Goal: Task Accomplishment & Management: Manage account settings

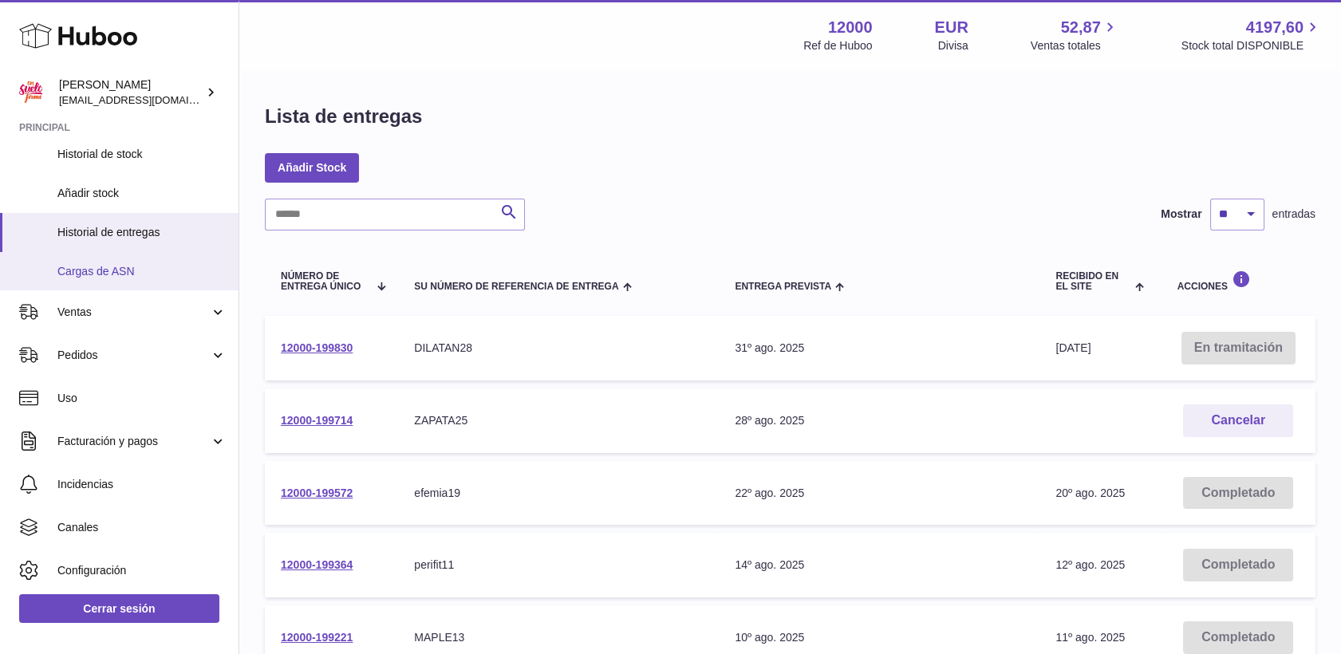
scroll to position [221, 0]
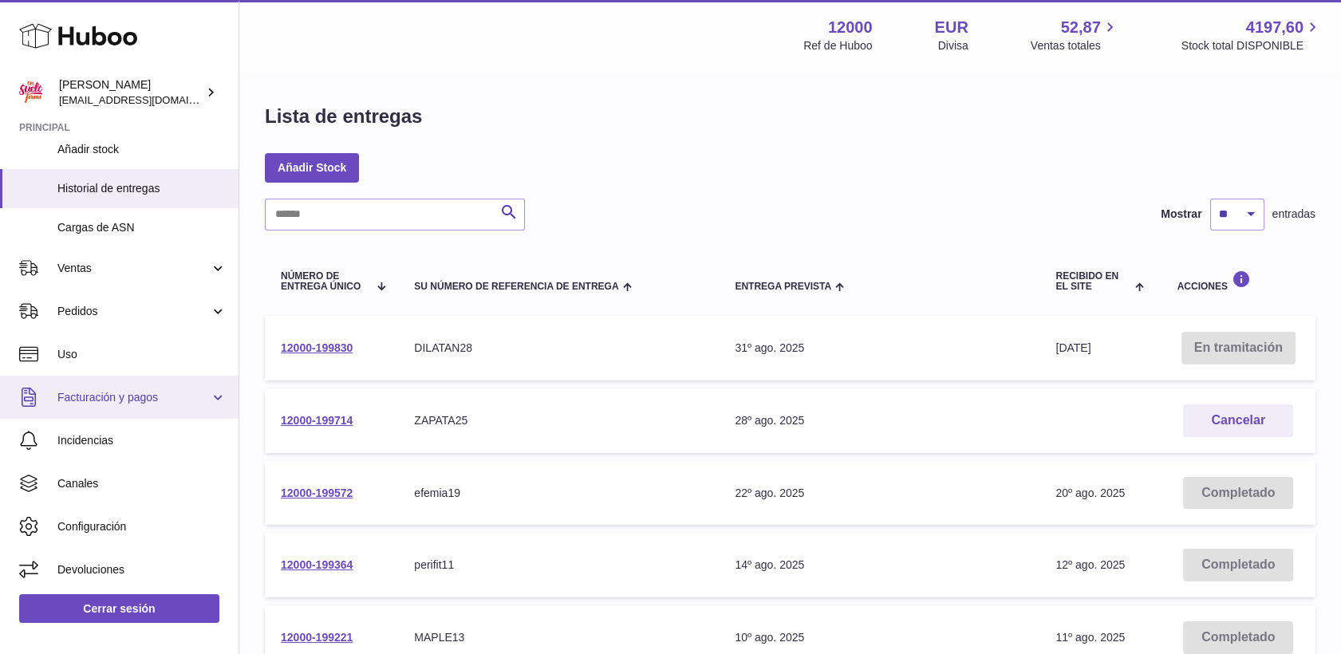
click at [119, 385] on link "Facturación y pagos" at bounding box center [119, 397] width 238 height 43
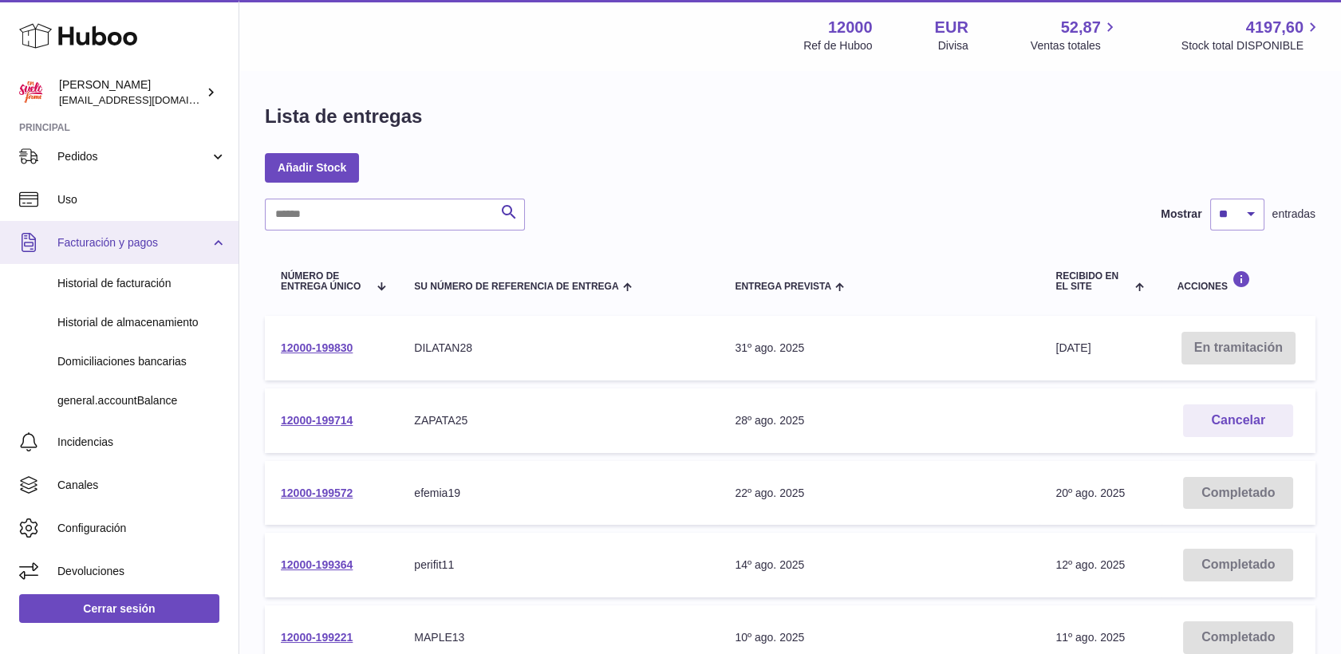
scroll to position [376, 0]
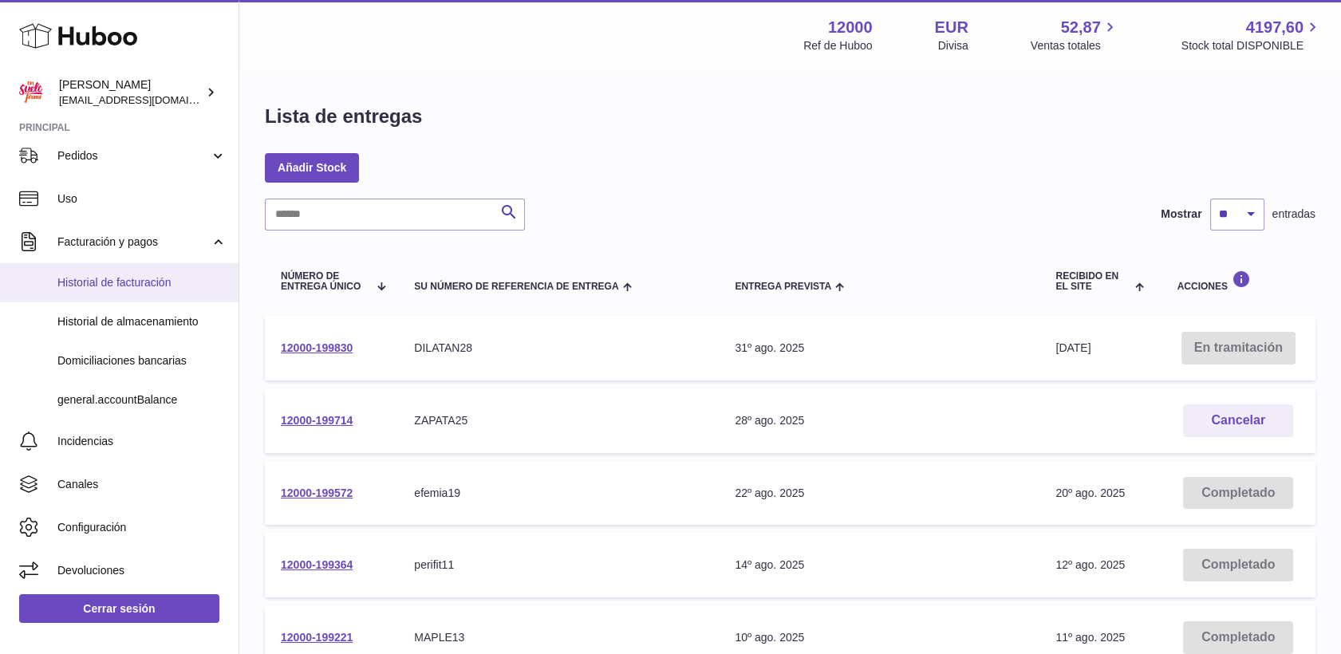
click at [87, 281] on span "Historial de facturación" at bounding box center [141, 282] width 169 height 15
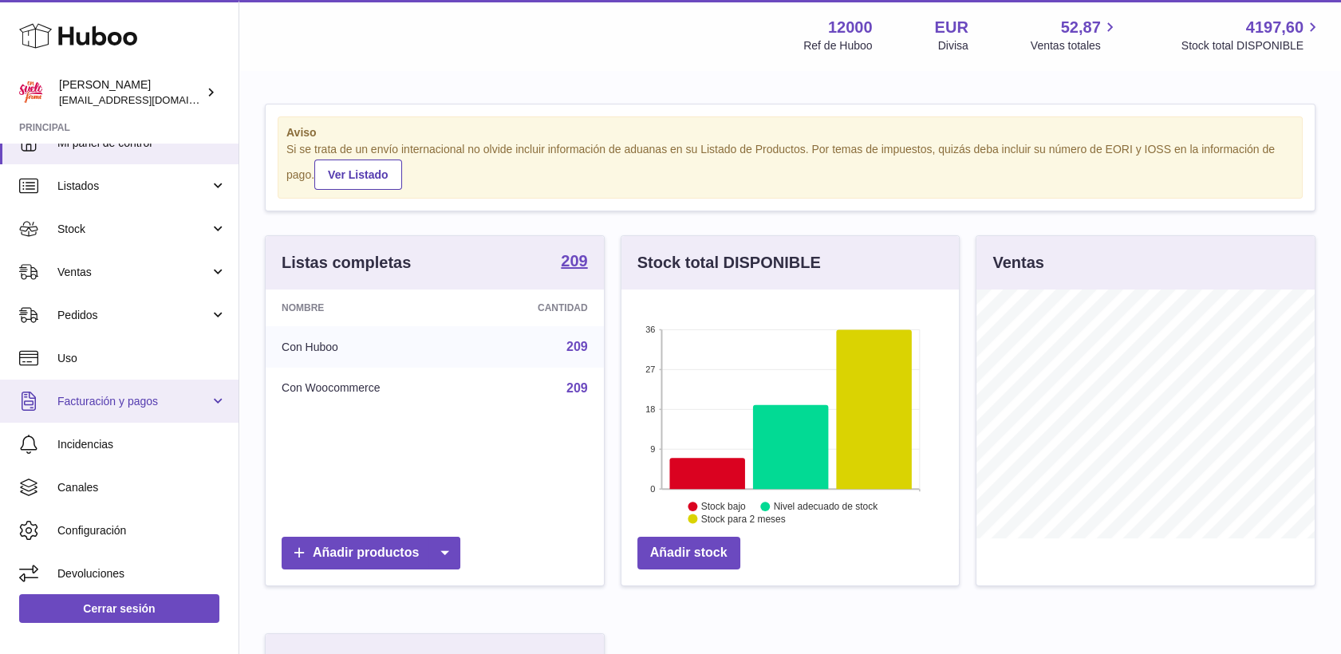
scroll to position [26, 0]
click at [103, 392] on span "Facturación y pagos" at bounding box center [133, 398] width 152 height 15
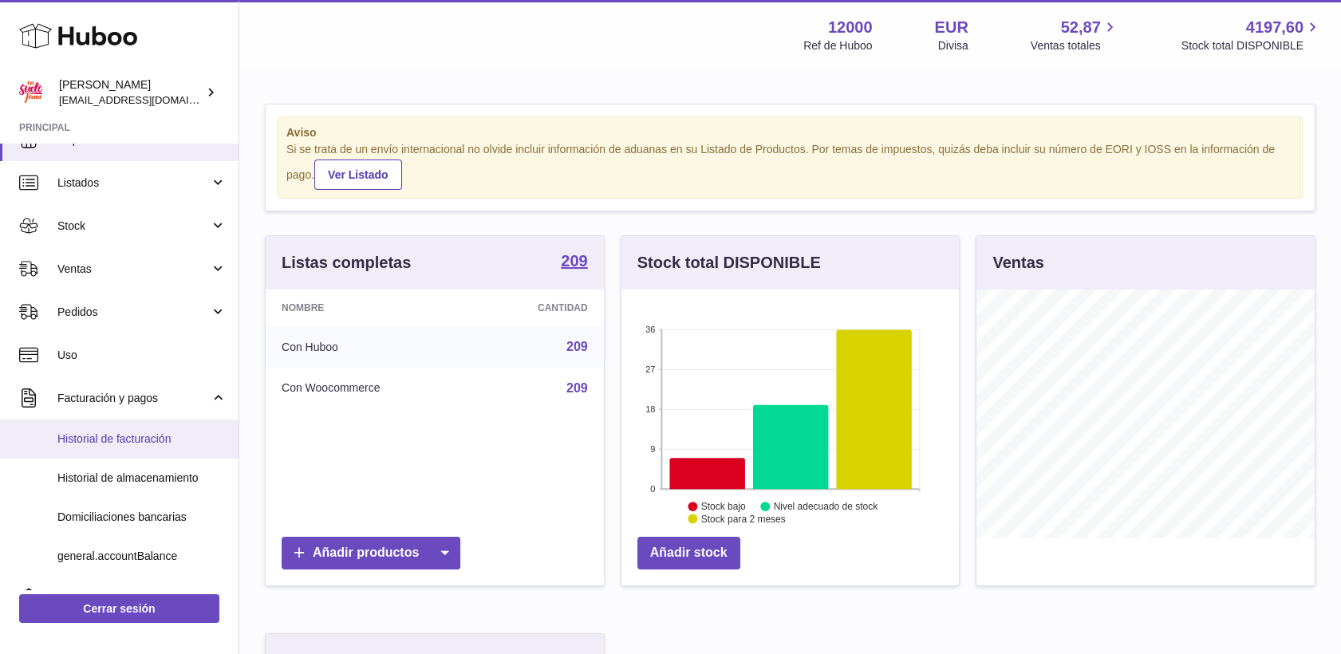
click at [100, 437] on span "Historial de facturación" at bounding box center [141, 439] width 169 height 15
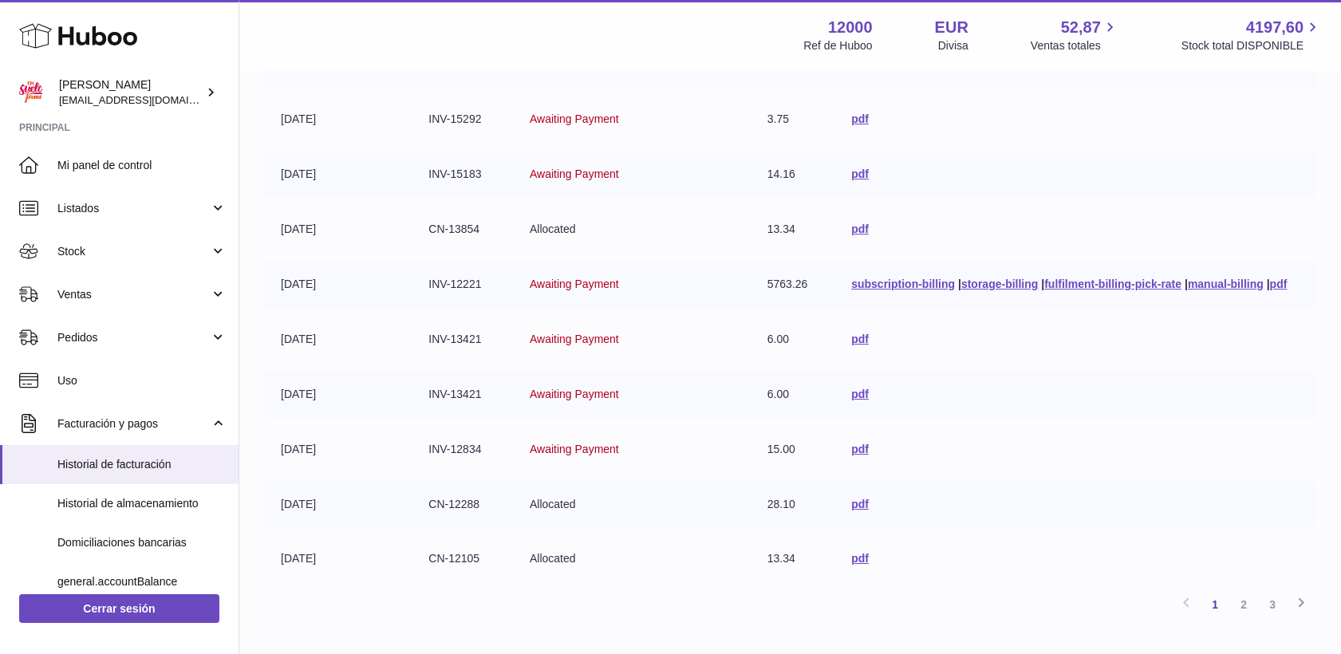
scroll to position [177, 0]
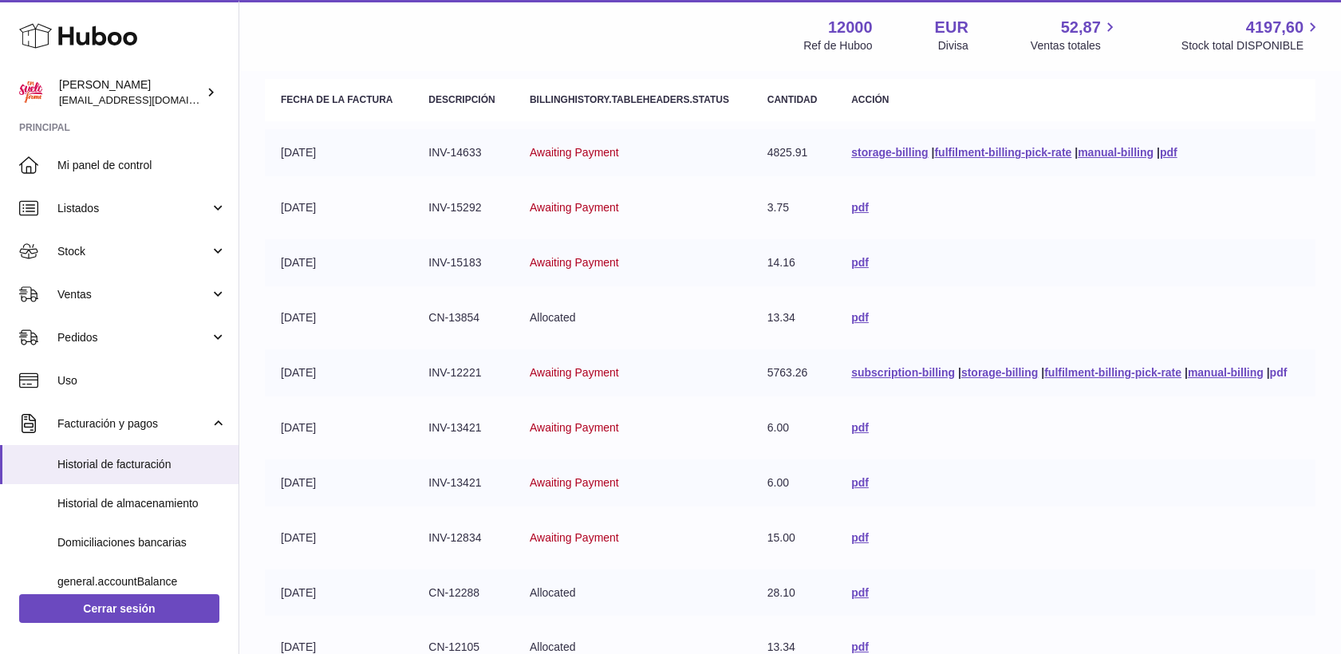
click at [1279, 371] on link "pdf" at bounding box center [1278, 372] width 18 height 13
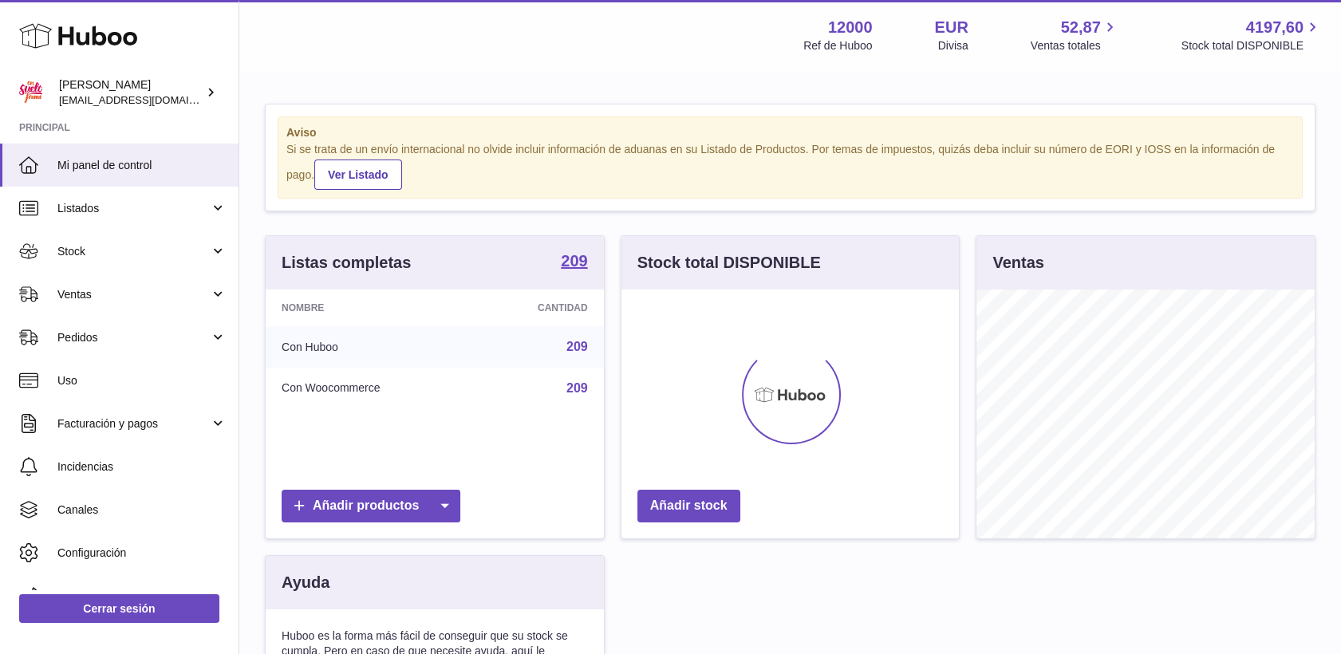
scroll to position [249, 338]
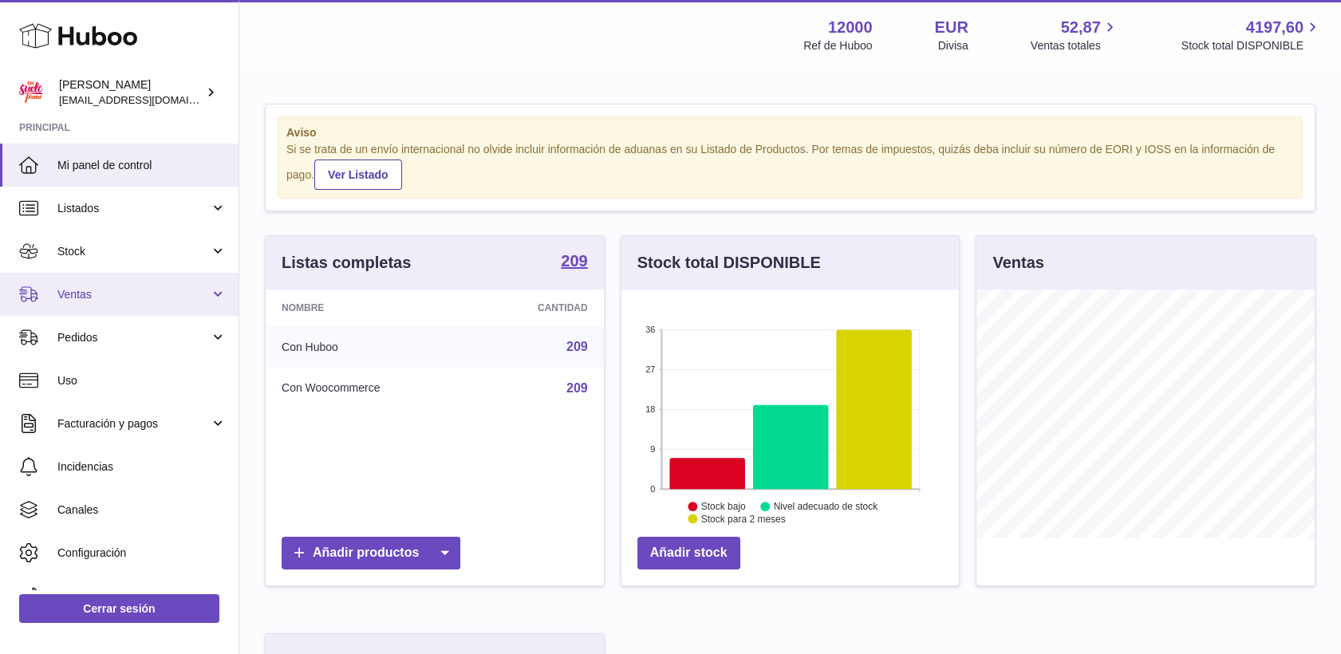
click at [78, 286] on link "Ventas" at bounding box center [119, 294] width 238 height 43
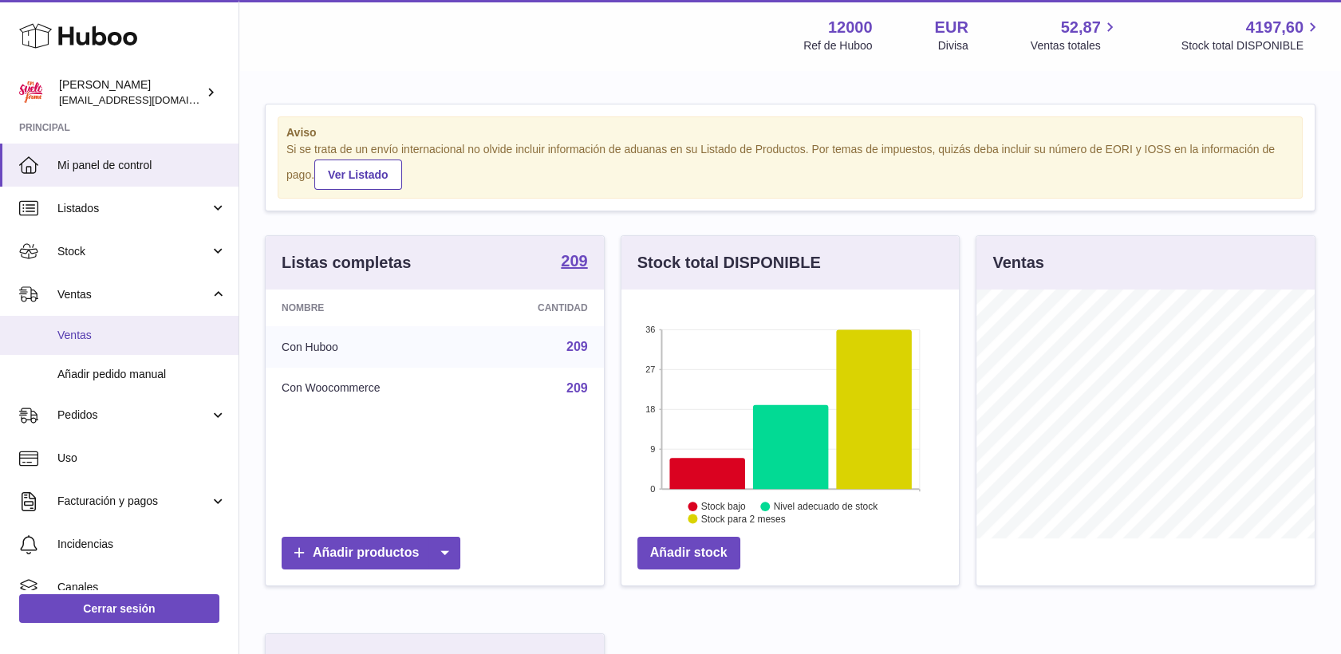
click at [104, 339] on span "Ventas" at bounding box center [141, 335] width 169 height 15
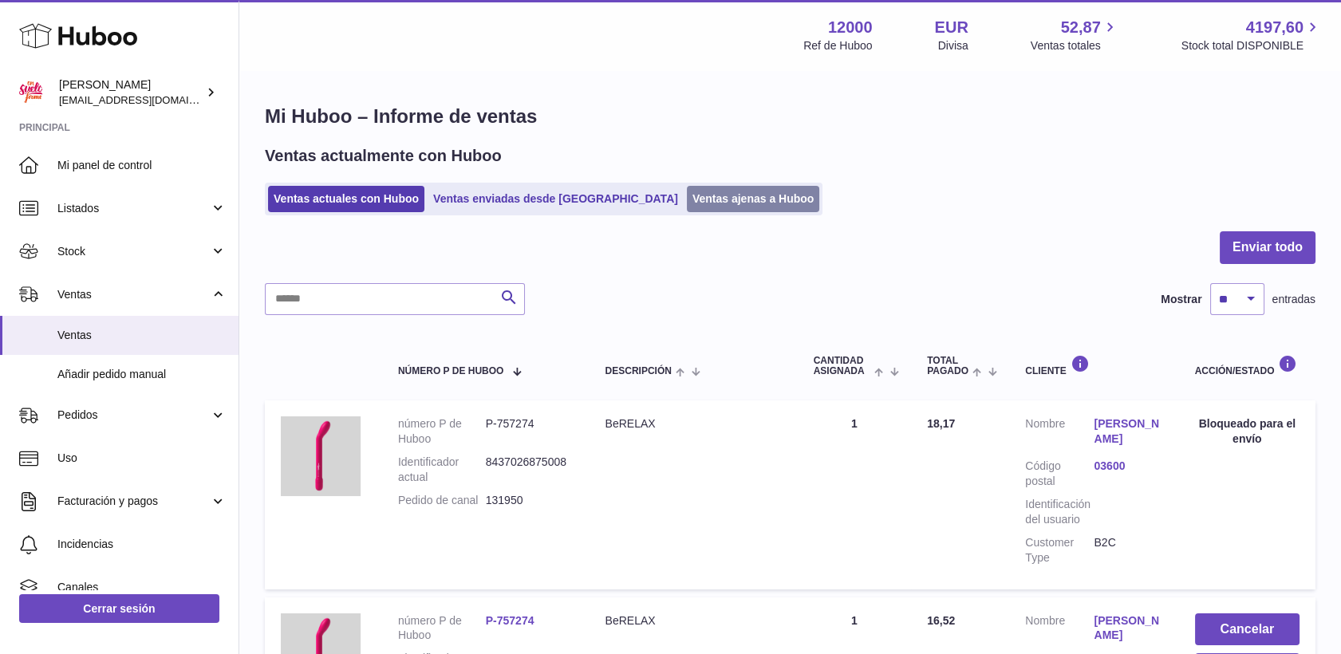
click at [693, 188] on link "Ventas ajenas a Huboo" at bounding box center [753, 199] width 133 height 26
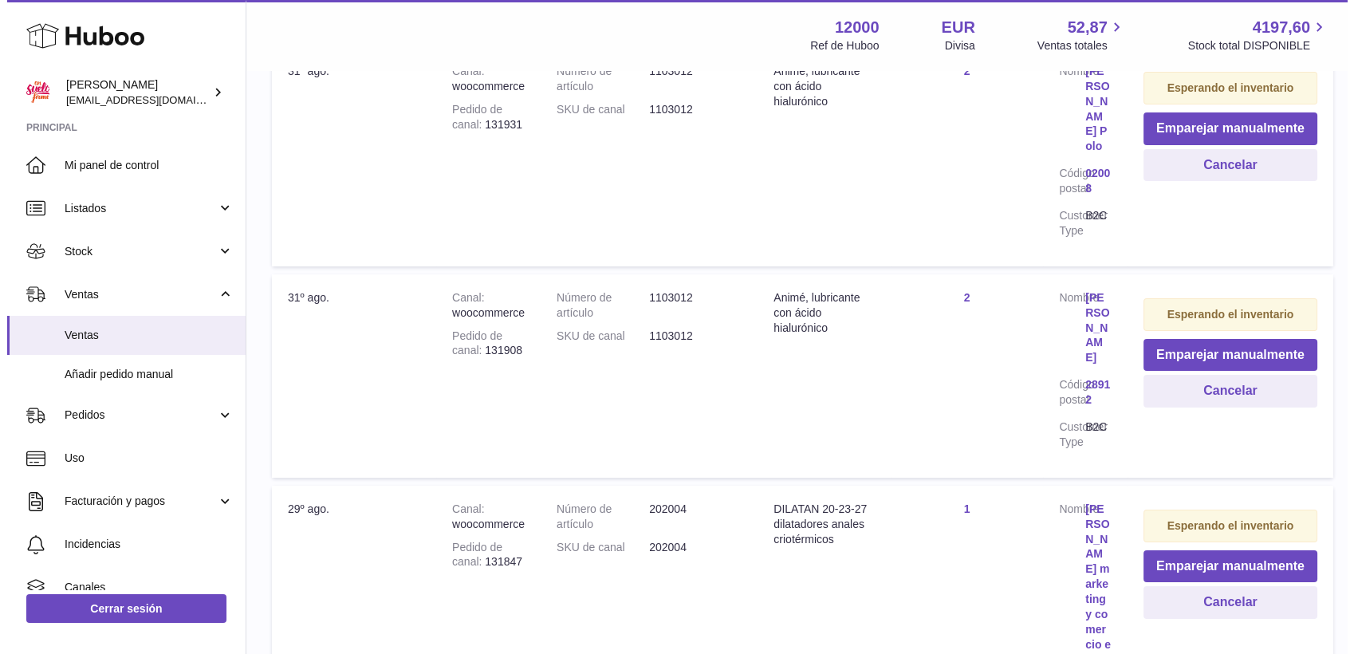
scroll to position [620, 0]
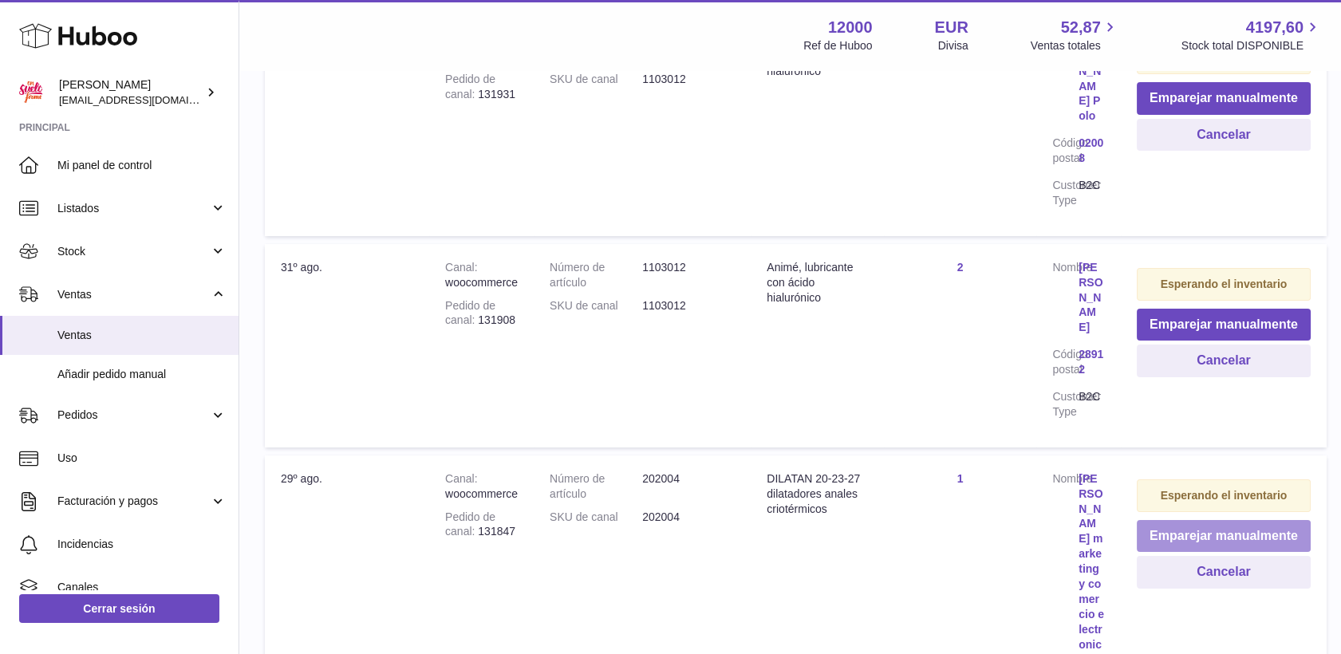
click at [1239, 534] on button "Emparejar manualmente" at bounding box center [1224, 536] width 174 height 33
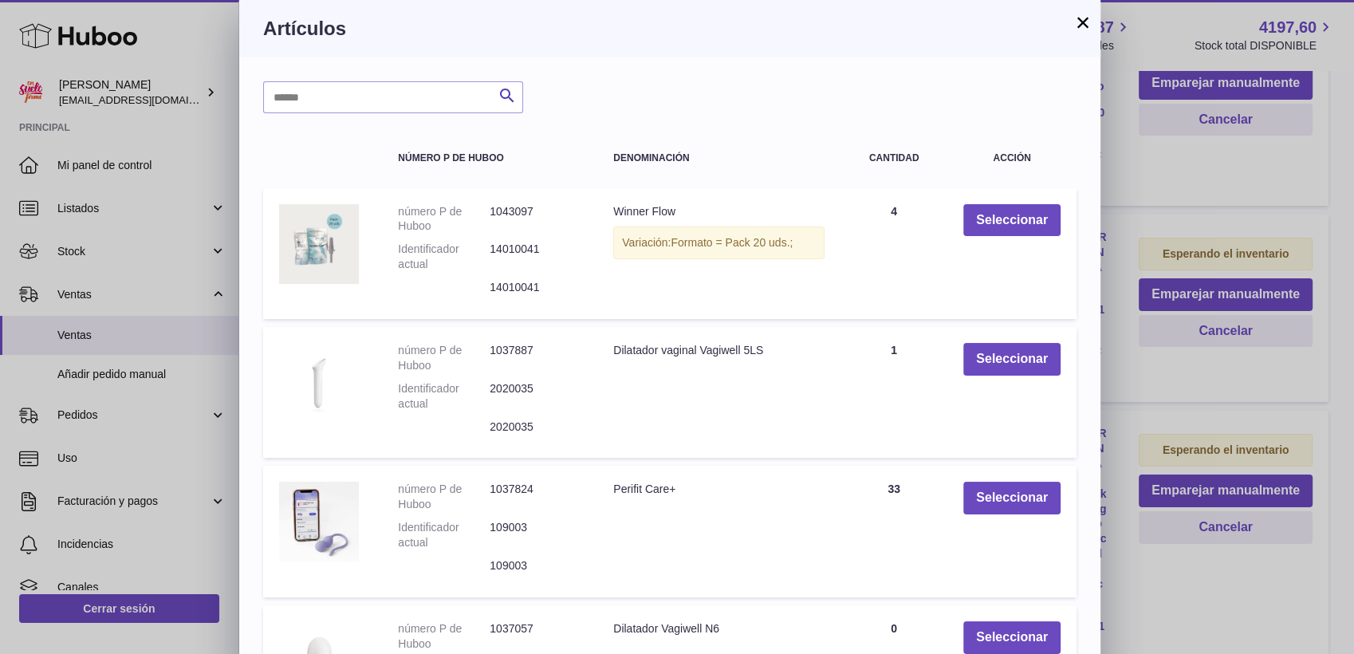
click at [1080, 22] on button "×" at bounding box center [1083, 22] width 19 height 19
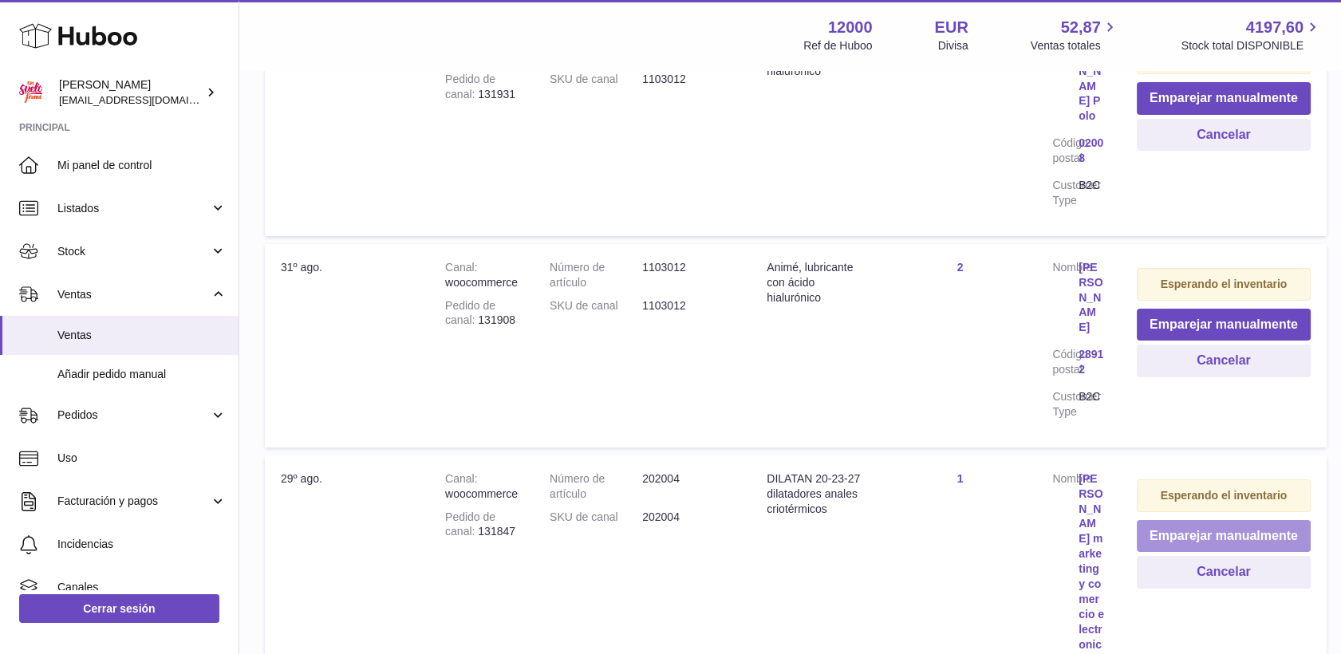
click at [1177, 537] on button "Emparejar manualmente" at bounding box center [1224, 536] width 174 height 33
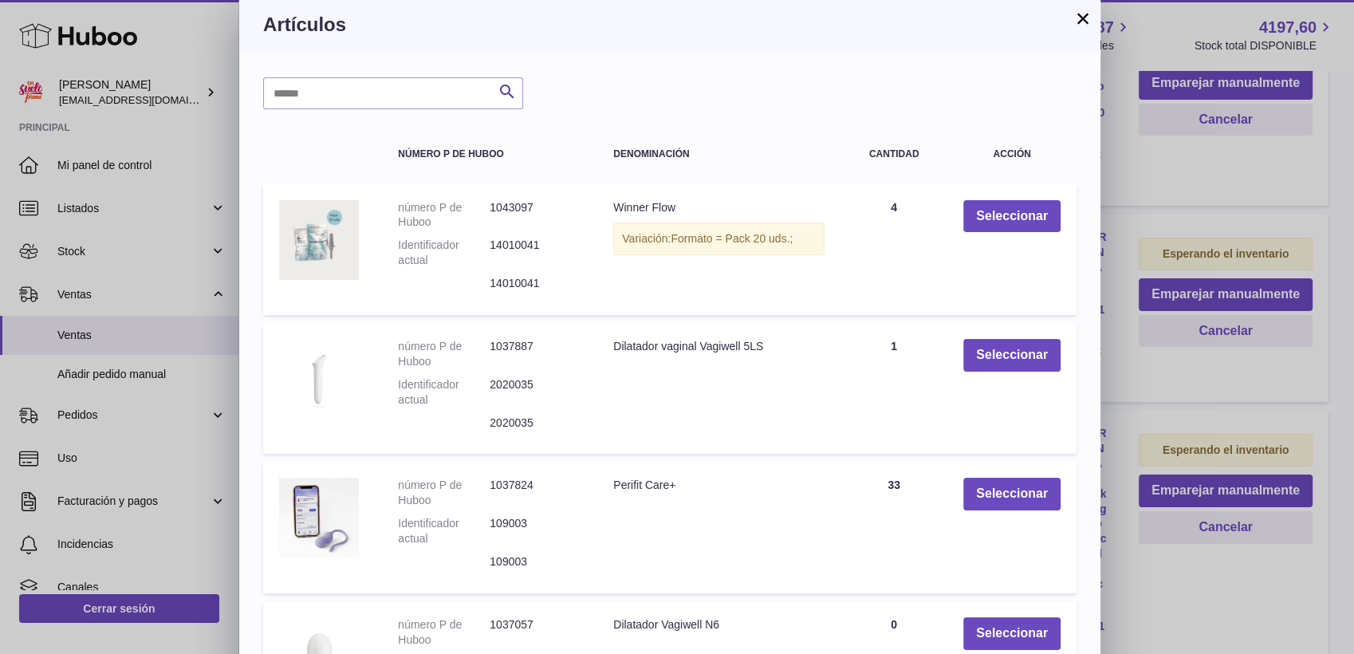
scroll to position [0, 0]
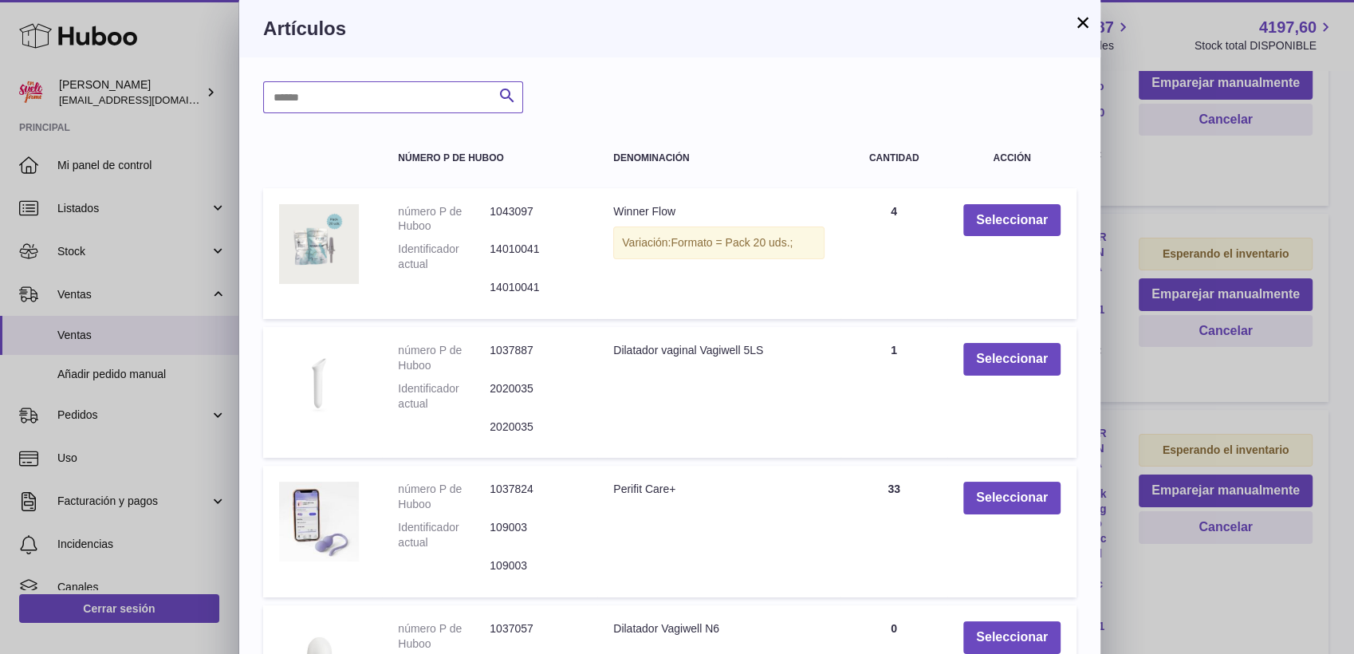
click at [396, 97] on input "text" at bounding box center [393, 97] width 260 height 32
type input "******"
click at [503, 96] on icon "submit" at bounding box center [507, 96] width 19 height 20
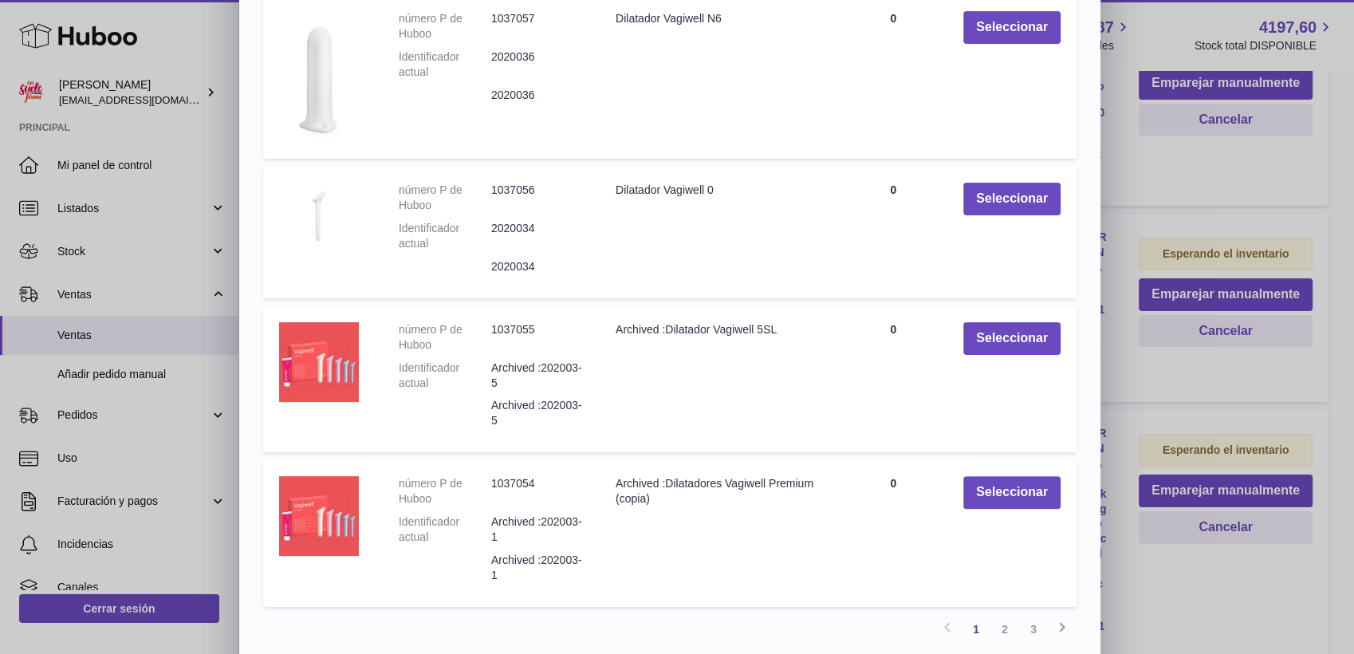
scroll to position [393, 0]
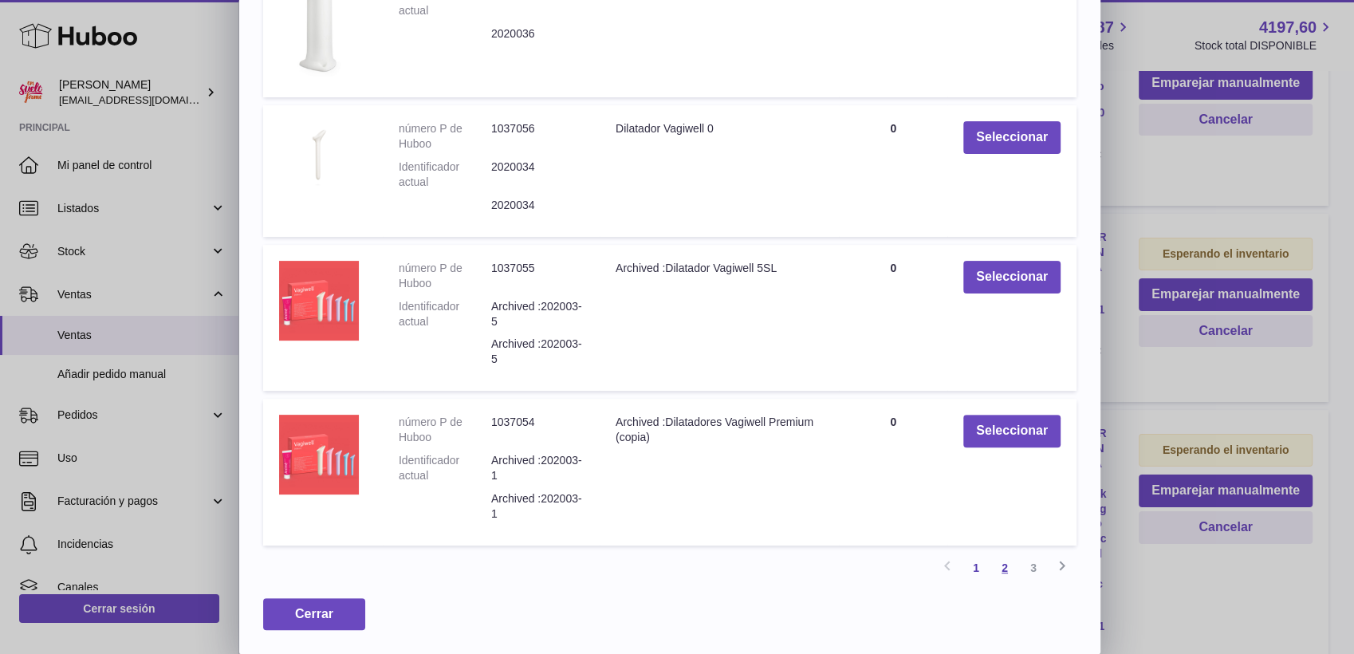
click at [1004, 566] on link "2" at bounding box center [1005, 568] width 29 height 29
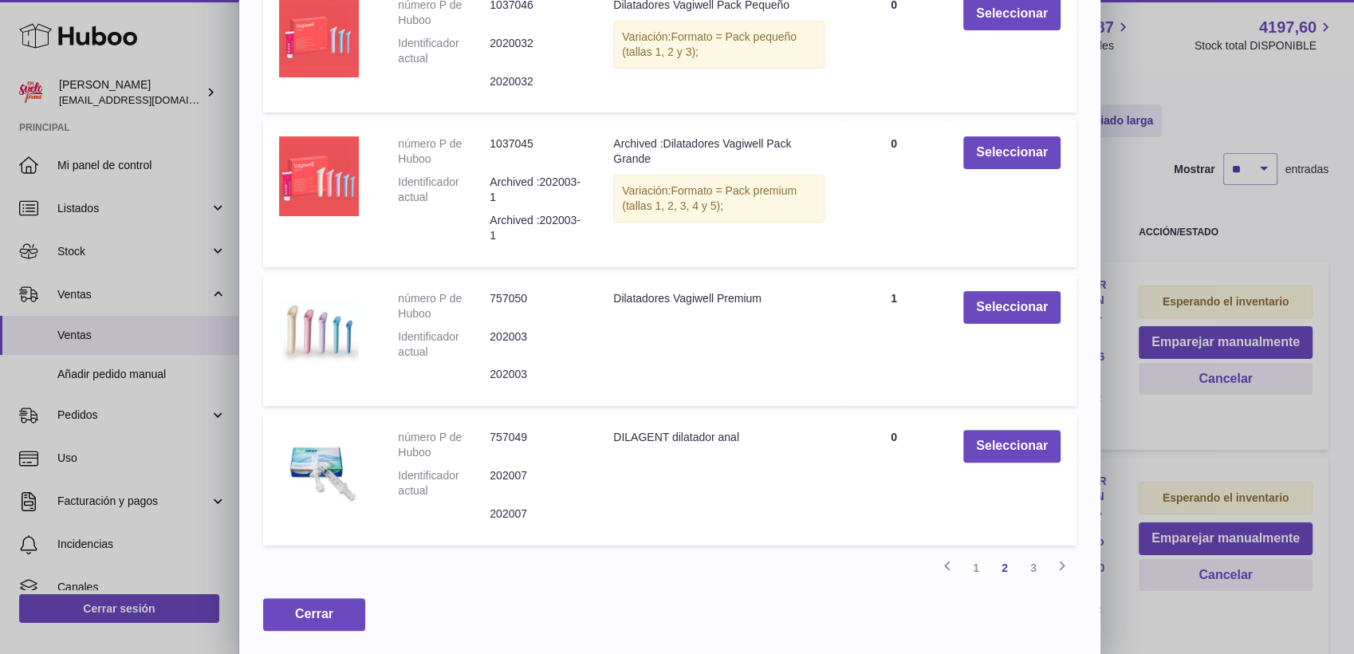
scroll to position [71, 0]
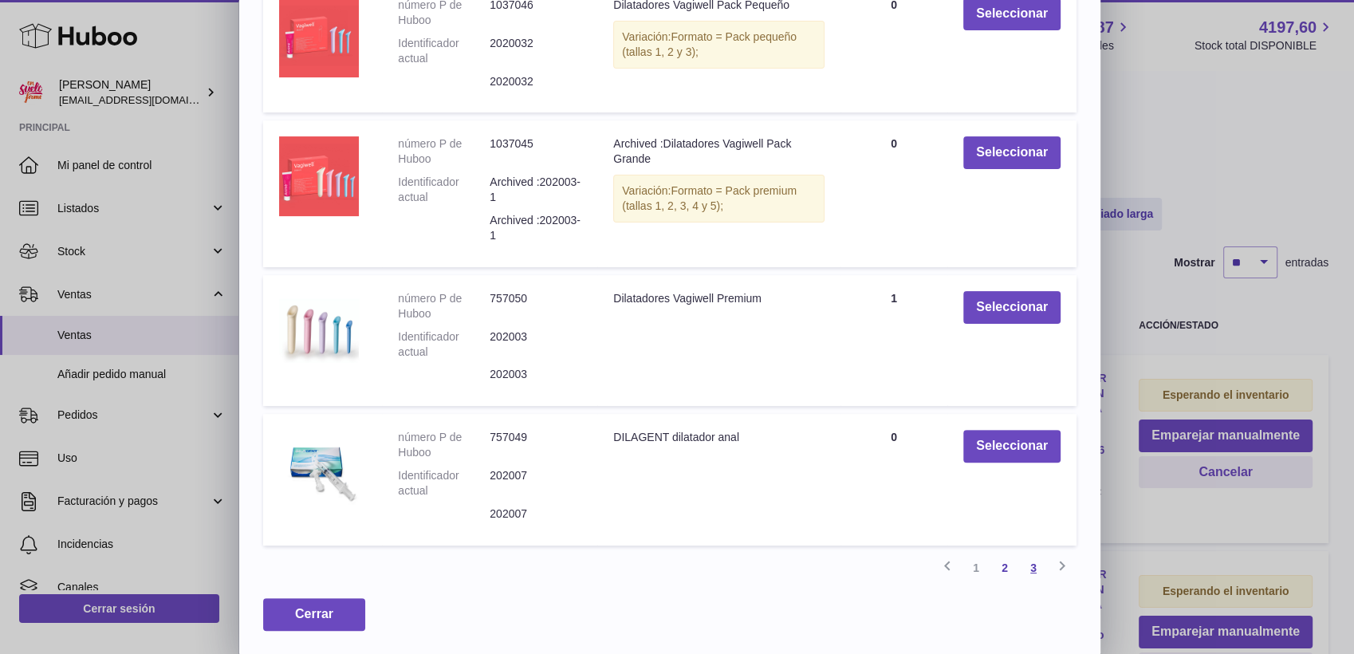
click at [1039, 563] on link "3" at bounding box center [1033, 568] width 29 height 29
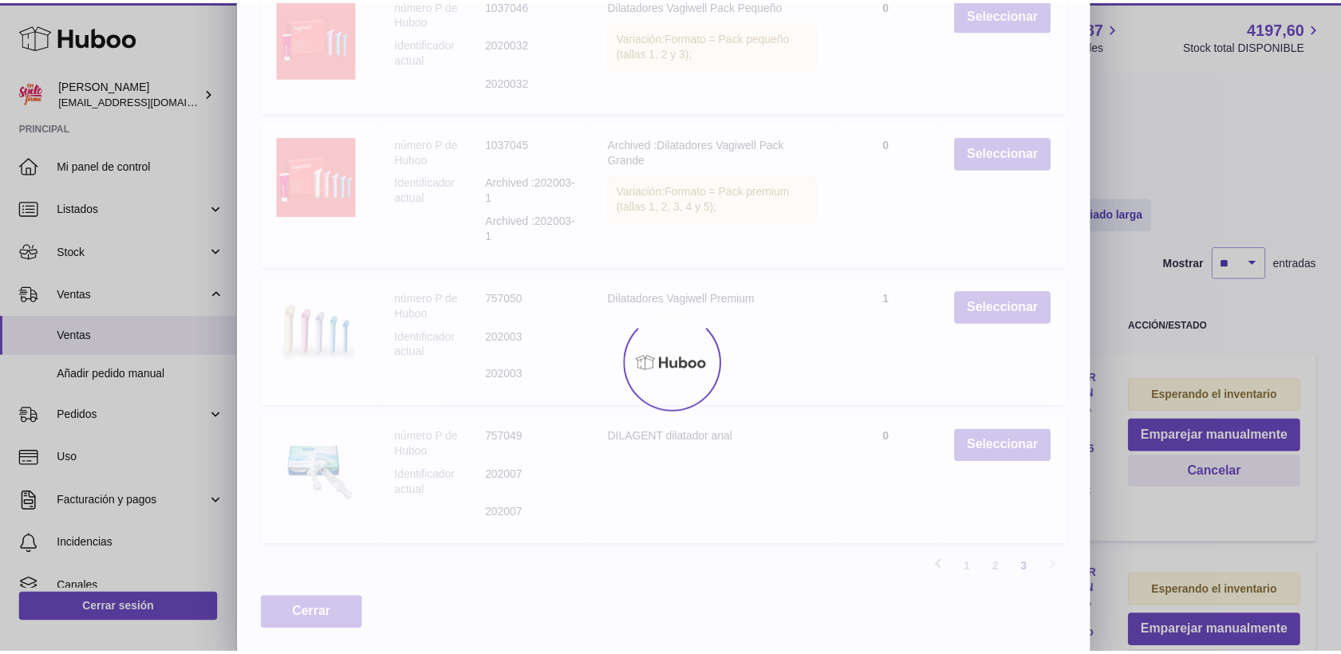
scroll to position [52, 0]
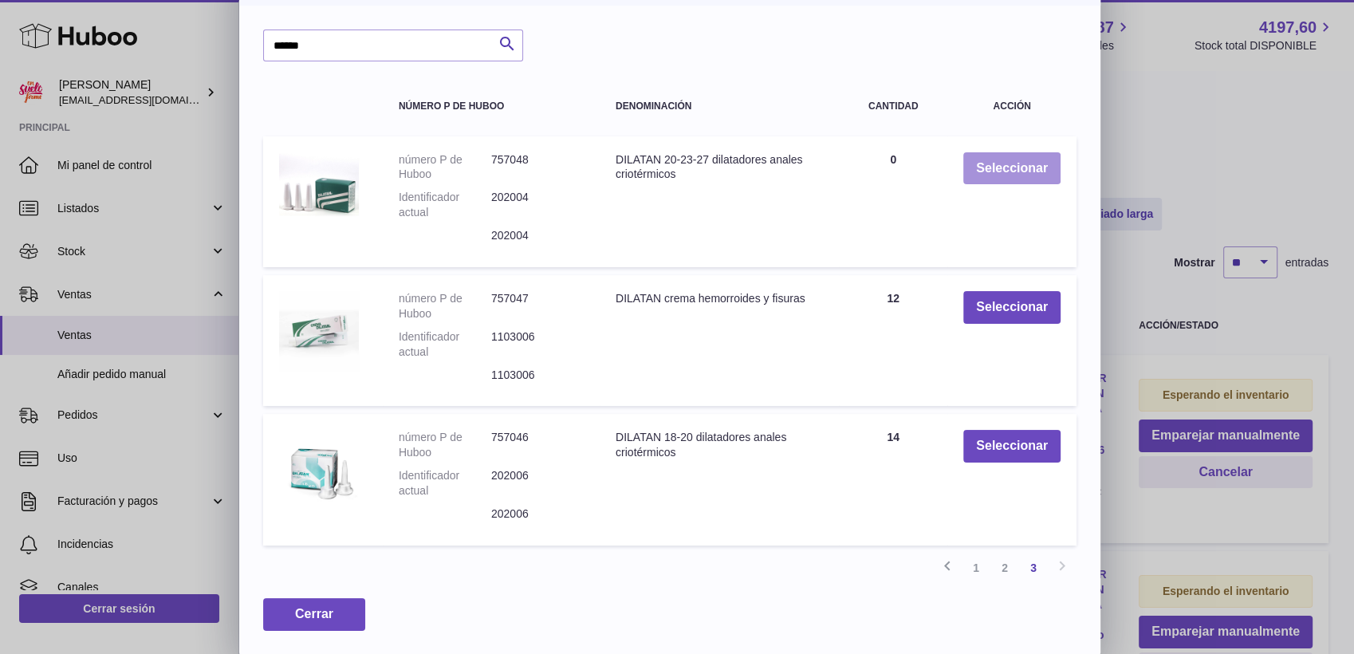
click at [1024, 169] on button "Seleccionar" at bounding box center [1012, 168] width 97 height 33
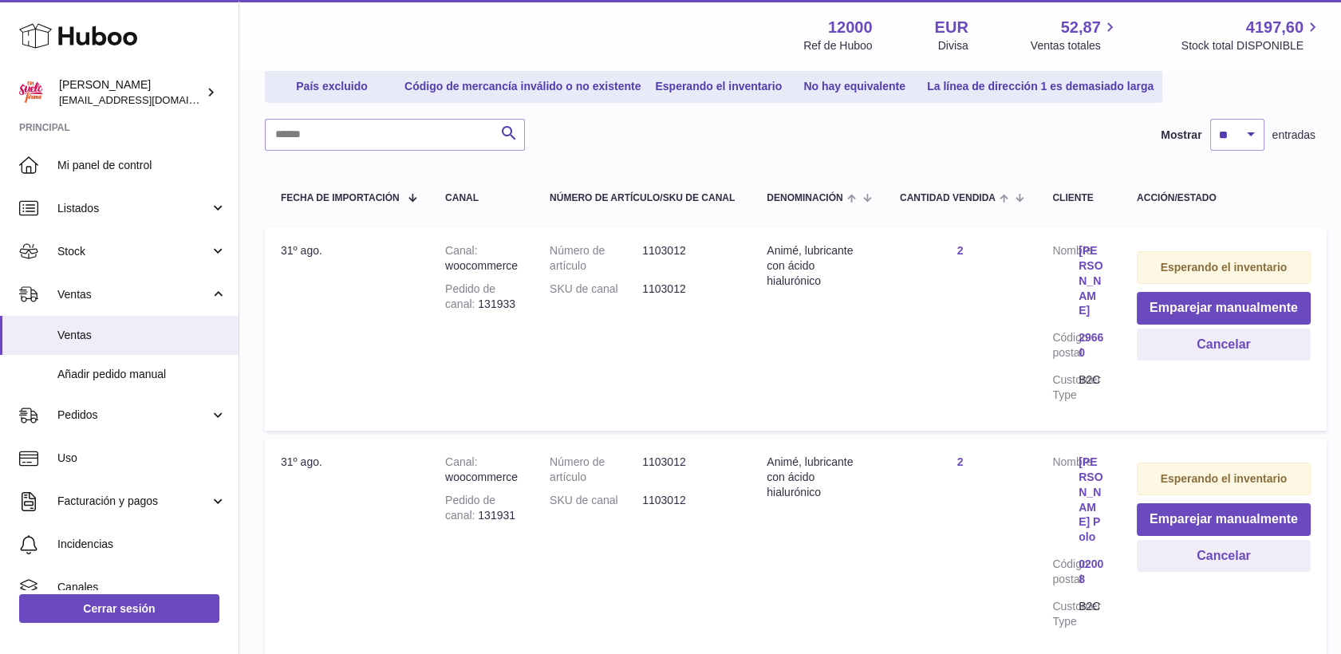
scroll to position [191, 0]
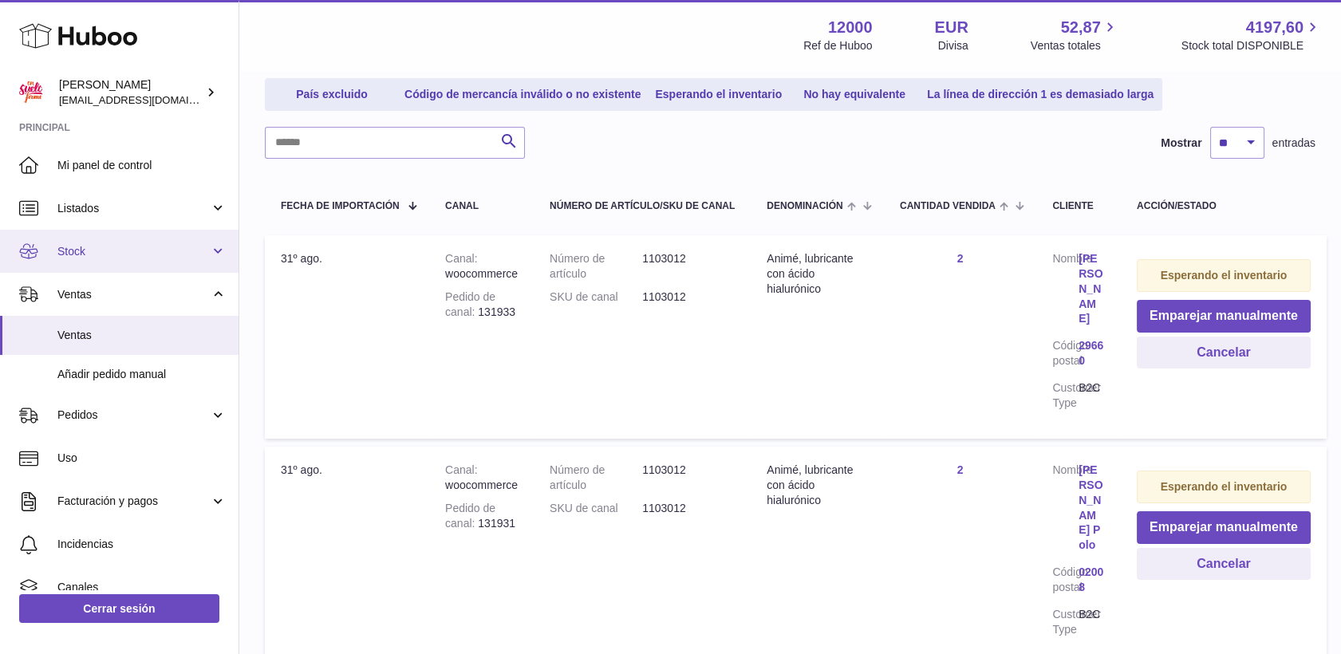
click at [86, 254] on span "Stock" at bounding box center [133, 251] width 152 height 15
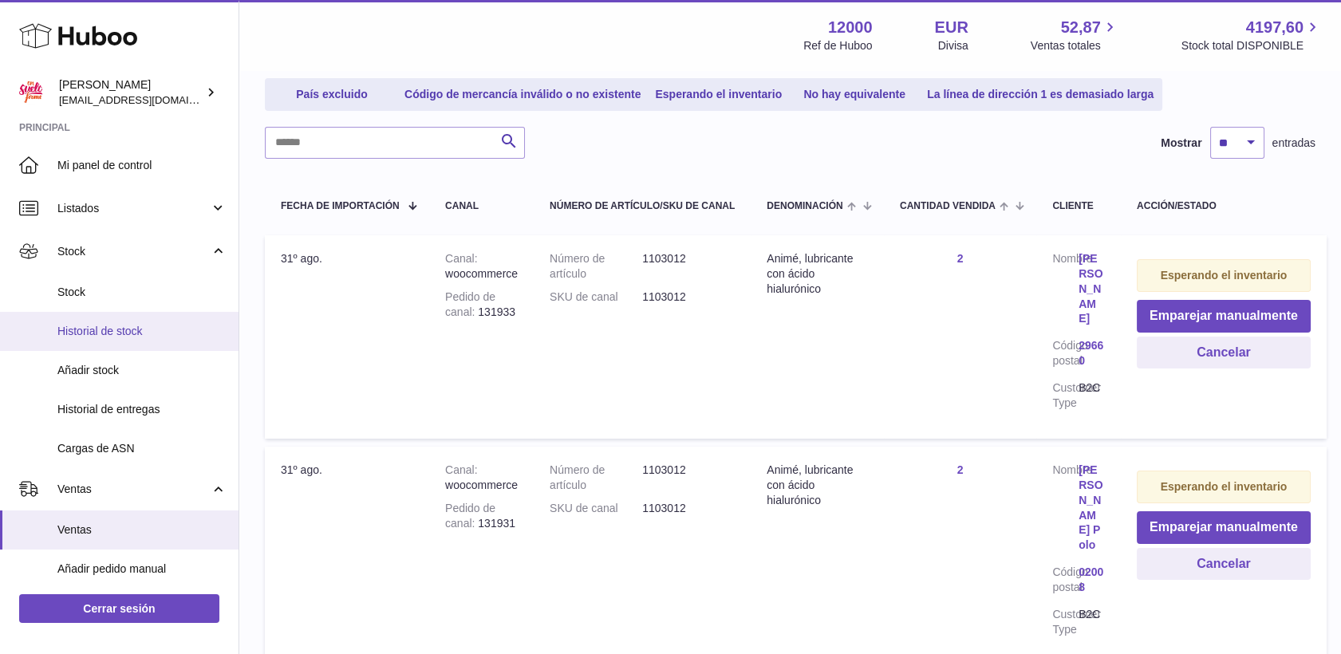
click at [116, 324] on span "Historial de stock" at bounding box center [141, 331] width 169 height 15
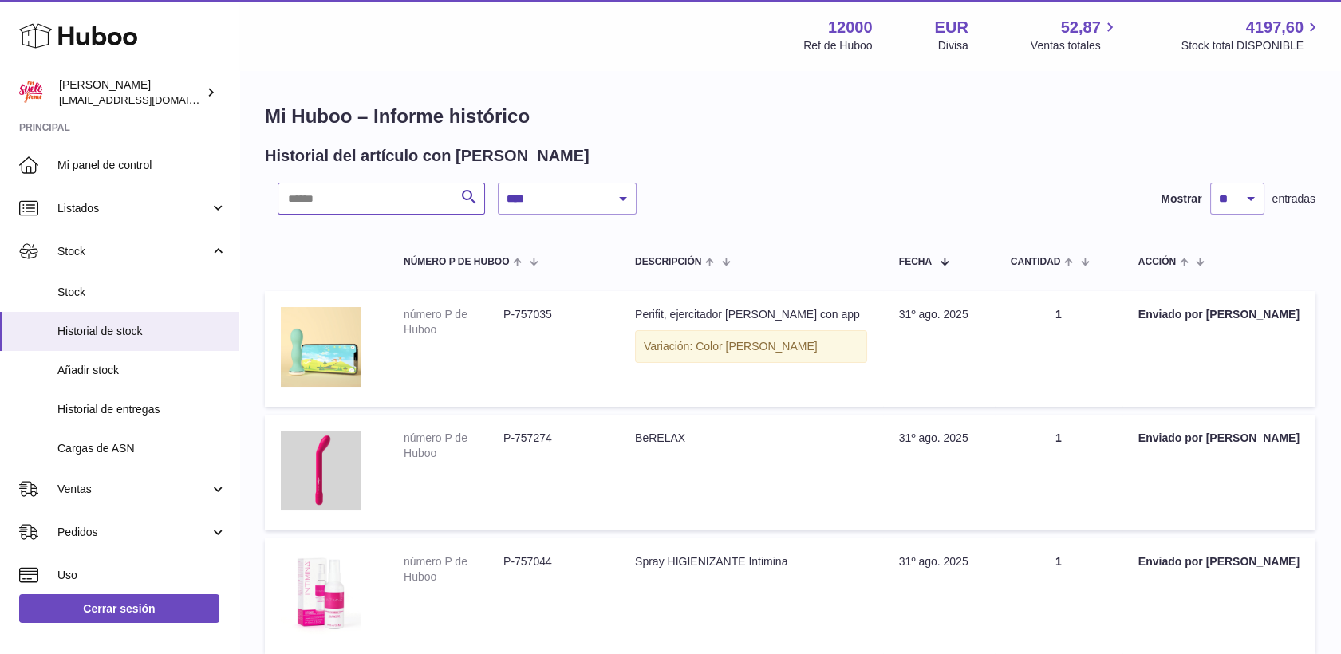
click at [382, 205] on input "text" at bounding box center [381, 199] width 207 height 32
click at [121, 365] on span "Añadir stock" at bounding box center [141, 370] width 169 height 15
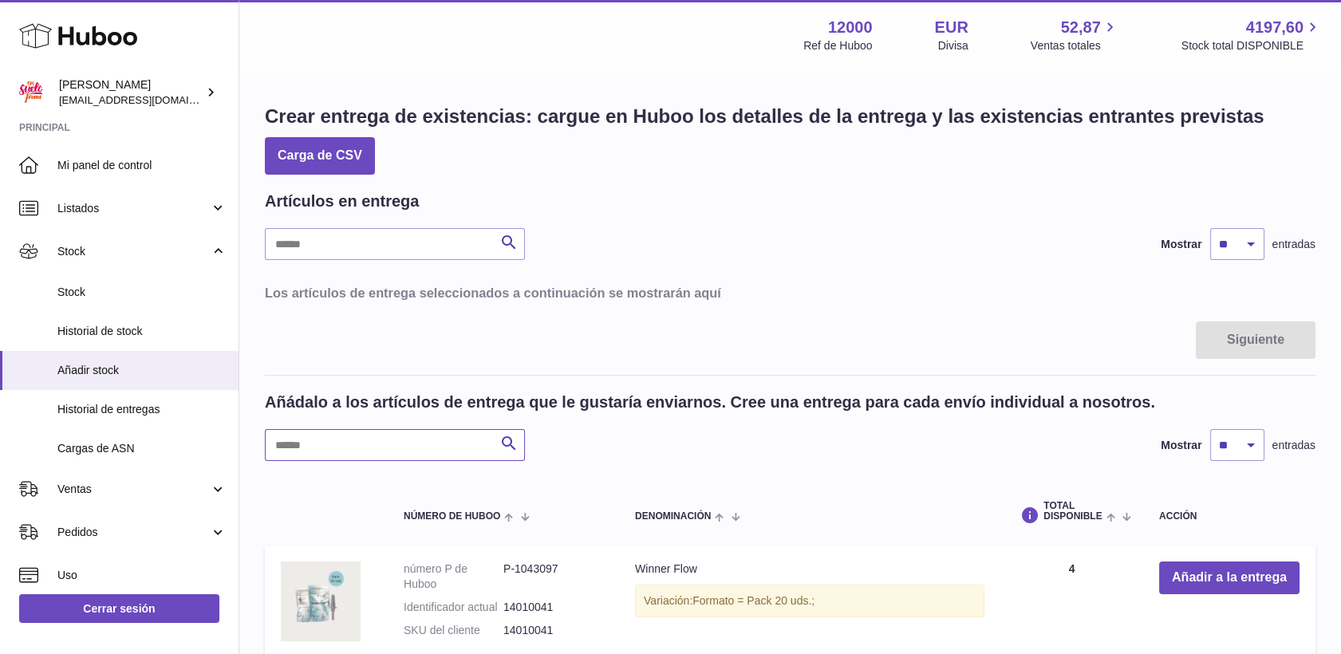
click at [335, 444] on input "text" at bounding box center [395, 445] width 260 height 32
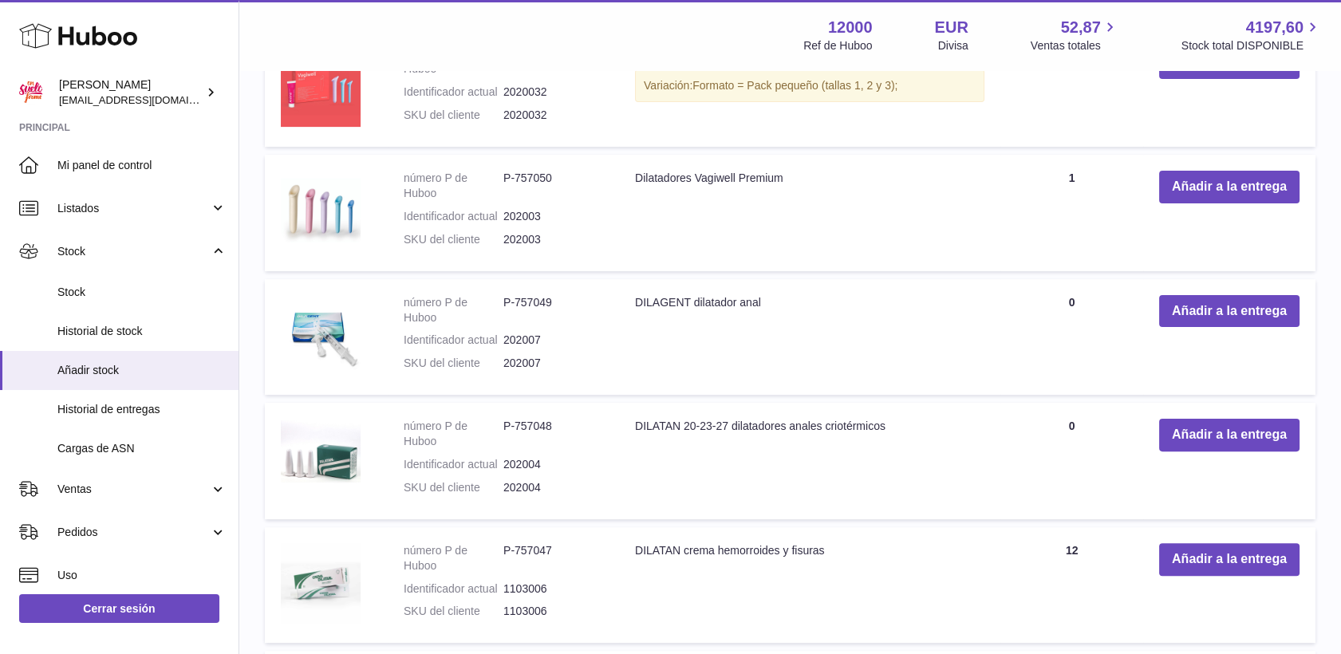
scroll to position [1152, 0]
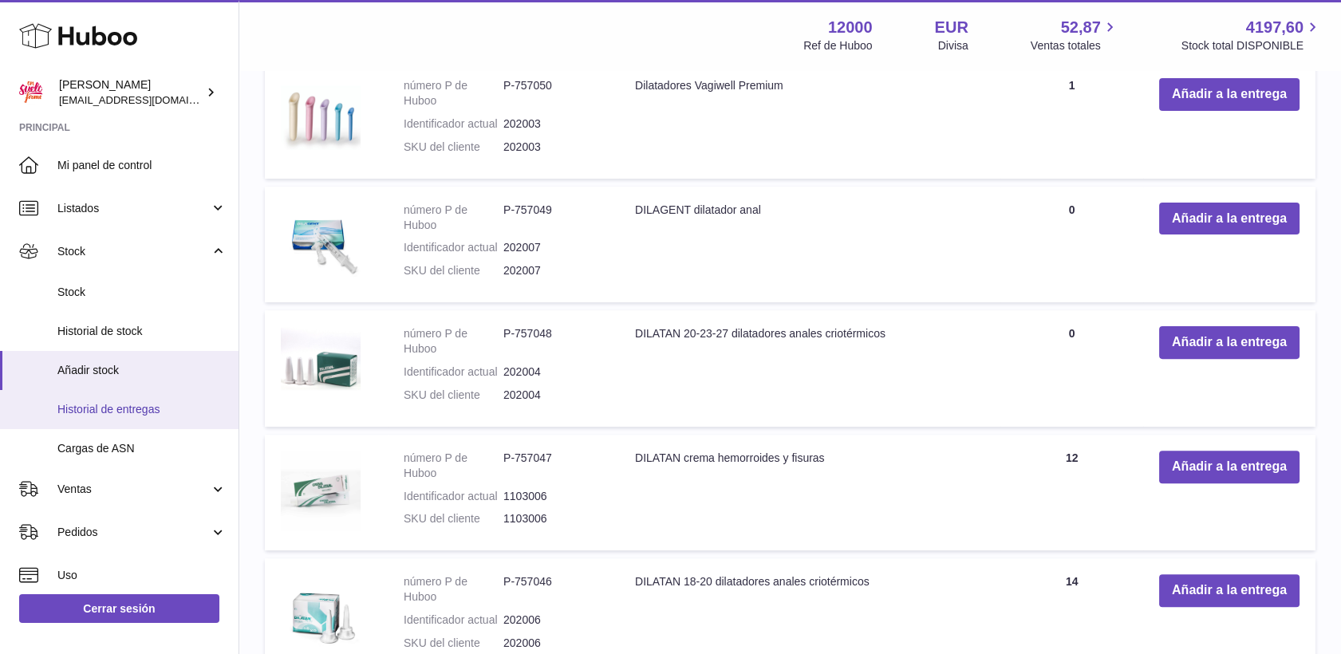
type input "******"
click at [115, 413] on span "Historial de entregas" at bounding box center [141, 409] width 169 height 15
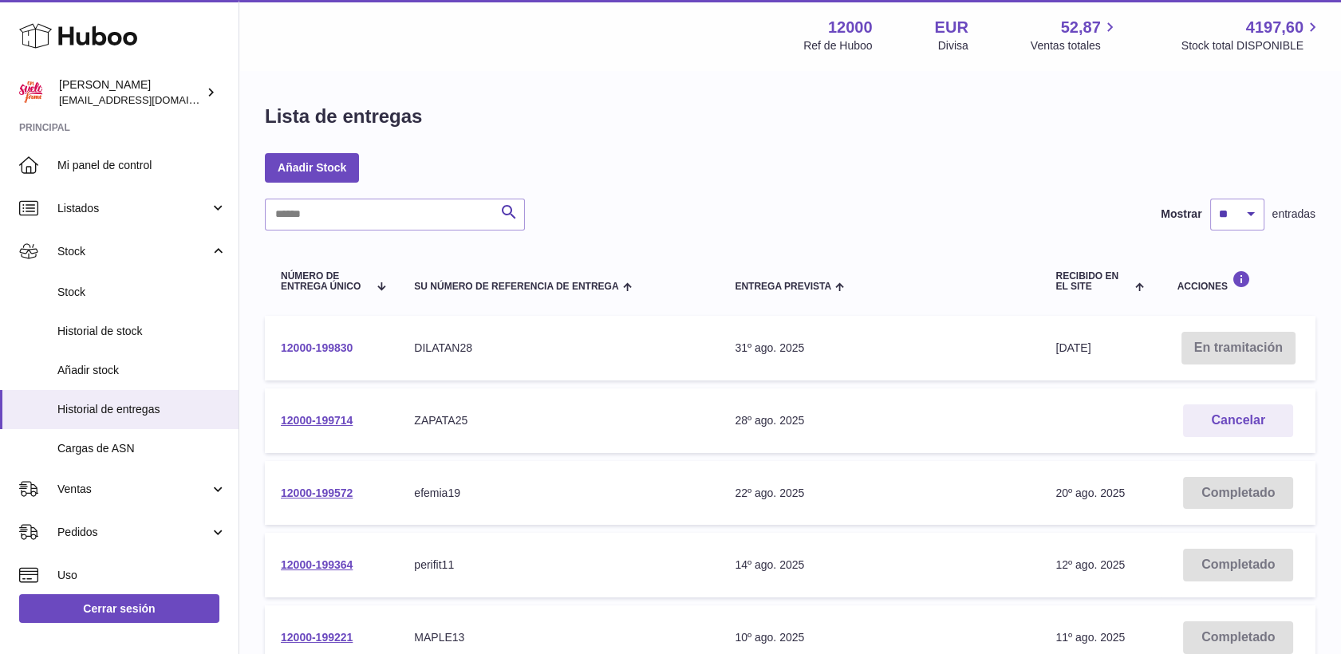
click at [323, 348] on link "12000-199830" at bounding box center [317, 347] width 72 height 13
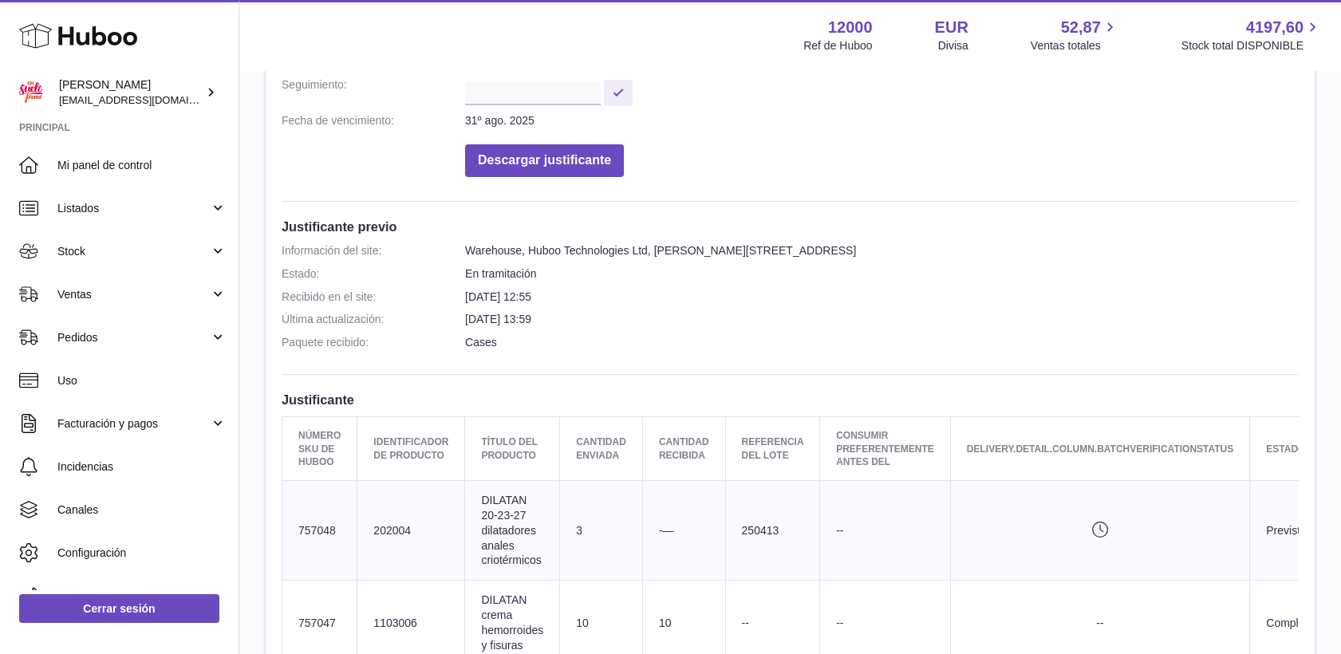
scroll to position [177, 0]
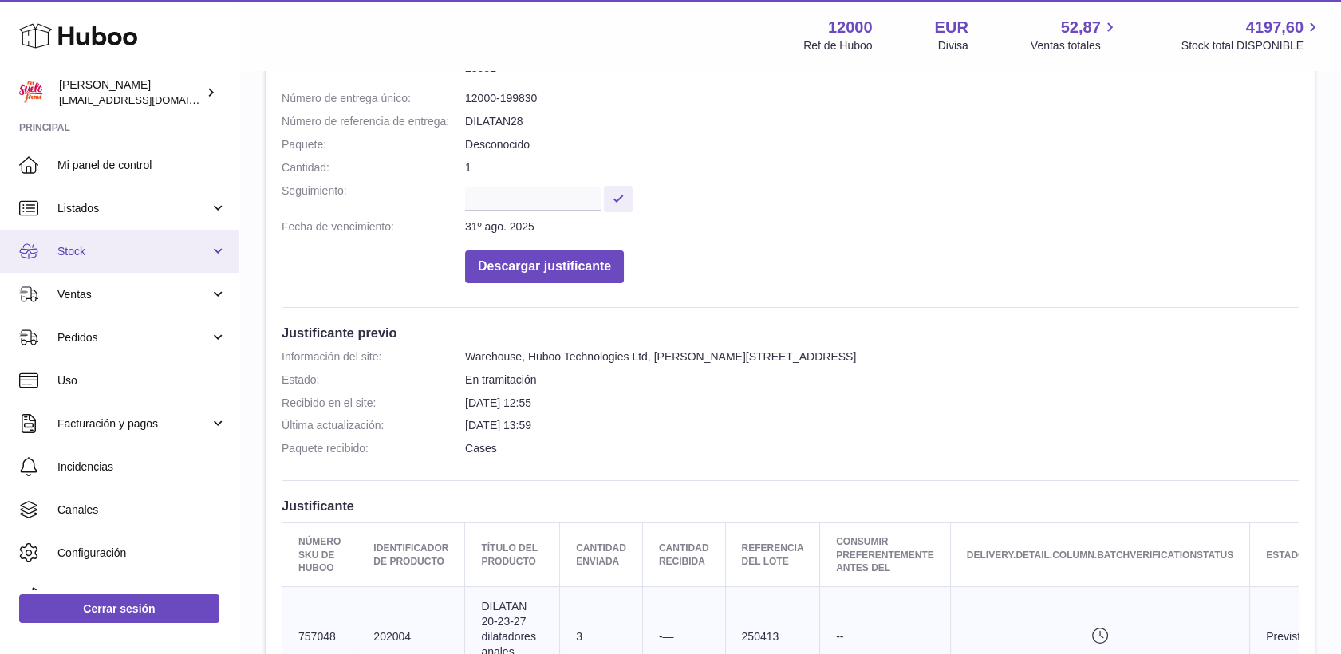
click at [88, 254] on span "Stock" at bounding box center [133, 251] width 152 height 15
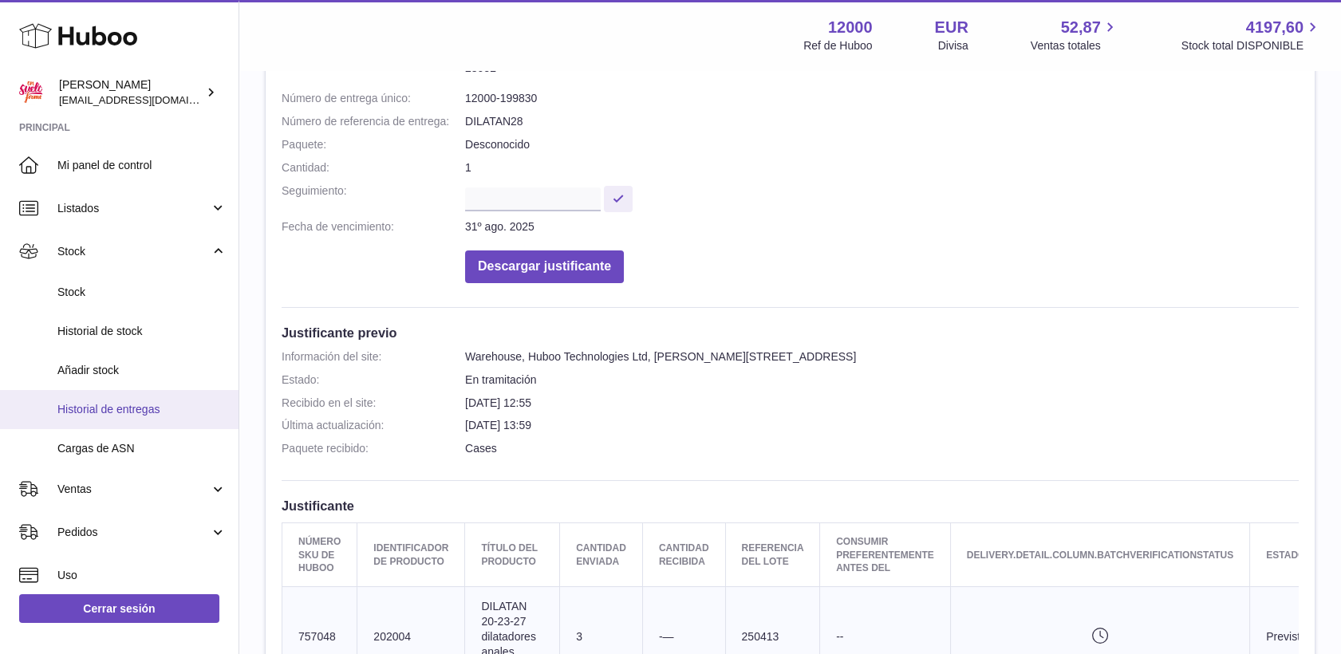
click at [108, 414] on span "Historial de entregas" at bounding box center [141, 409] width 169 height 15
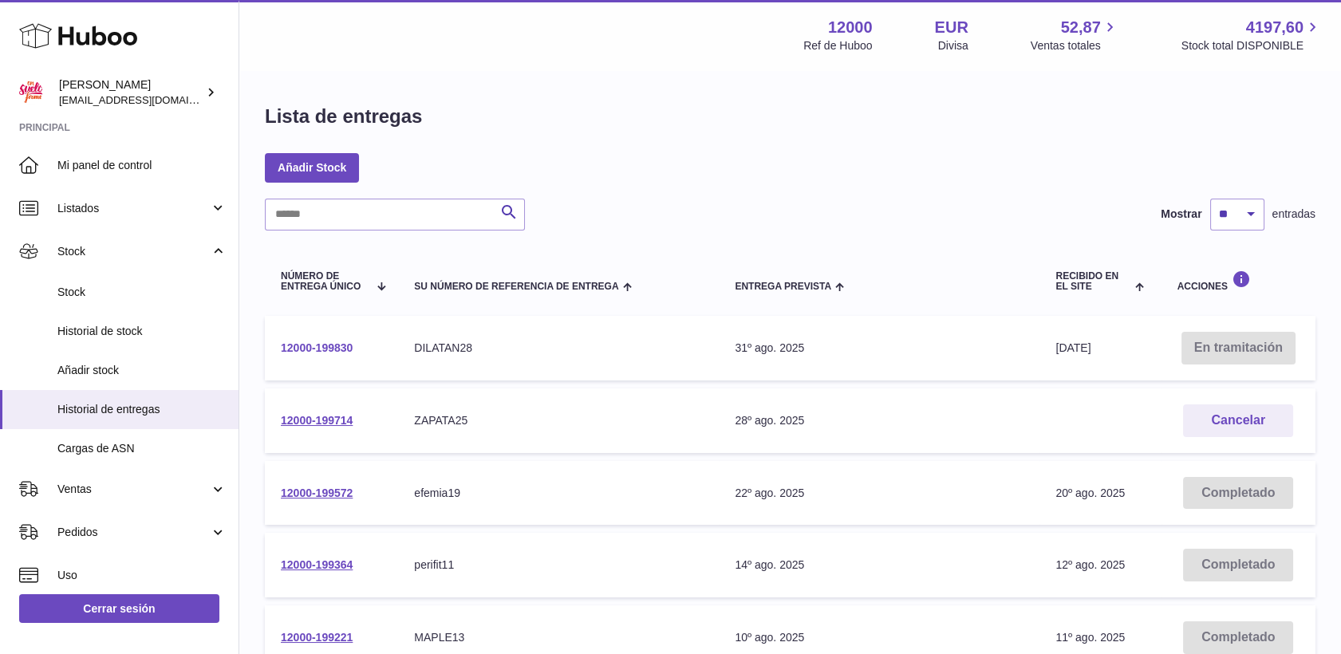
click at [325, 347] on link "12000-199830" at bounding box center [317, 347] width 72 height 13
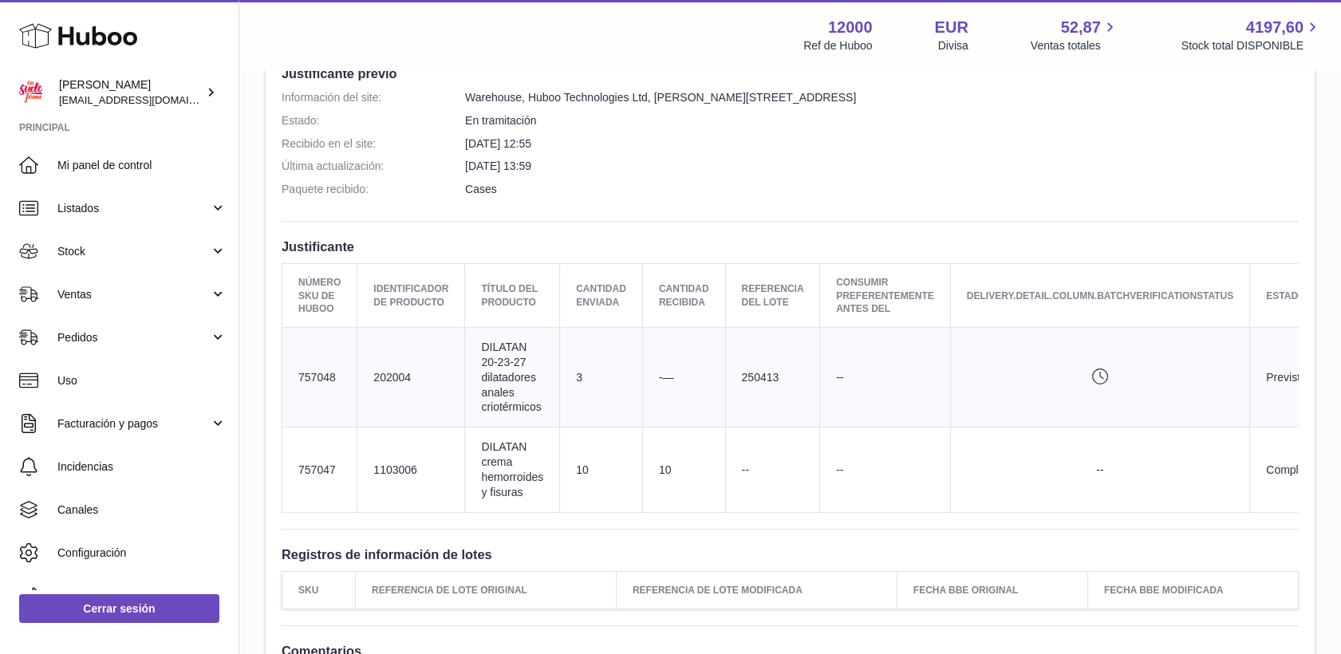
scroll to position [354, 0]
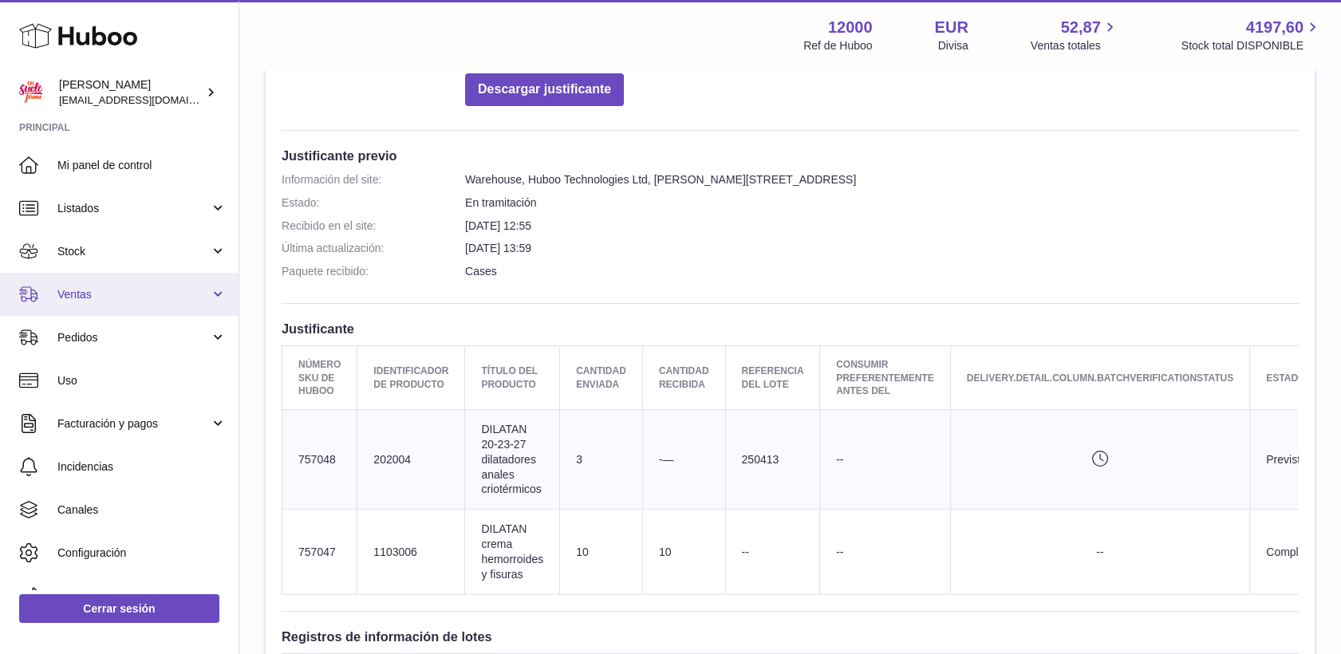
click at [81, 288] on span "Ventas" at bounding box center [133, 294] width 152 height 15
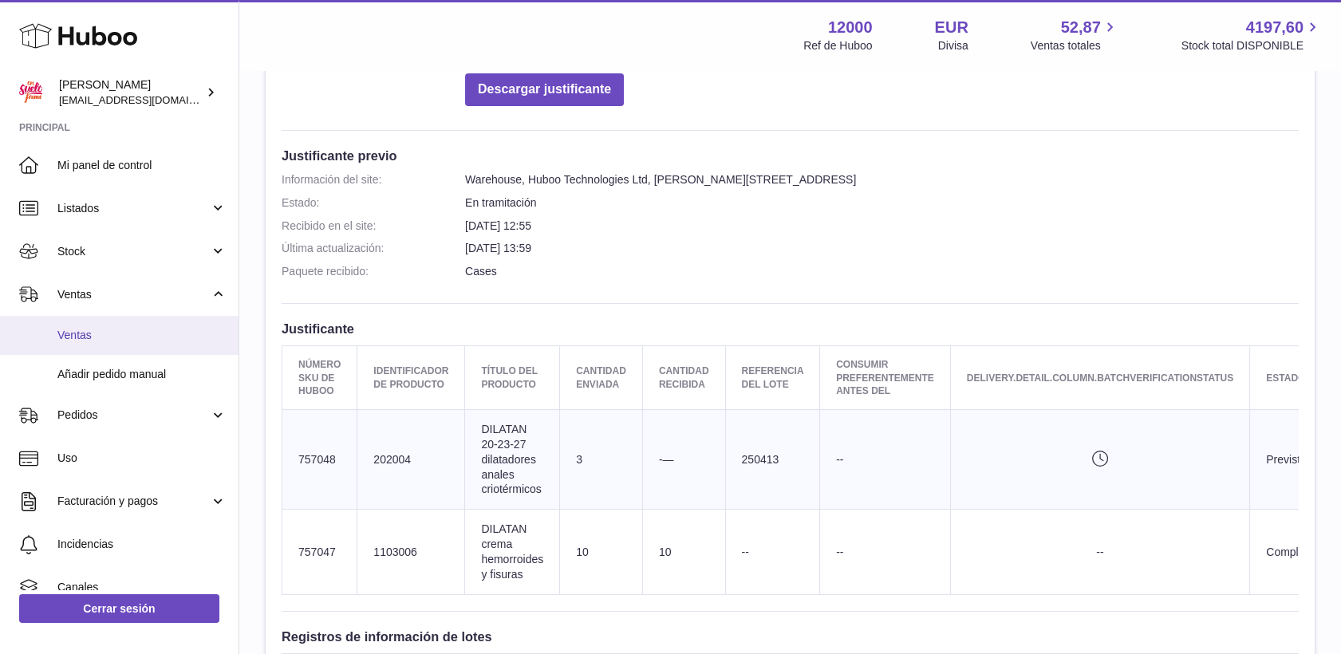
click at [88, 329] on span "Ventas" at bounding box center [141, 335] width 169 height 15
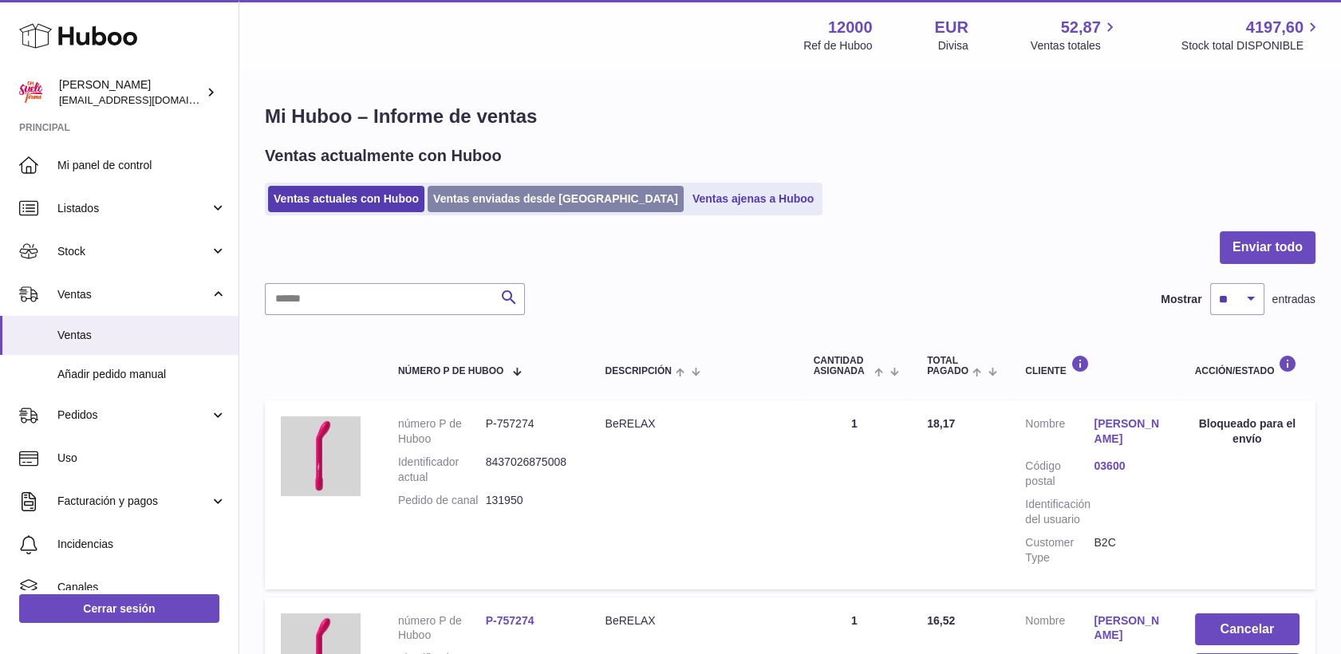
click at [498, 199] on link "Ventas enviadas desde [GEOGRAPHIC_DATA]" at bounding box center [556, 199] width 256 height 26
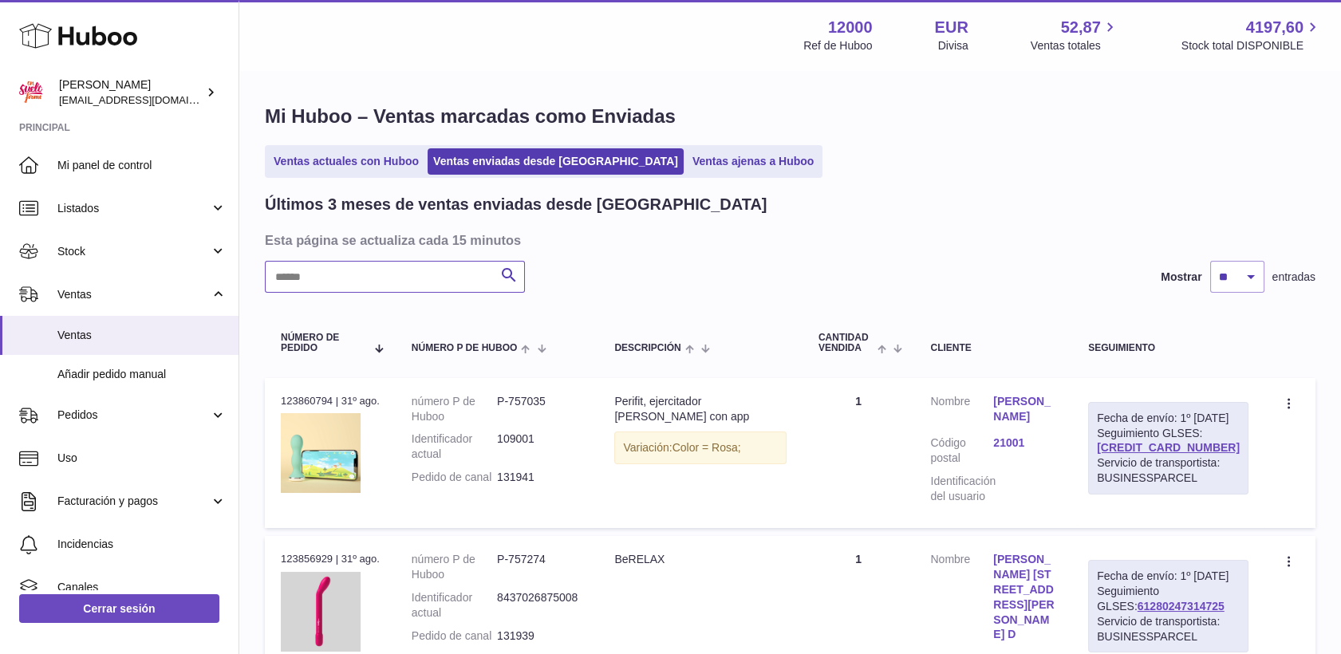
click at [436, 284] on input "text" at bounding box center [395, 277] width 260 height 32
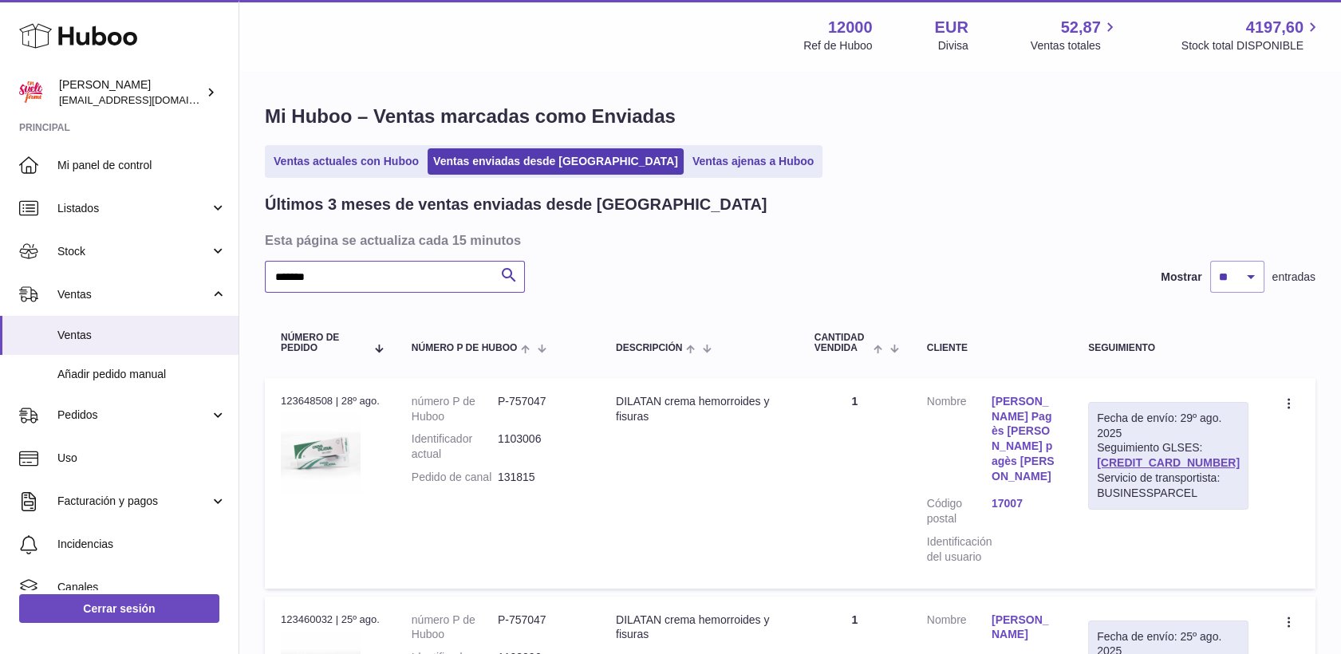
type input "*******"
click at [84, 330] on span "Ventas" at bounding box center [141, 335] width 169 height 15
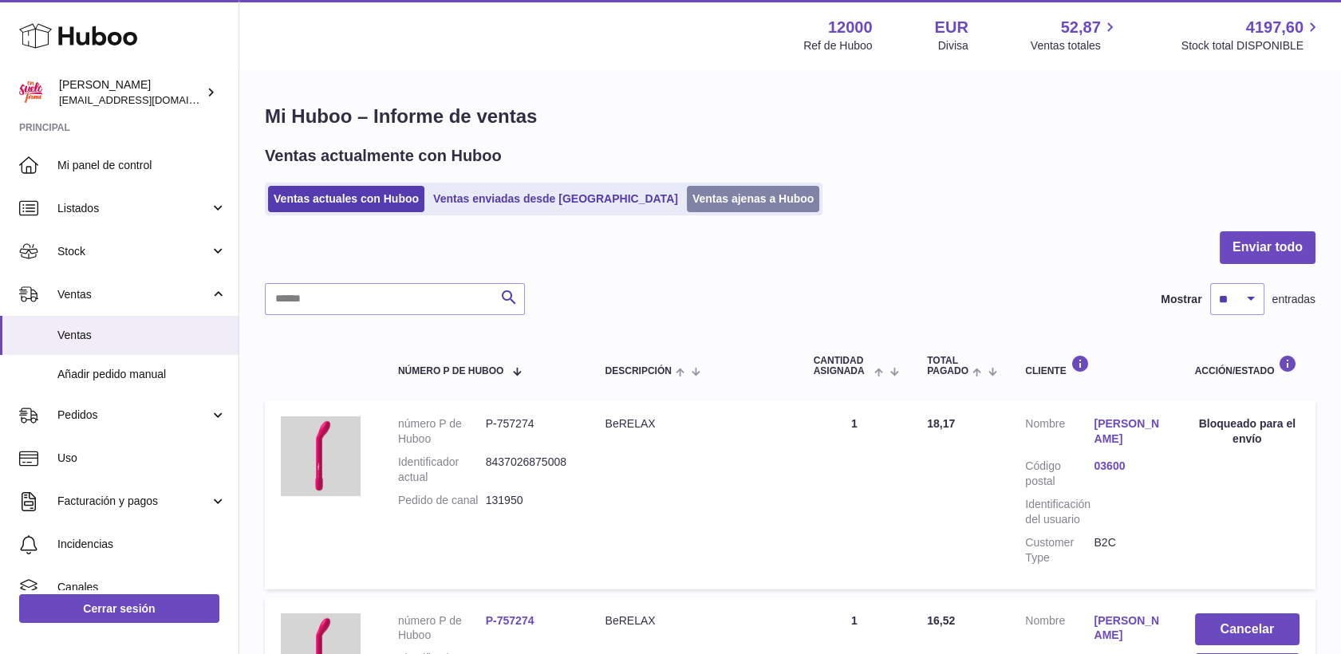
click at [687, 196] on link "Ventas ajenas a Huboo" at bounding box center [753, 199] width 133 height 26
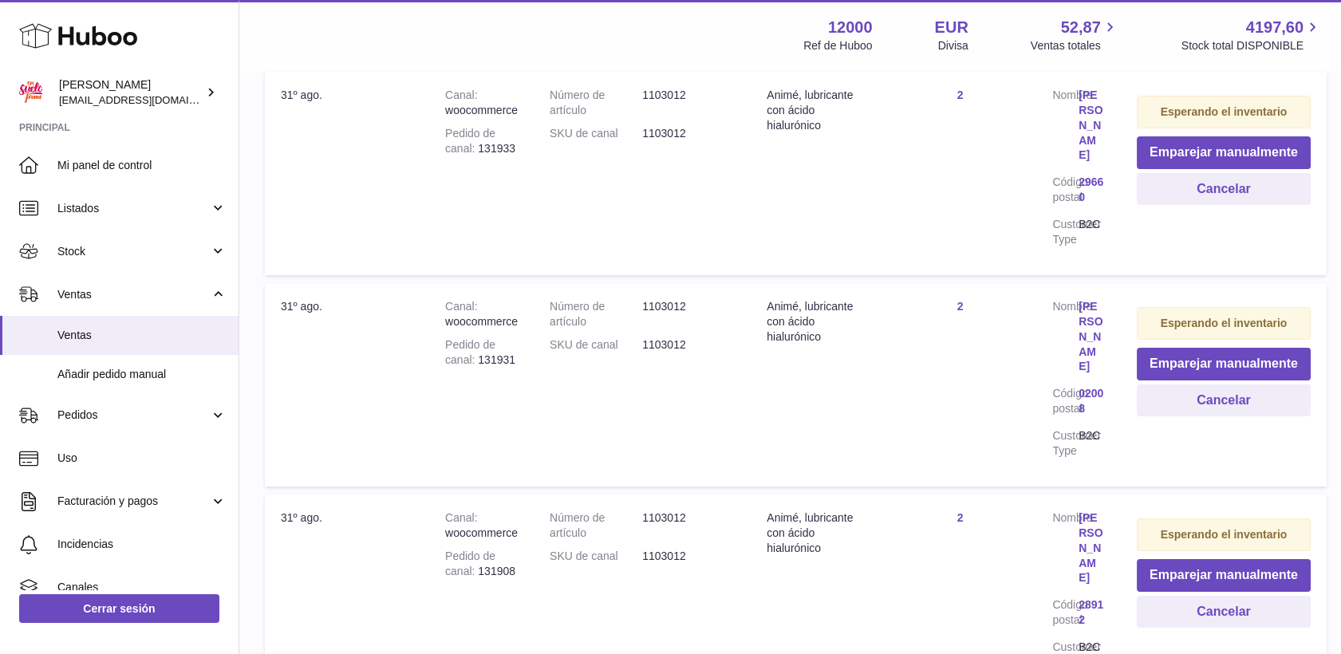
scroll to position [266, 0]
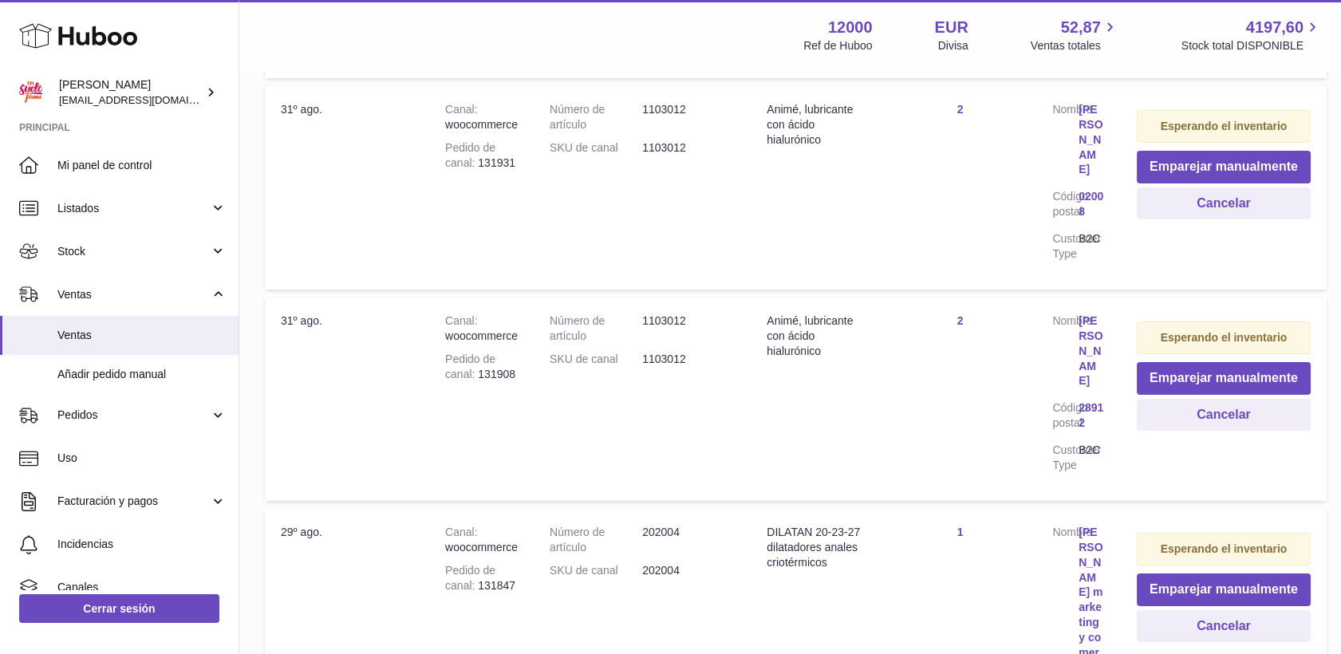
scroll to position [708, 0]
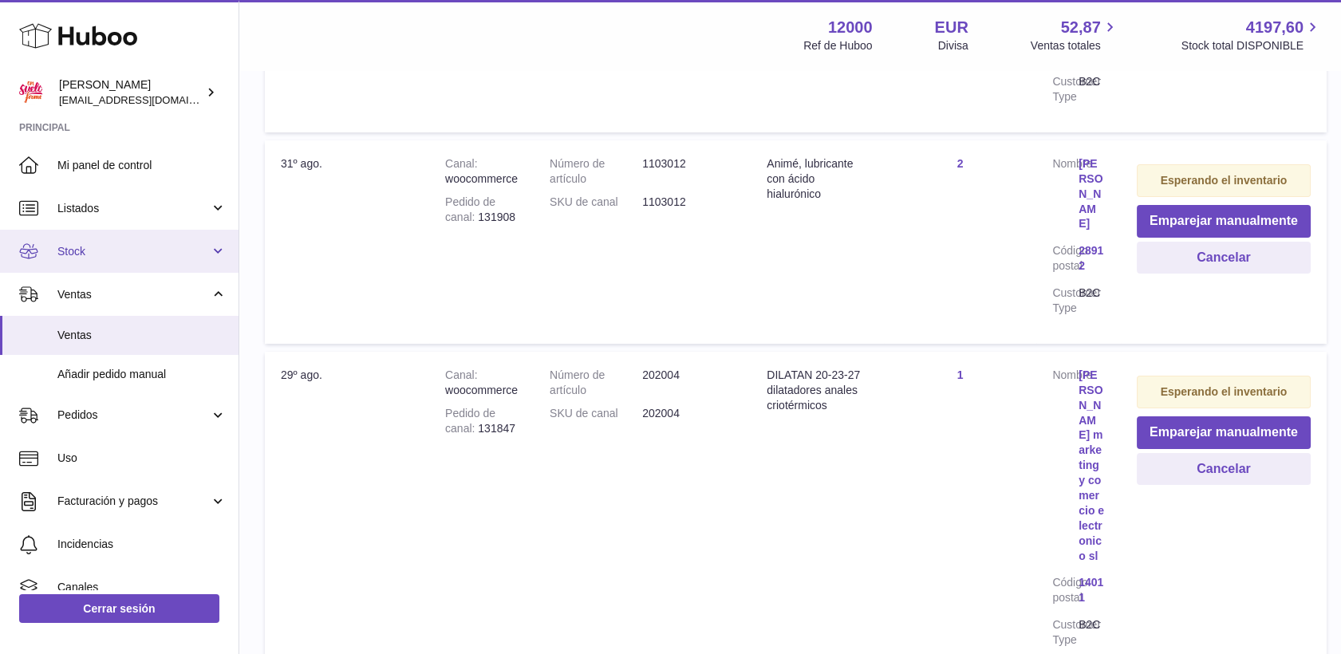
click at [64, 255] on span "Stock" at bounding box center [133, 251] width 152 height 15
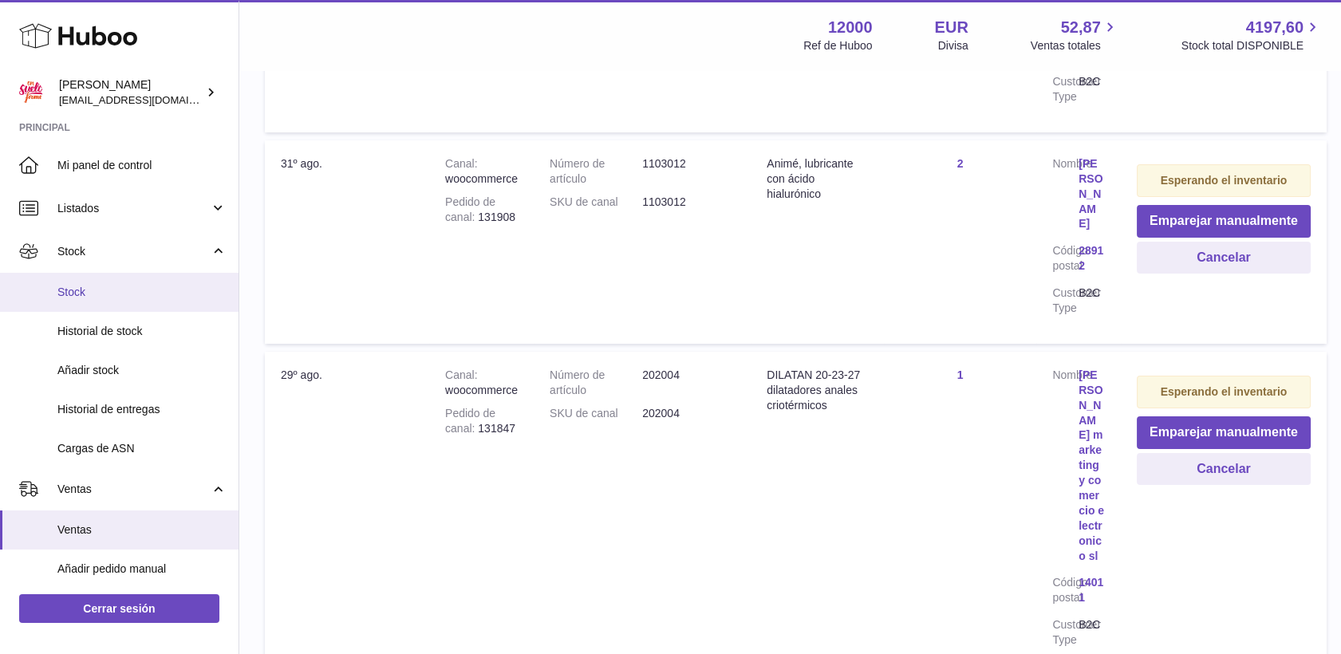
click at [97, 295] on span "Stock" at bounding box center [141, 292] width 169 height 15
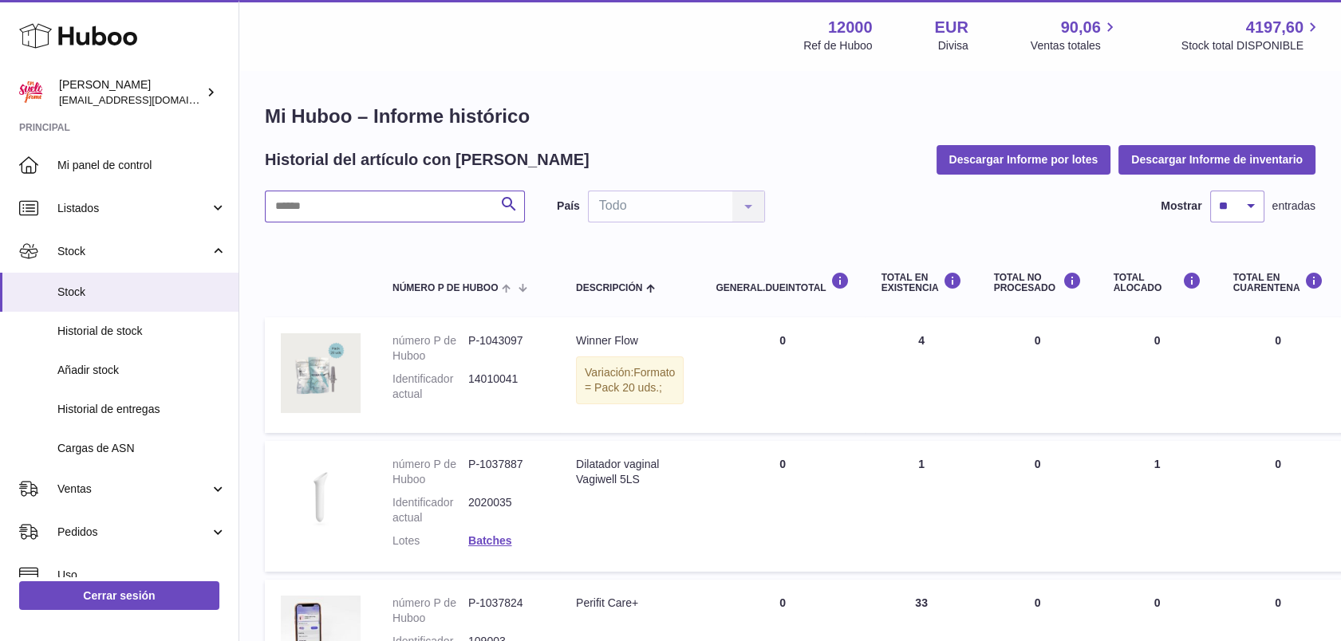
click at [396, 220] on input "text" at bounding box center [395, 207] width 260 height 32
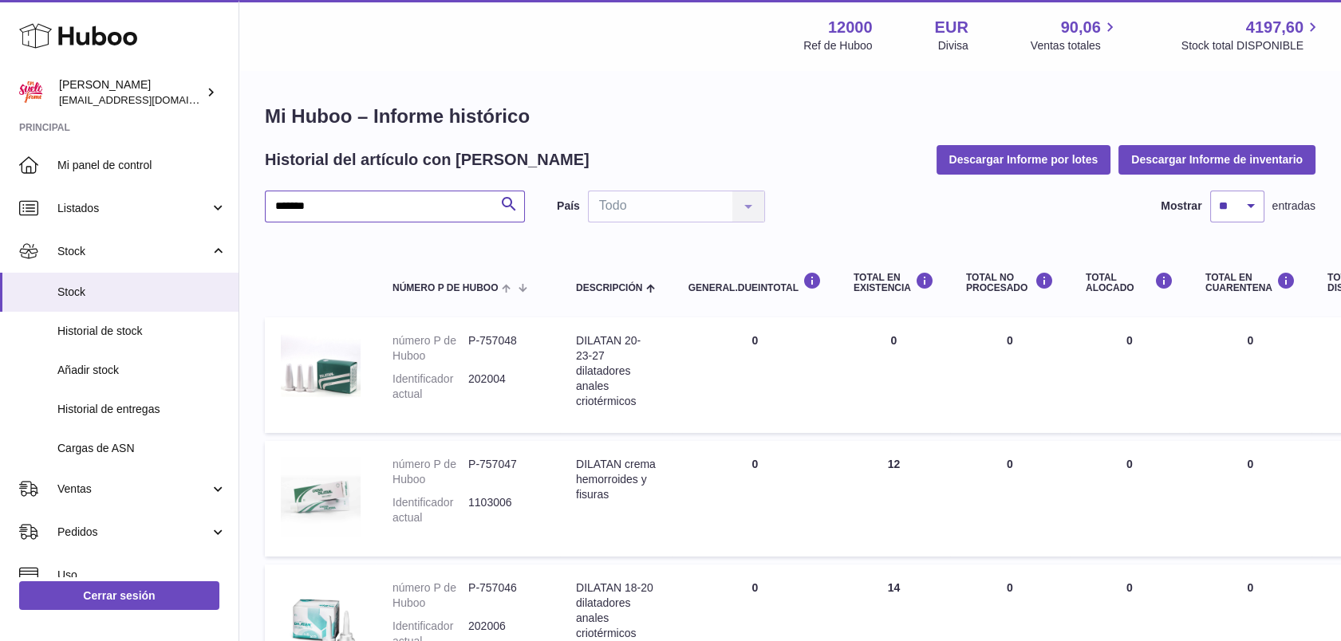
type input "*******"
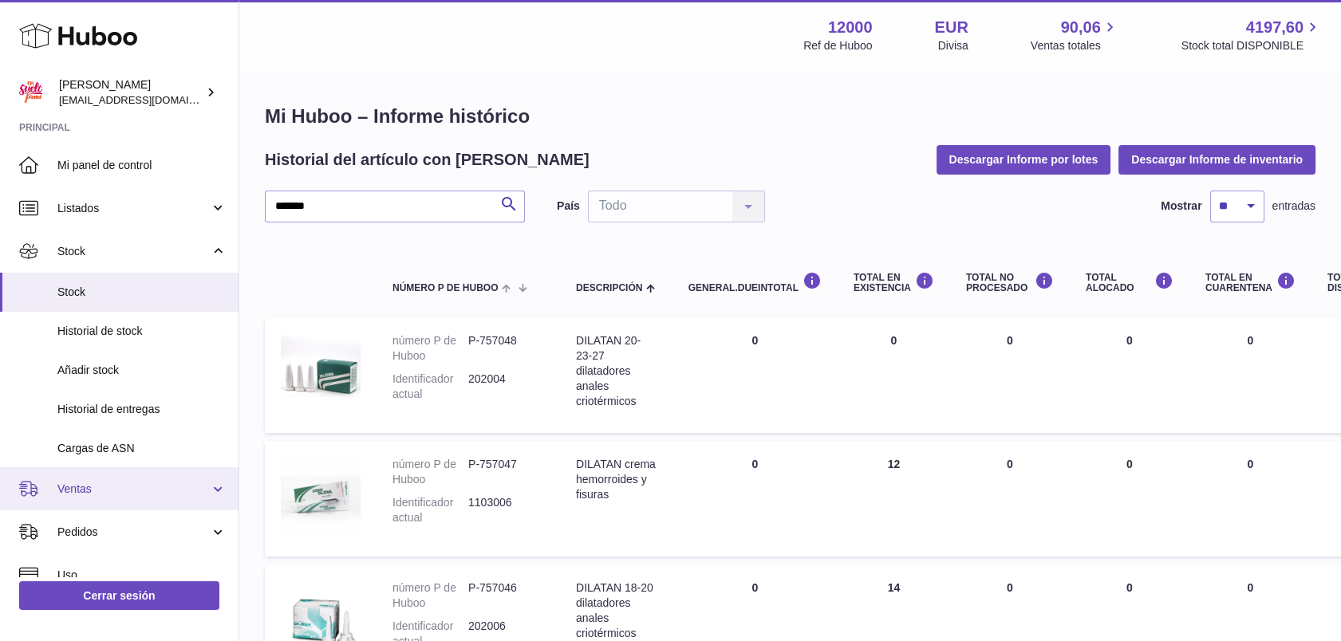
click at [77, 490] on span "Ventas" at bounding box center [133, 489] width 152 height 15
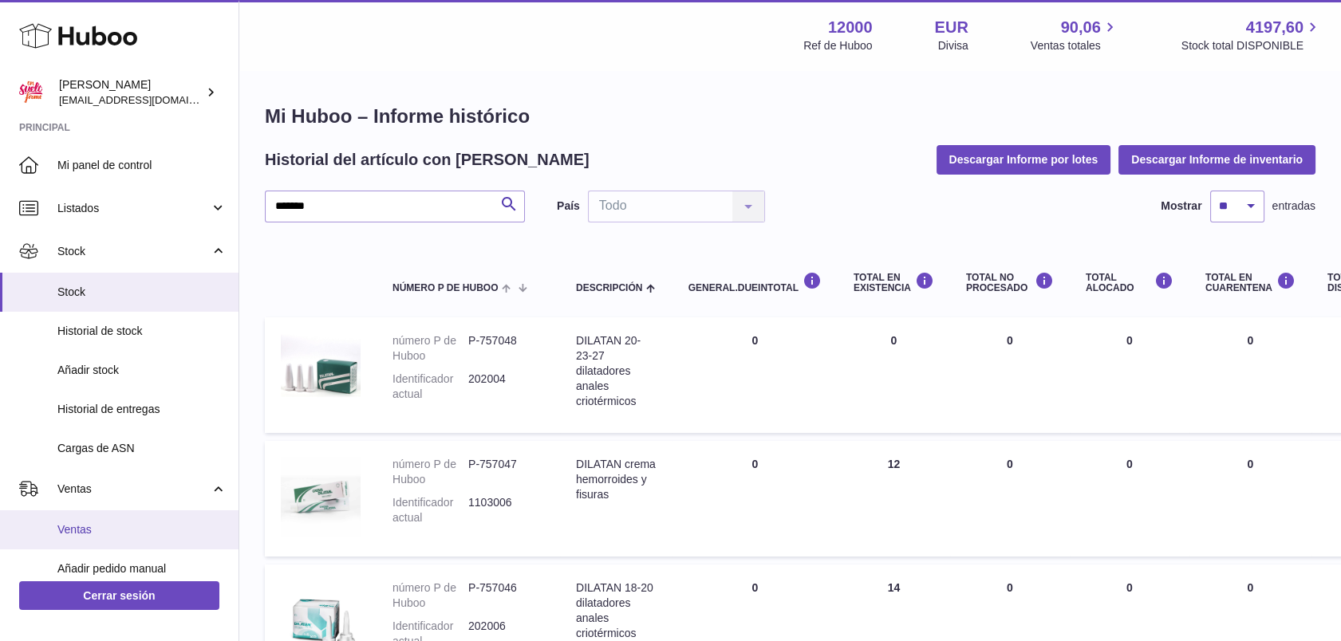
click at [83, 522] on span "Ventas" at bounding box center [141, 529] width 169 height 15
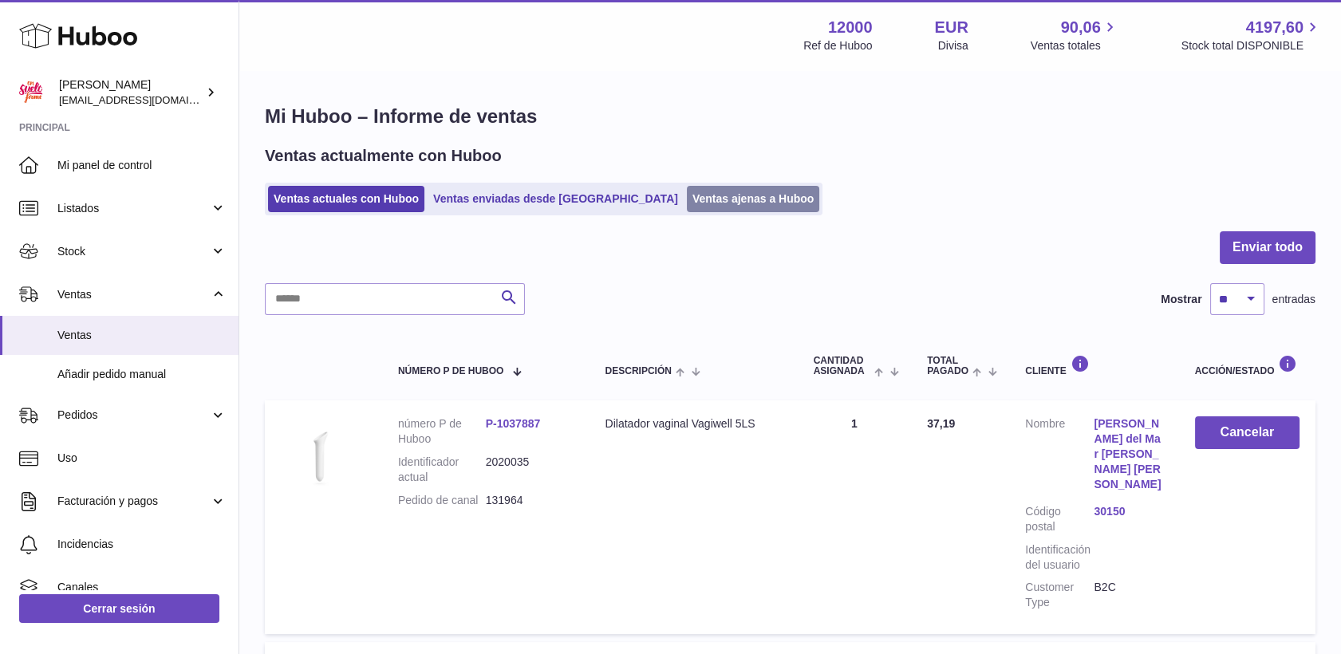
click at [687, 197] on link "Ventas ajenas a Huboo" at bounding box center [753, 199] width 133 height 26
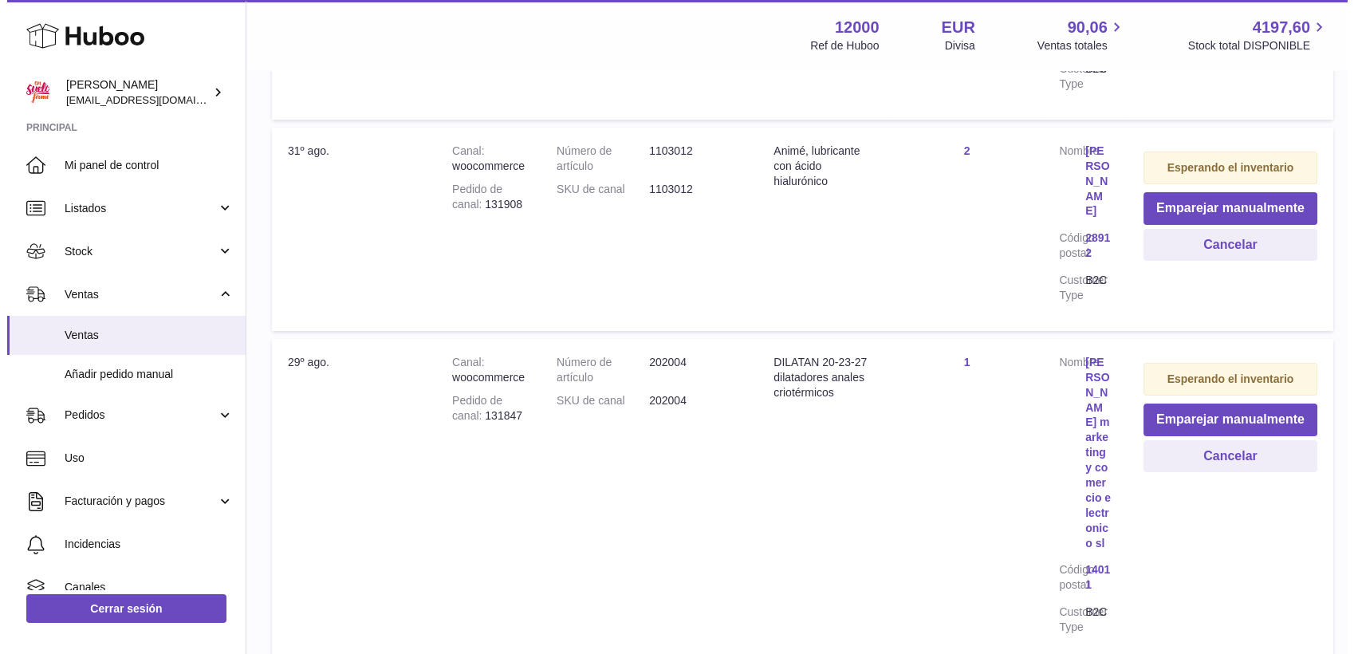
scroll to position [798, 0]
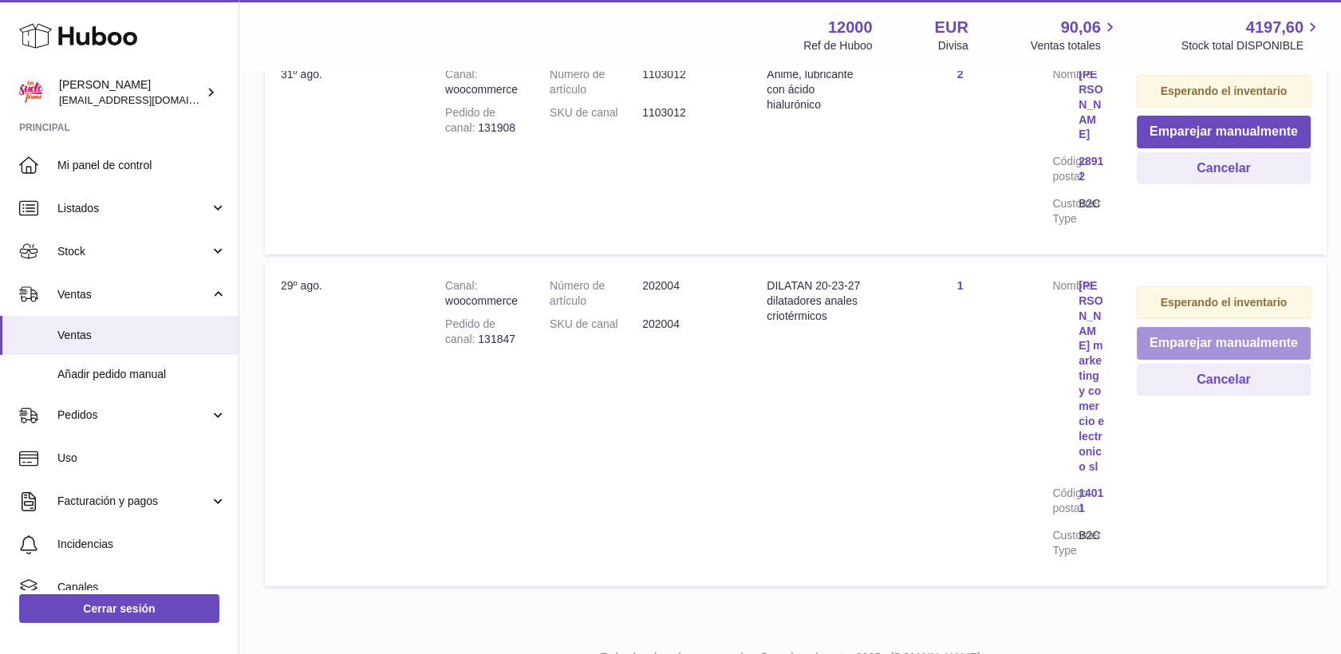
click at [1177, 359] on button "Emparejar manualmente" at bounding box center [1224, 343] width 174 height 33
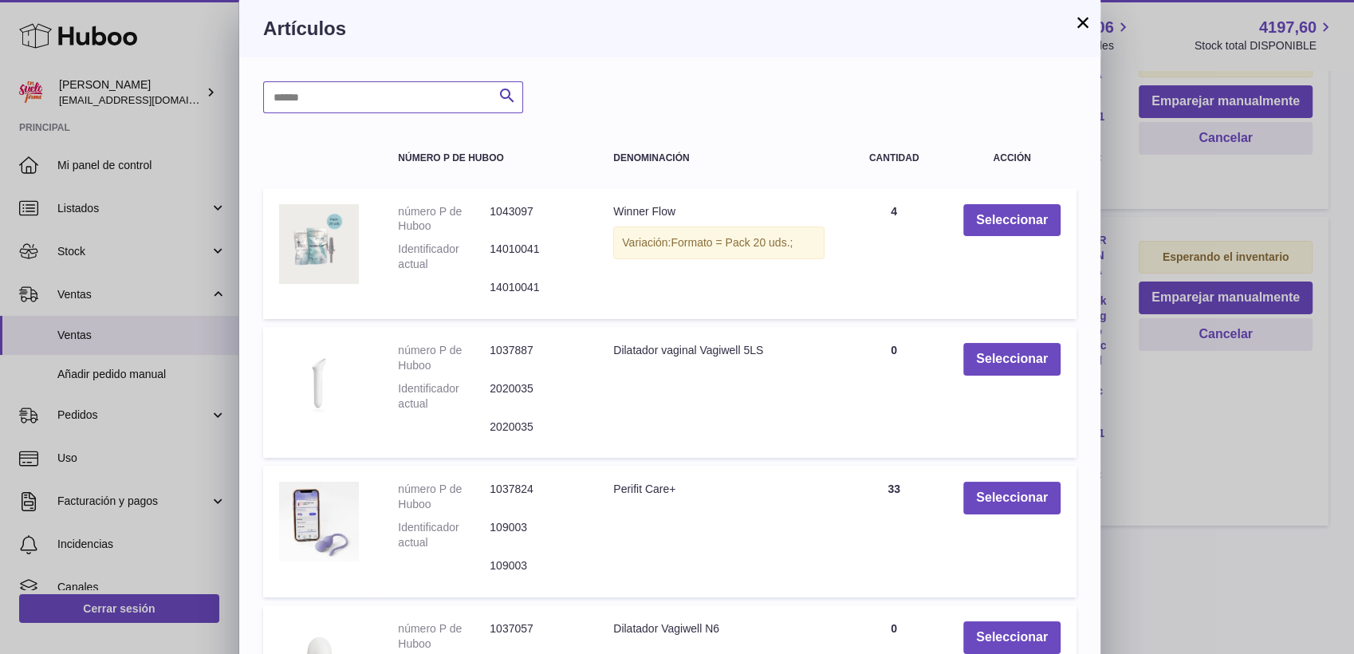
click at [341, 99] on input "text" at bounding box center [393, 97] width 260 height 32
type input "*******"
click at [500, 99] on icon "submit" at bounding box center [507, 96] width 19 height 20
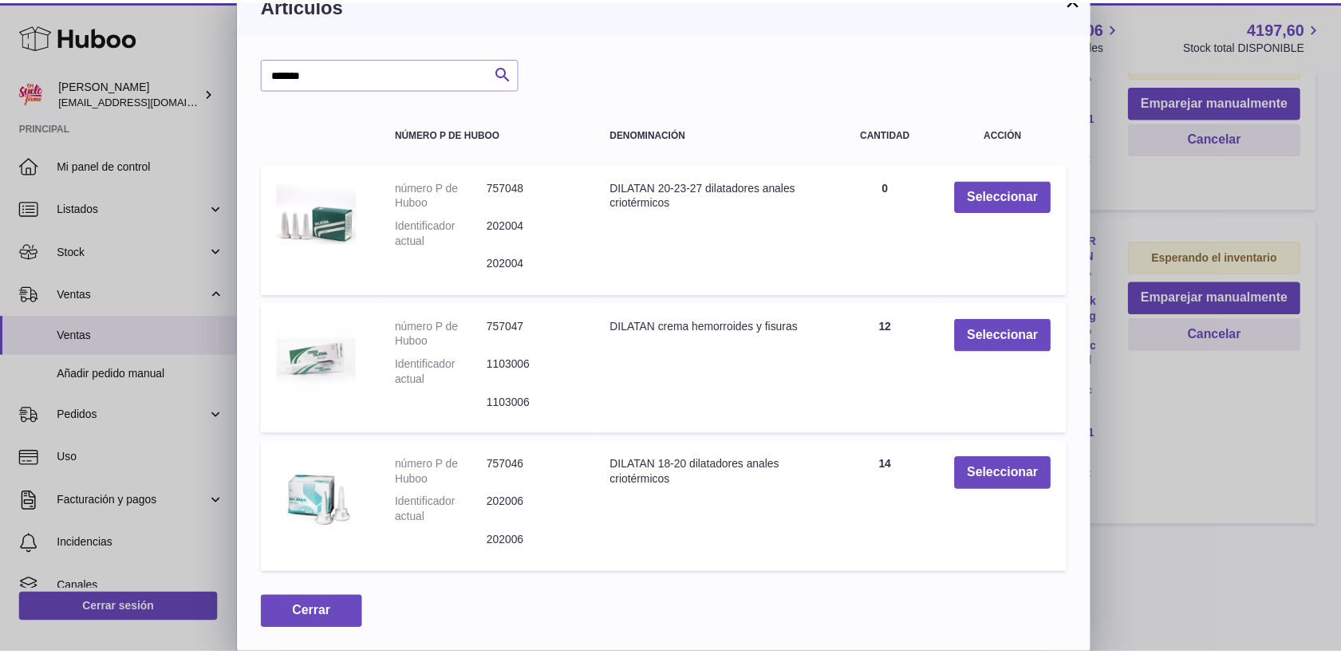
scroll to position [0, 0]
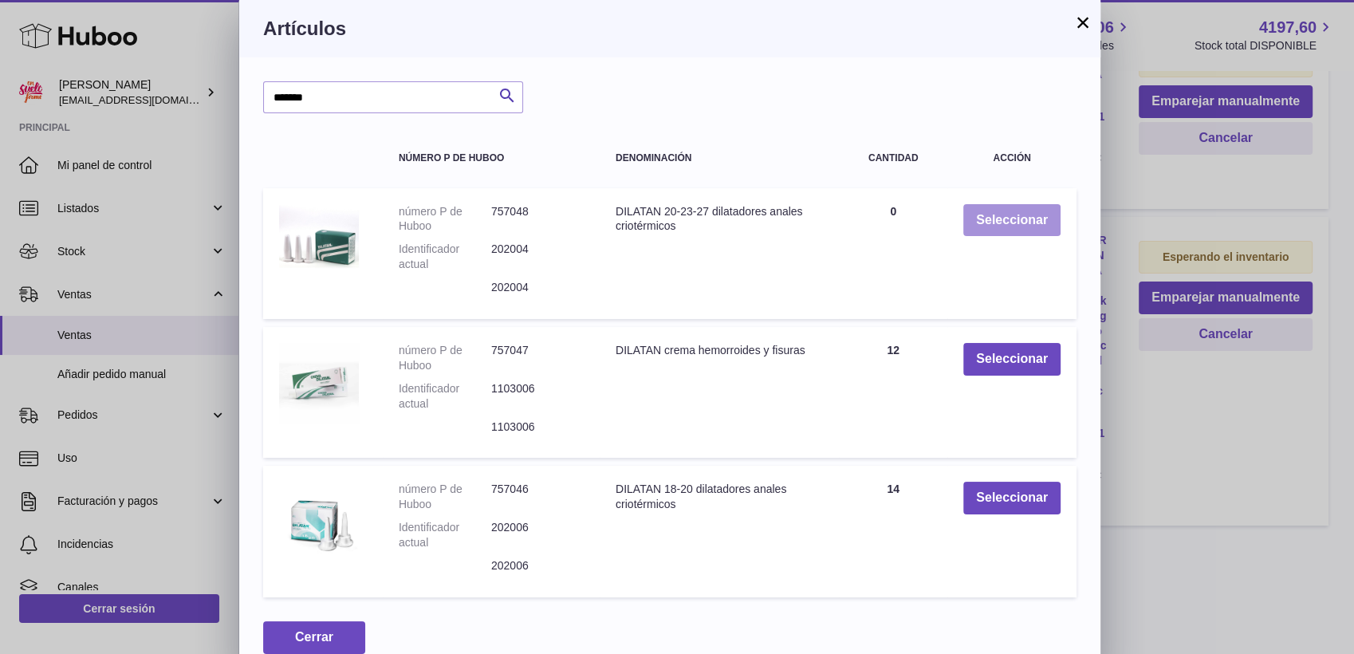
click at [1023, 210] on button "Seleccionar" at bounding box center [1012, 220] width 97 height 33
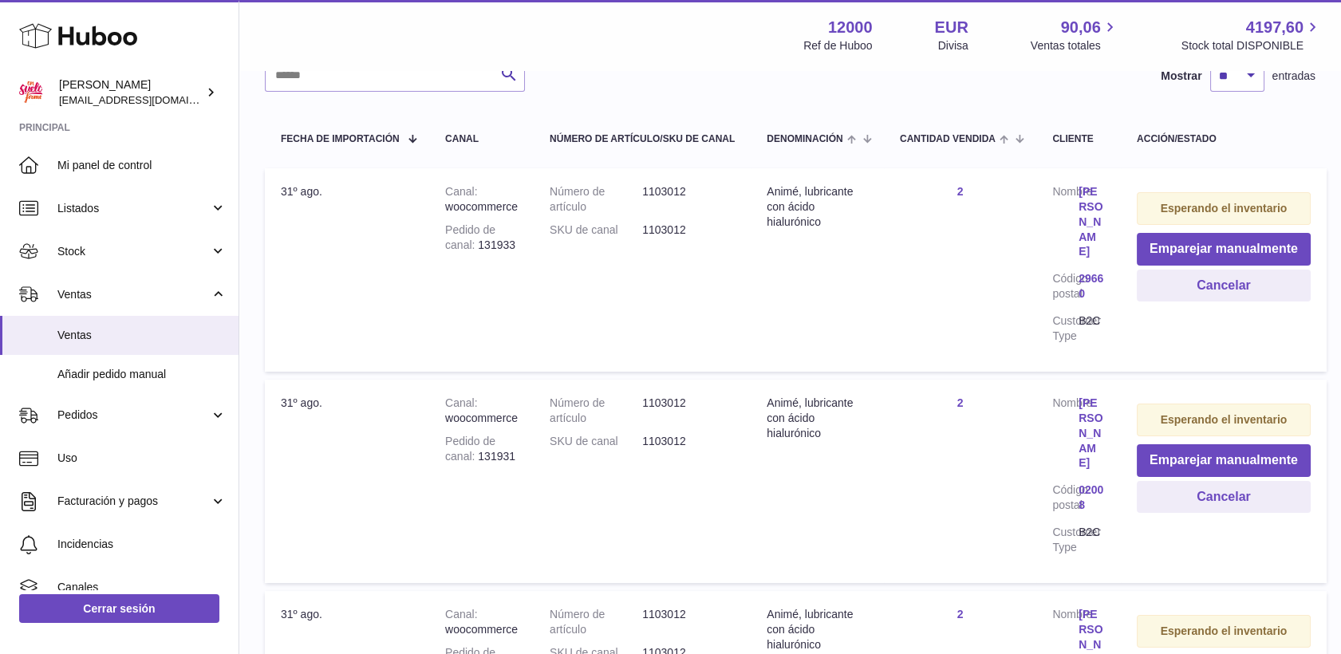
scroll to position [102, 0]
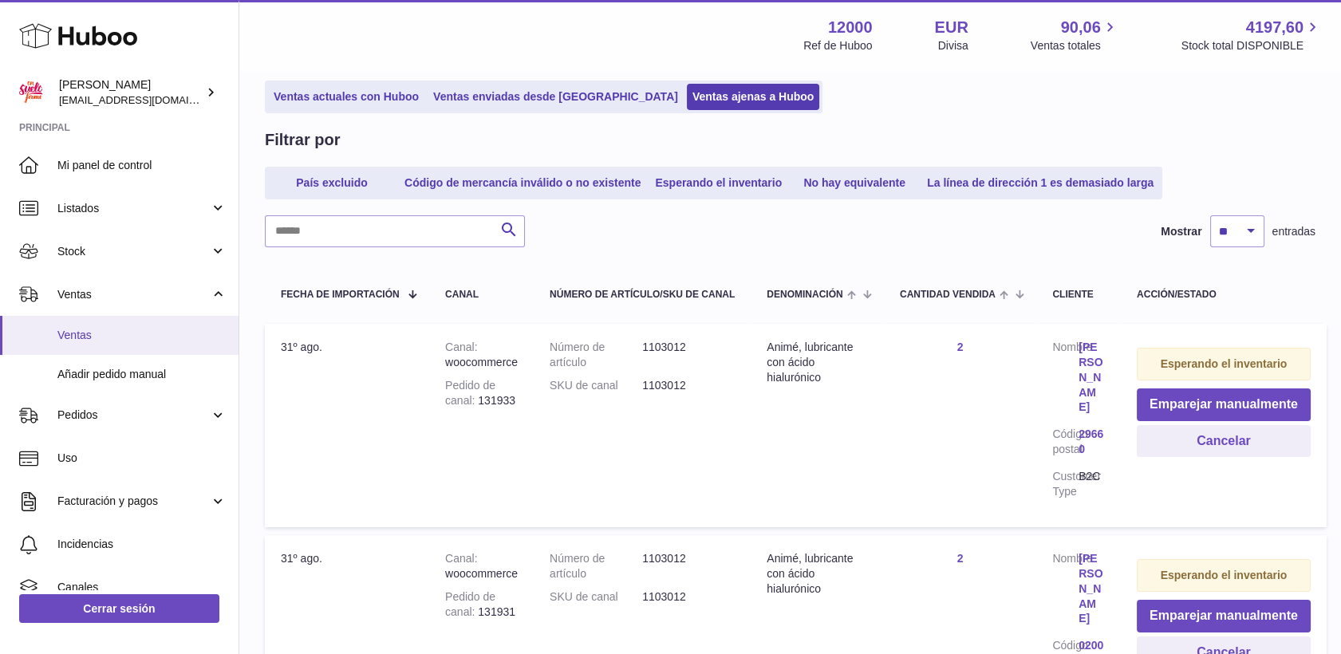
click at [81, 335] on span "Ventas" at bounding box center [141, 335] width 169 height 15
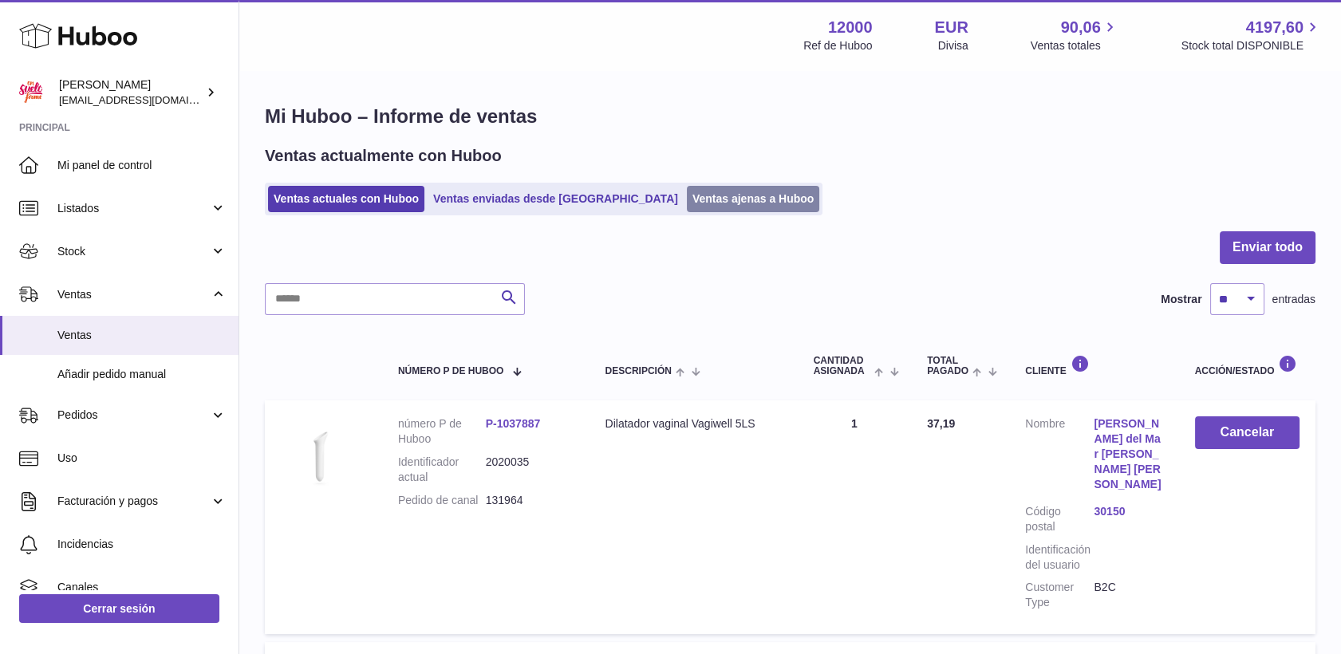
click at [687, 203] on link "Ventas ajenas a Huboo" at bounding box center [753, 199] width 133 height 26
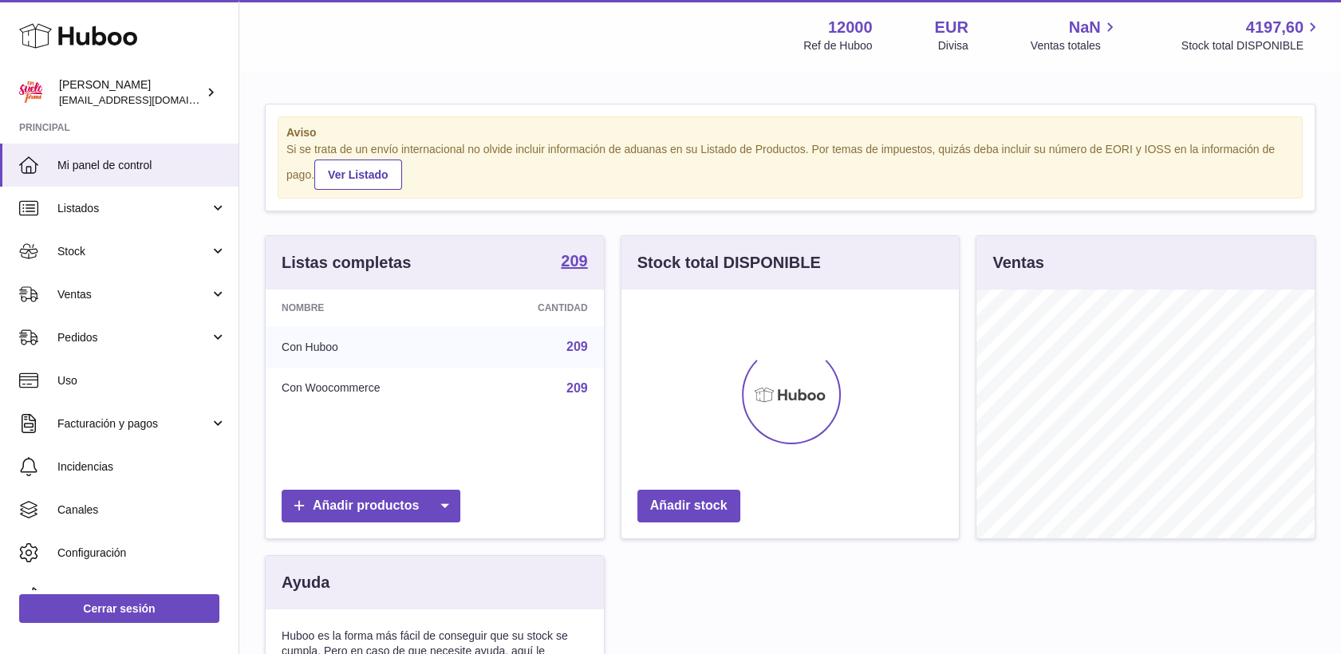
scroll to position [249, 338]
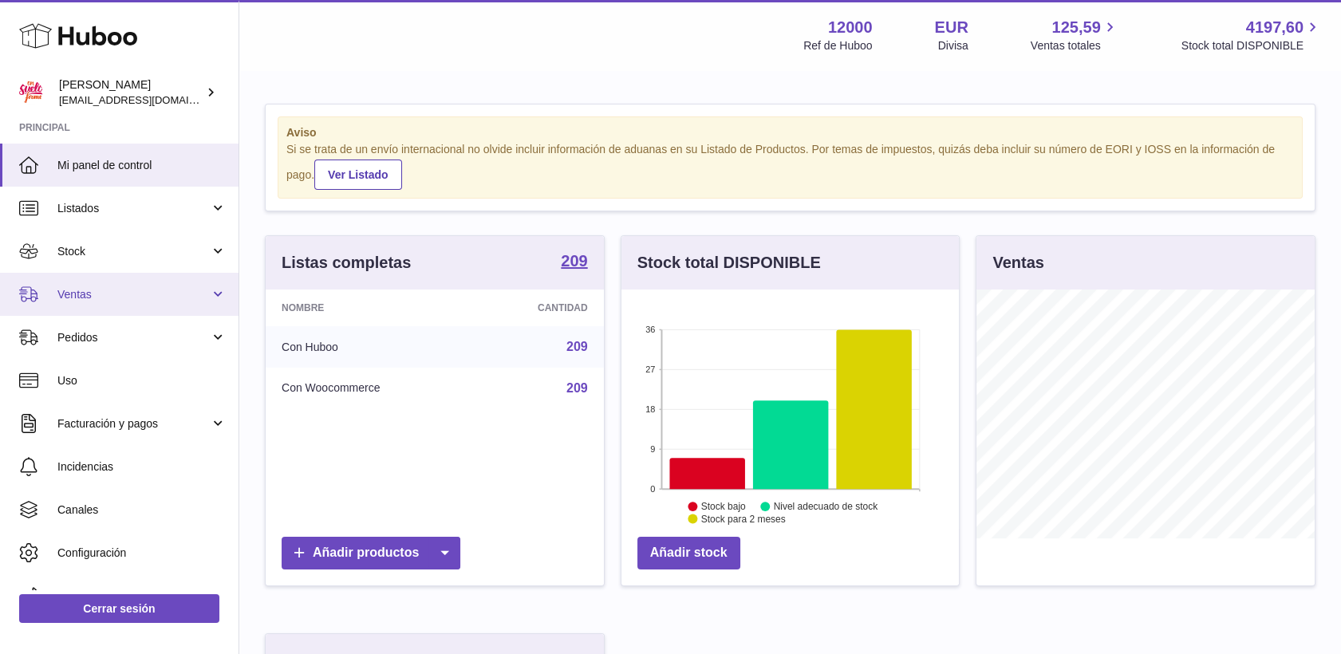
click at [101, 284] on link "Ventas" at bounding box center [119, 294] width 238 height 43
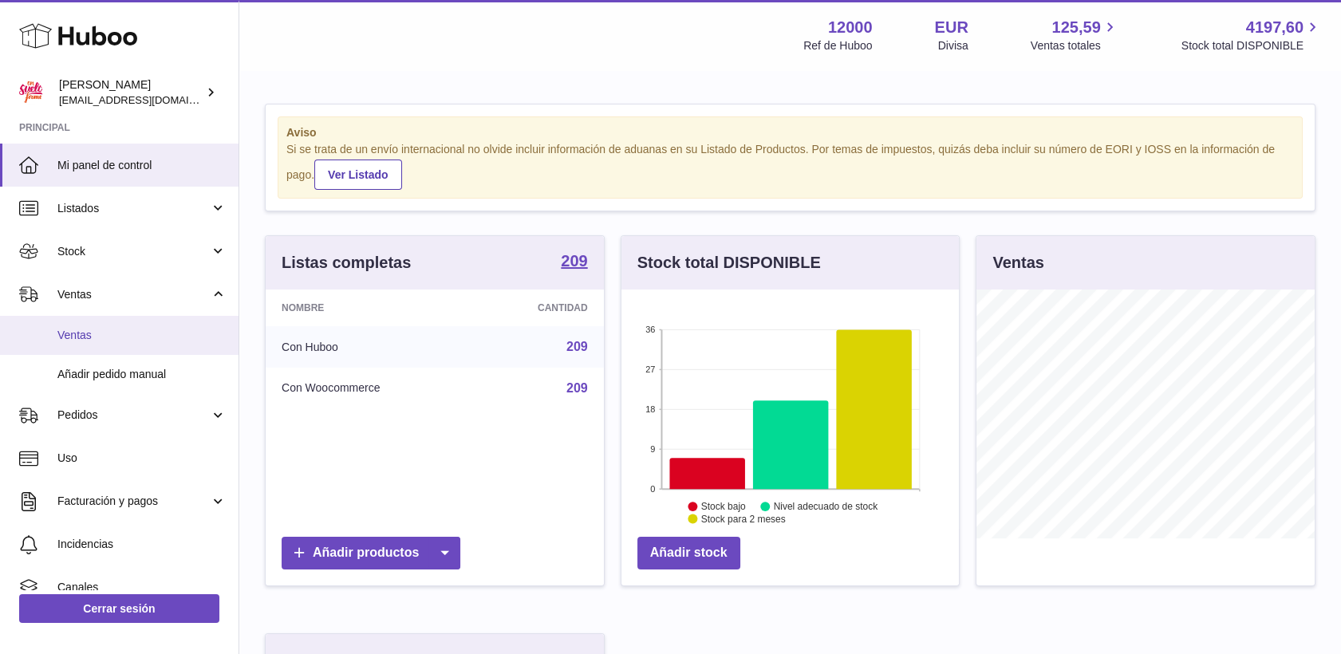
click at [115, 330] on span "Ventas" at bounding box center [141, 335] width 169 height 15
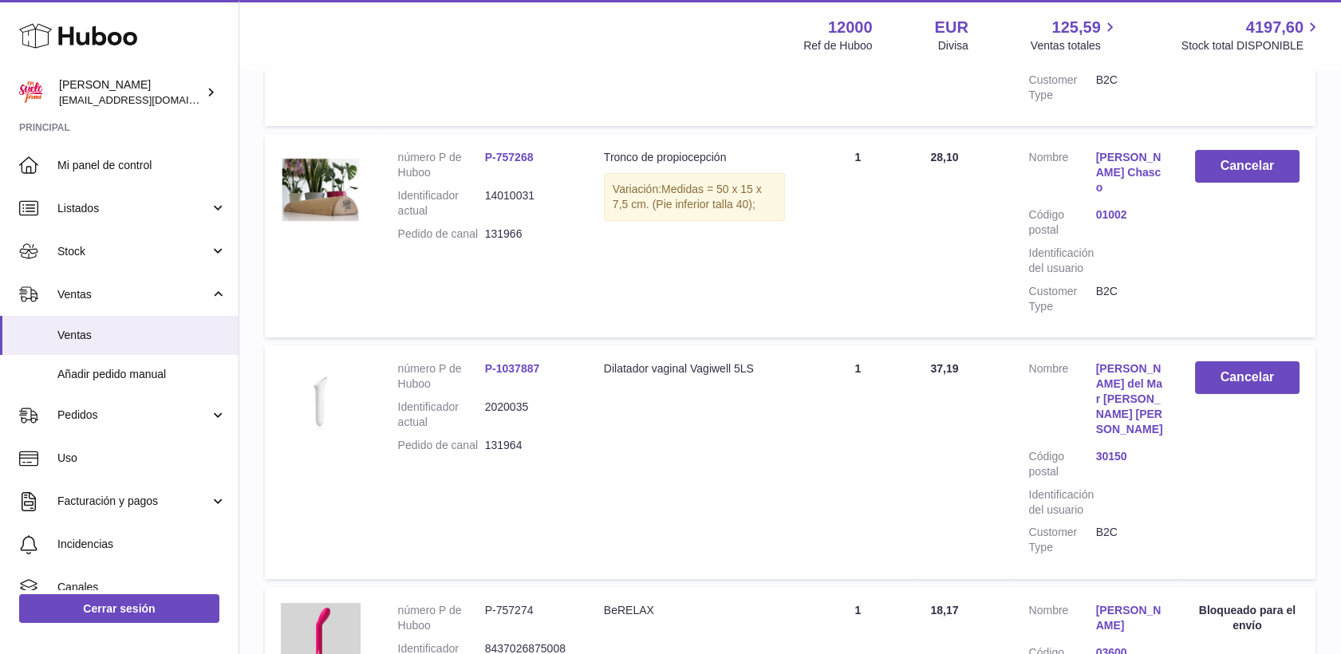
scroll to position [34, 0]
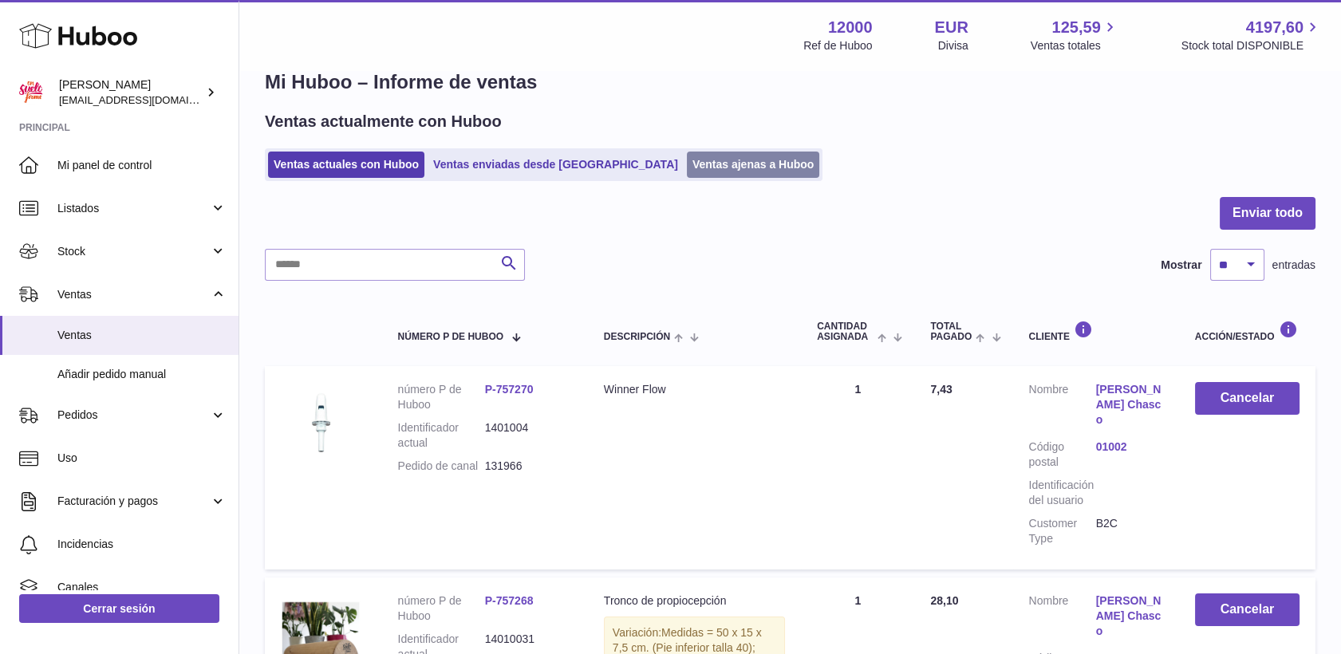
click at [687, 168] on link "Ventas ajenas a Huboo" at bounding box center [753, 165] width 133 height 26
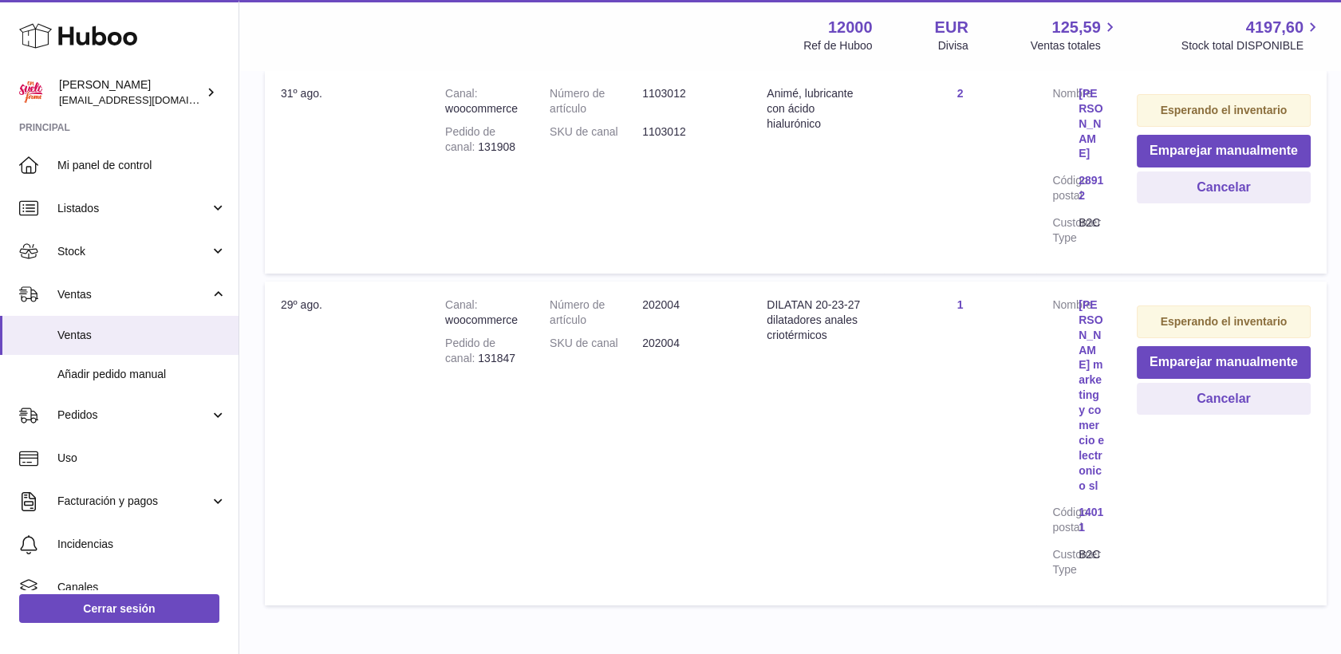
scroll to position [861, 0]
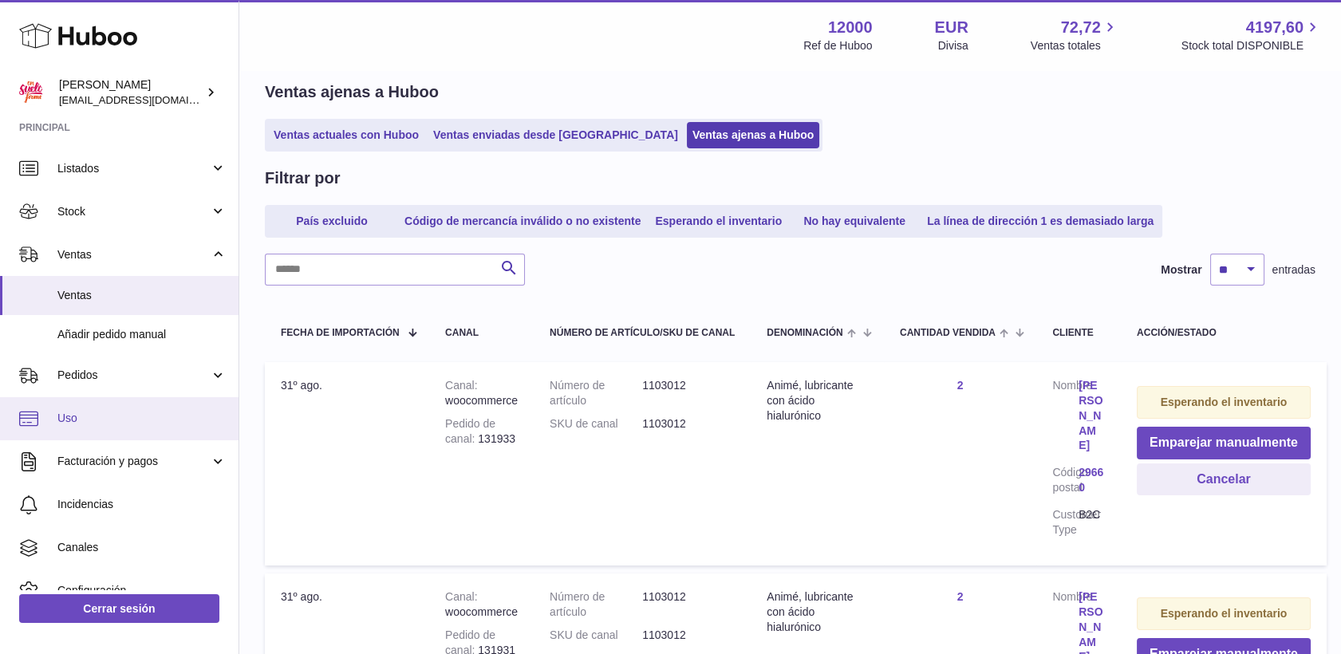
scroll to position [15, 0]
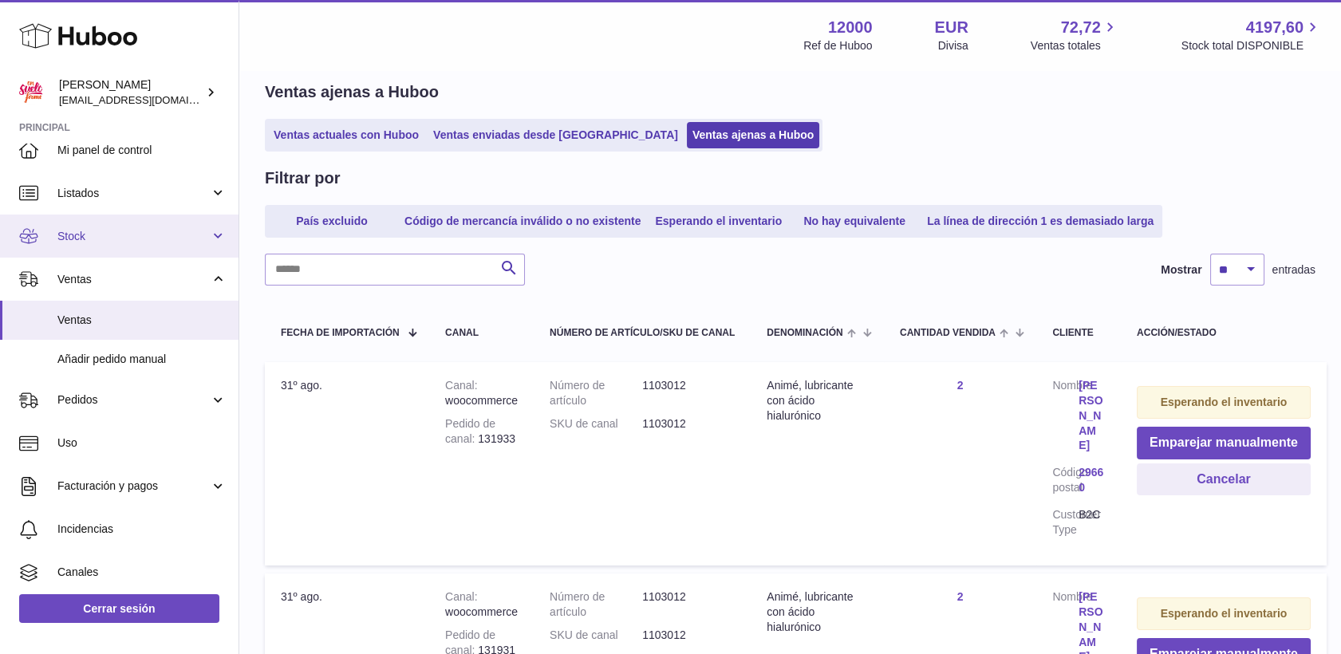
click at [89, 234] on span "Stock" at bounding box center [133, 236] width 152 height 15
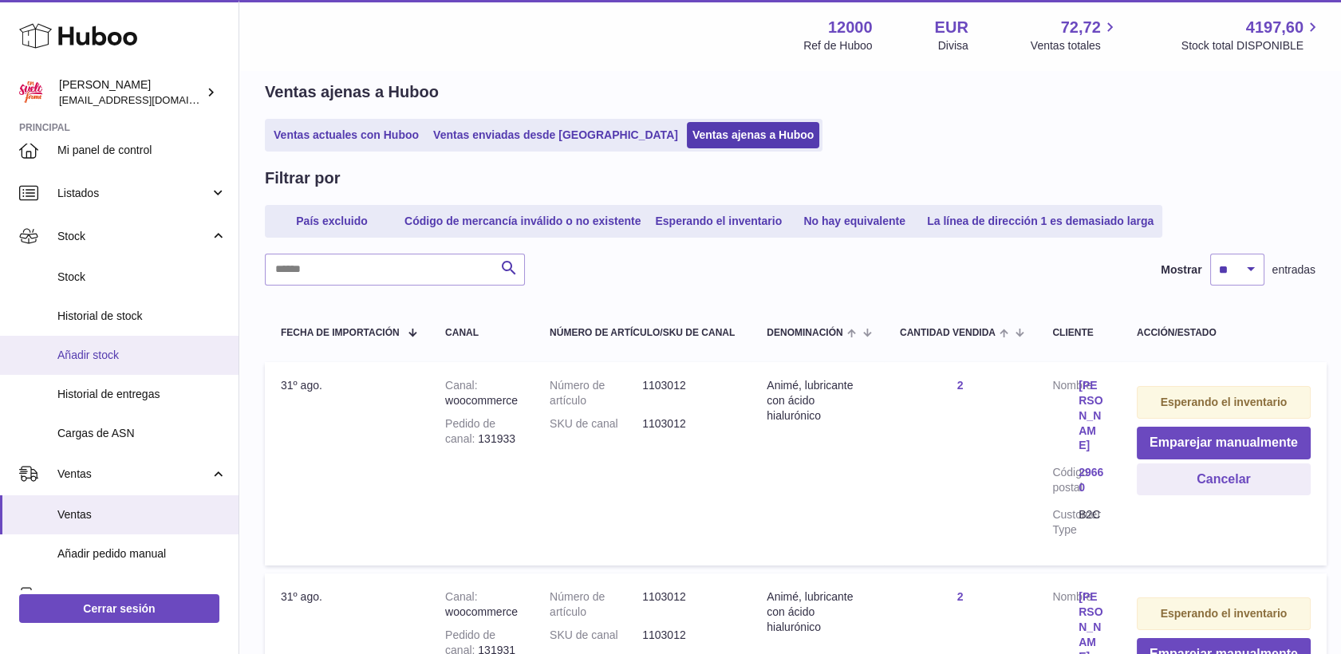
click at [114, 348] on span "Añadir stock" at bounding box center [141, 355] width 169 height 15
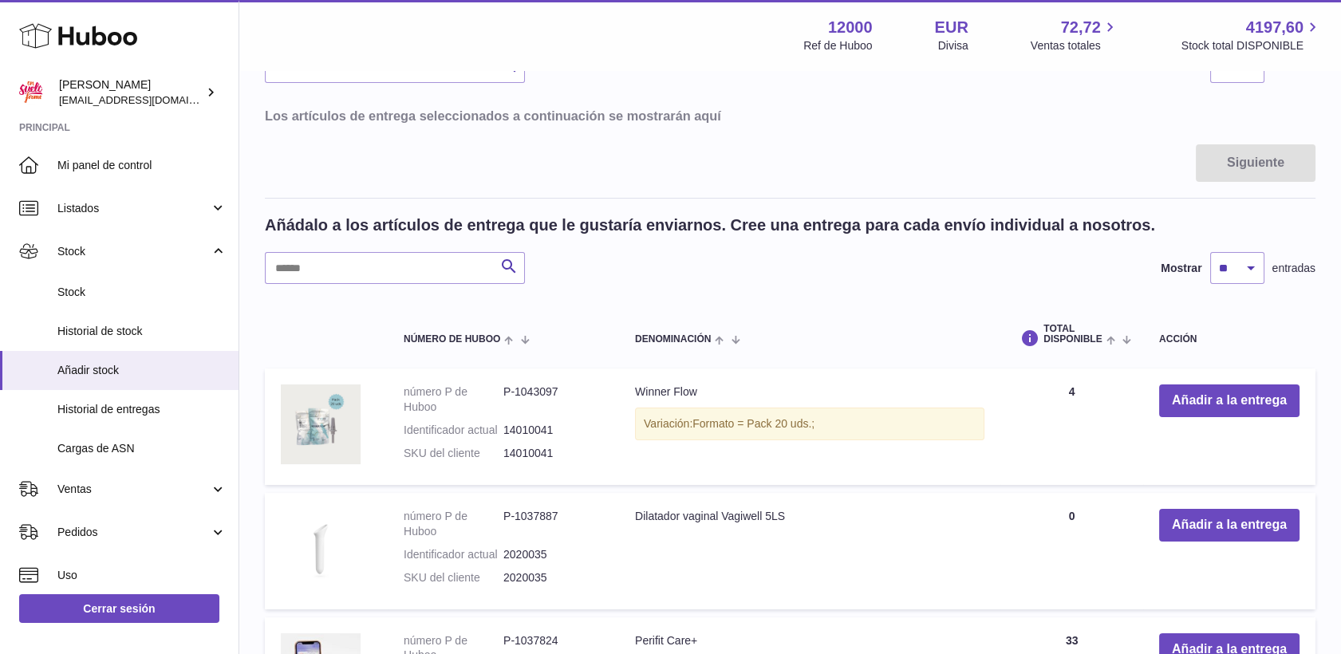
scroll to position [354, 0]
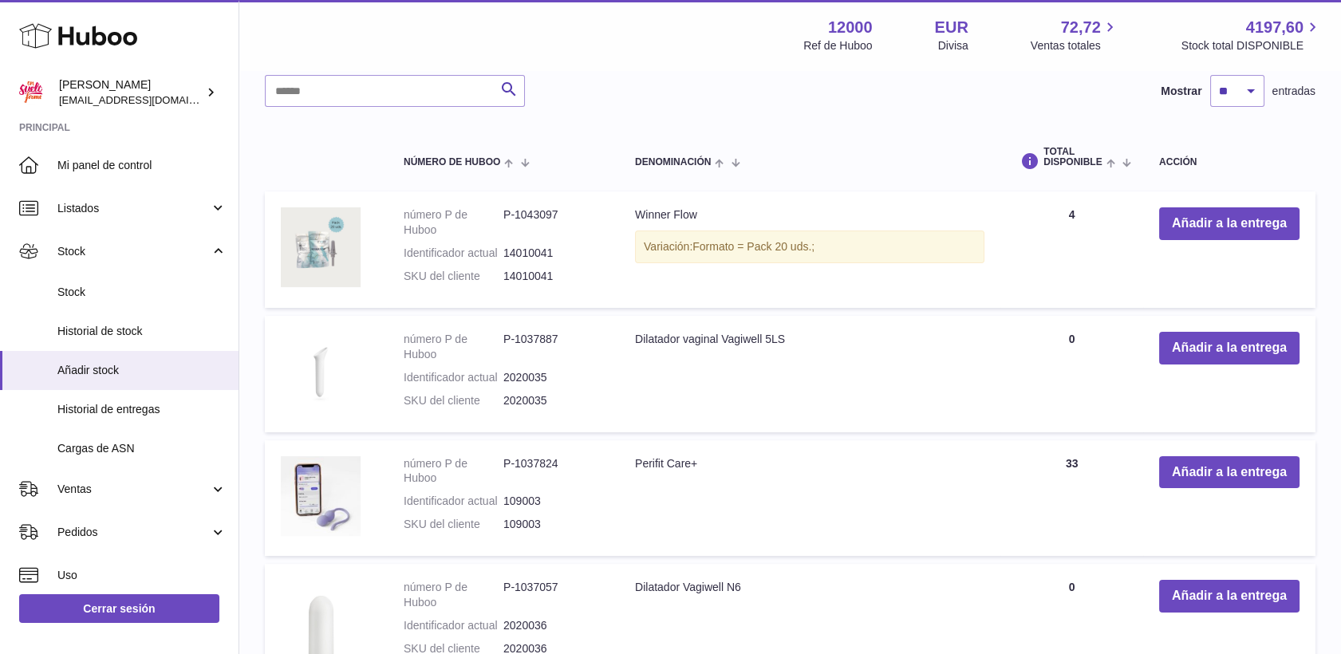
drag, startPoint x: 1279, startPoint y: 278, endPoint x: 1223, endPoint y: 285, distance: 56.3
click at [1223, 285] on td "Añadir a la entrega" at bounding box center [1229, 249] width 172 height 116
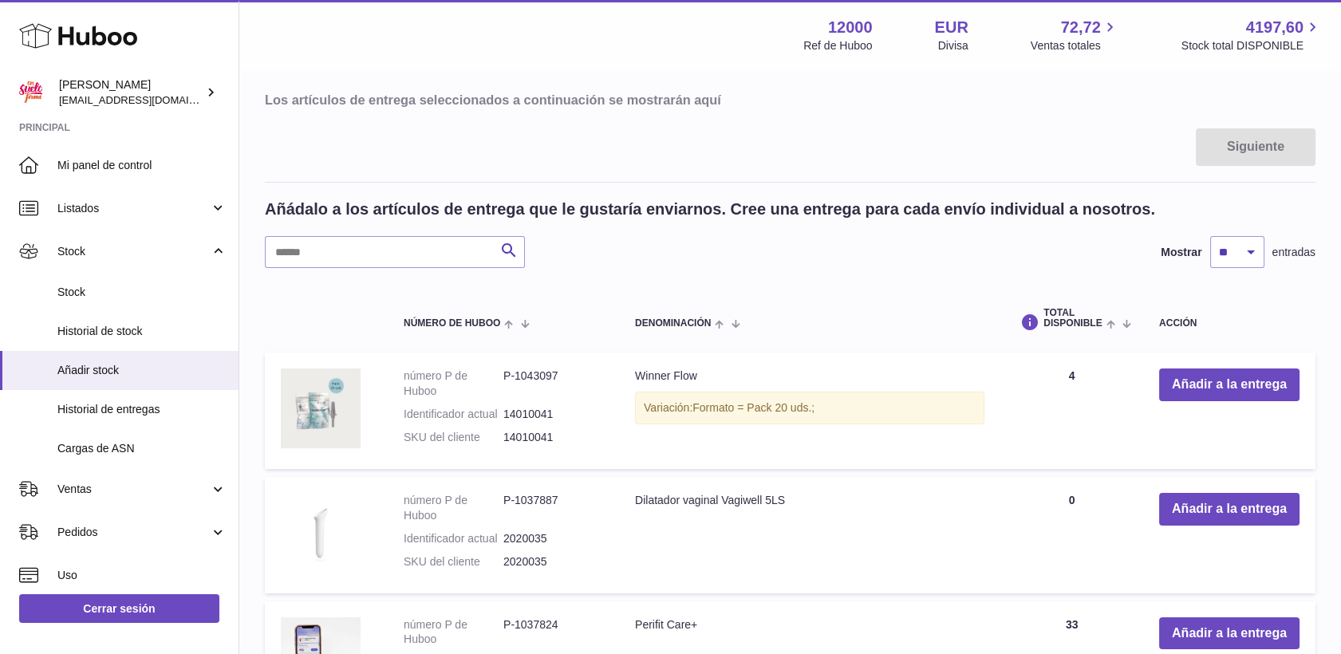
scroll to position [177, 0]
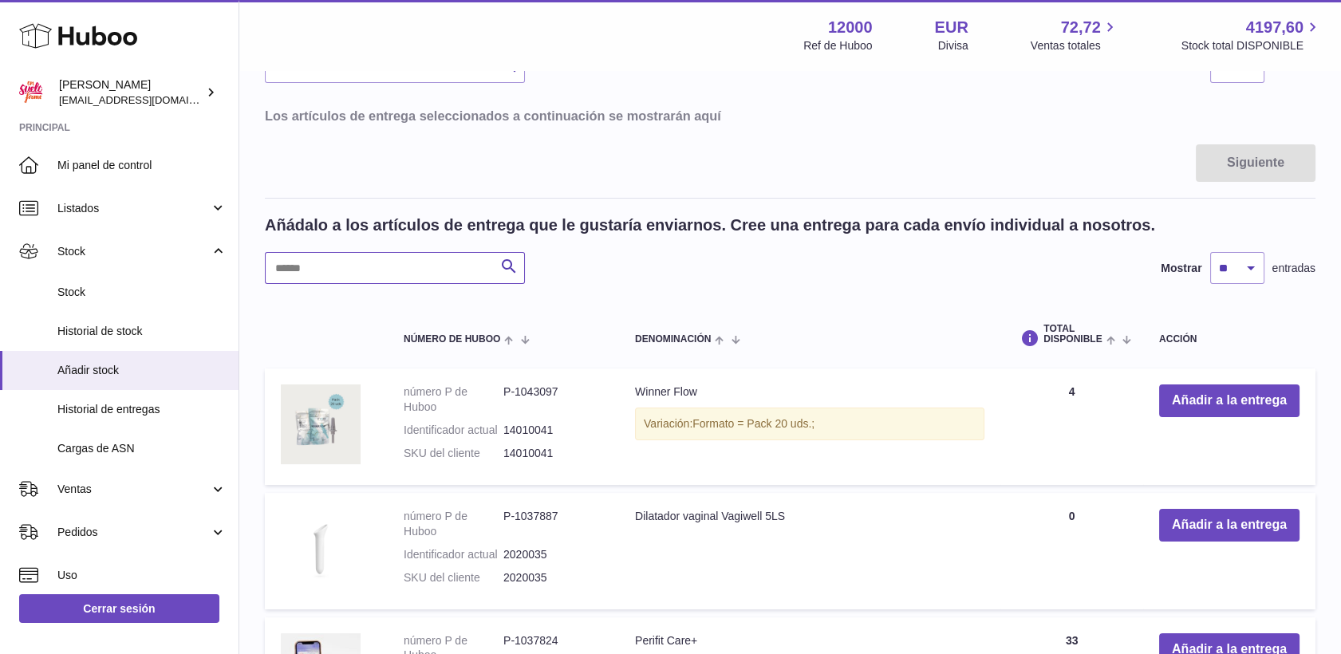
click at [423, 269] on input "text" at bounding box center [395, 268] width 260 height 32
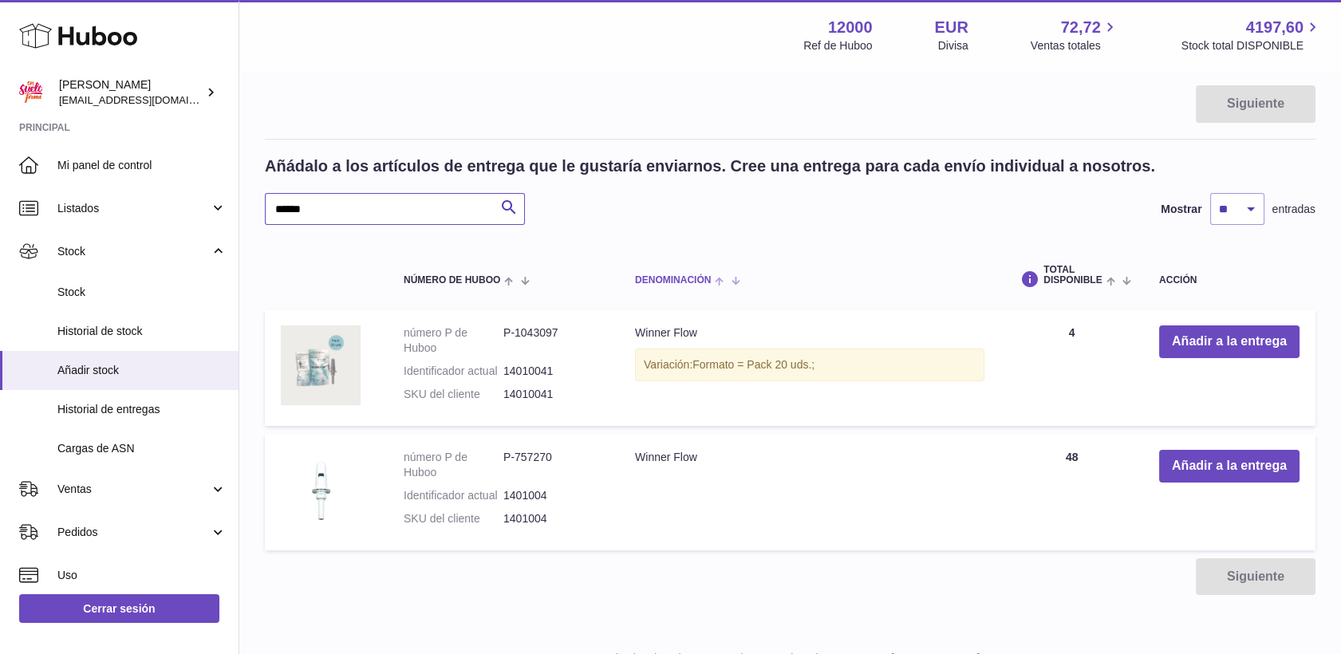
scroll to position [301, 0]
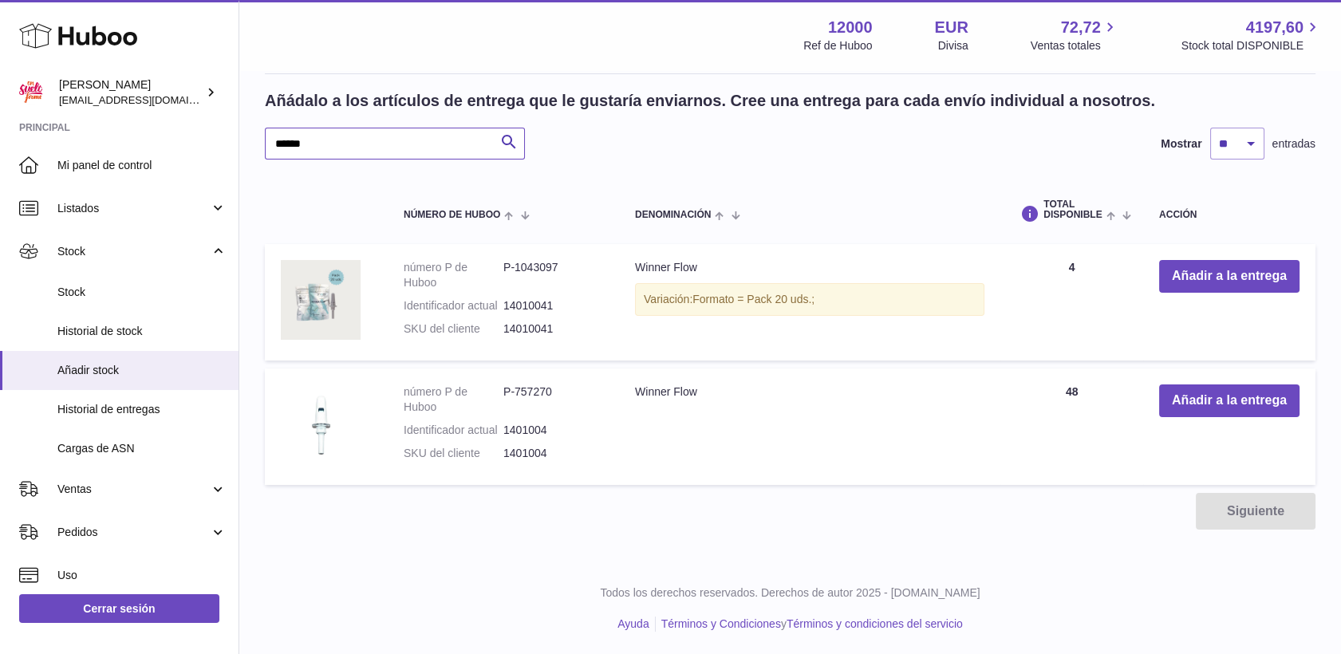
type input "******"
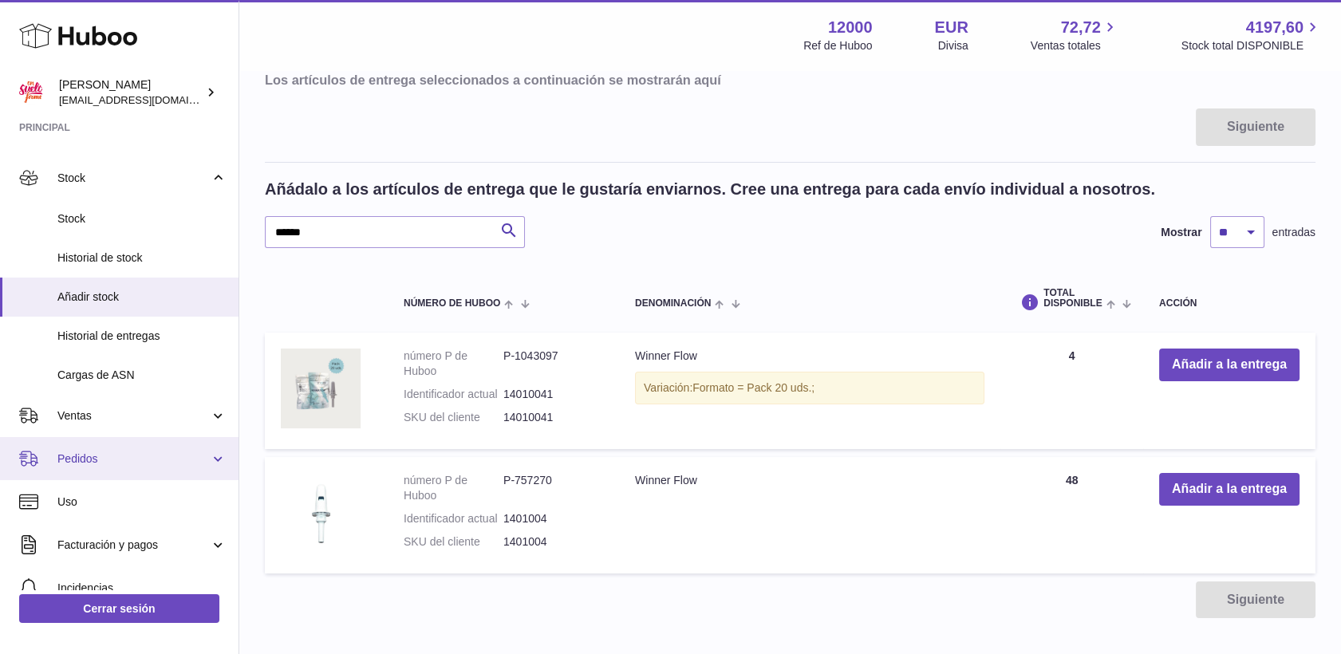
scroll to position [89, 0]
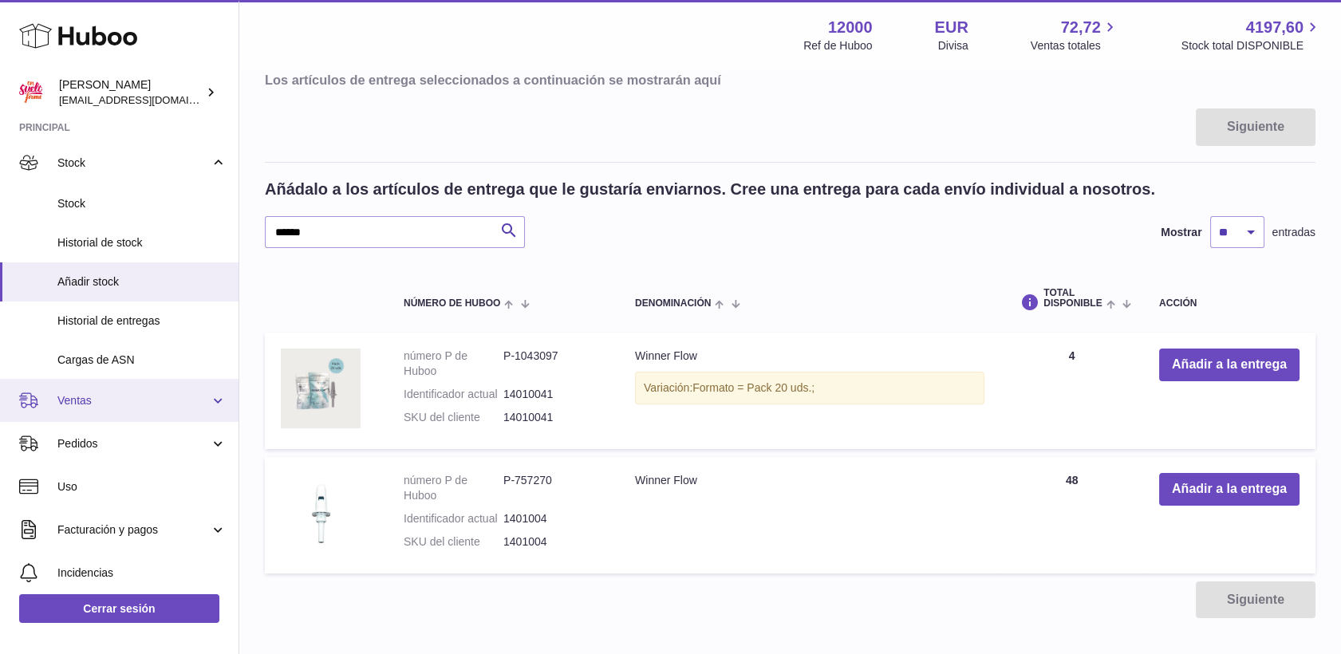
click at [89, 408] on span "Ventas" at bounding box center [133, 400] width 152 height 15
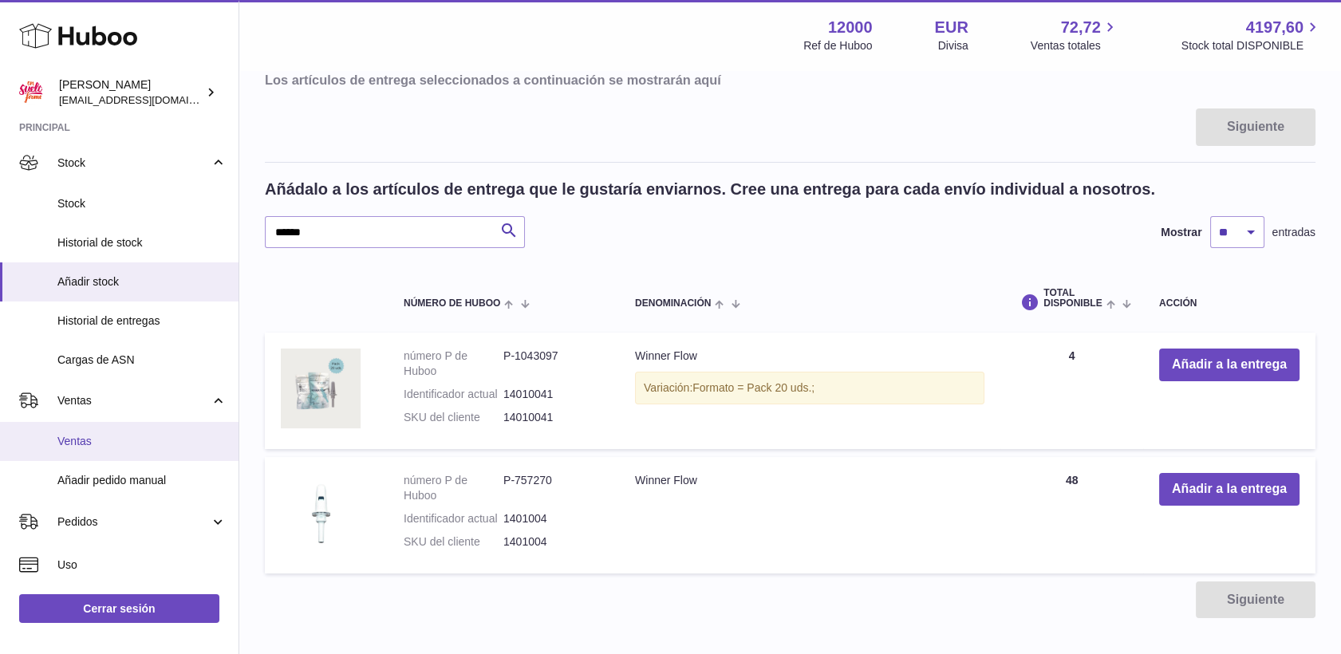
click at [81, 438] on span "Ventas" at bounding box center [141, 441] width 169 height 15
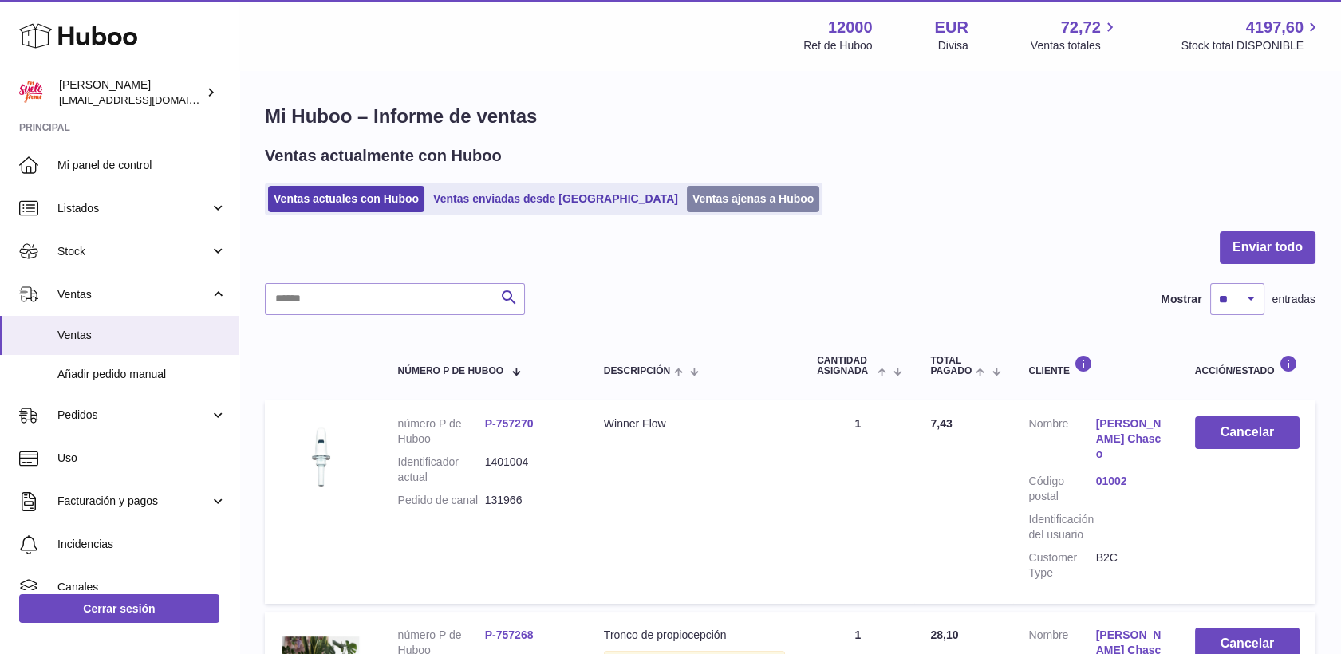
click at [687, 195] on link "Ventas ajenas a Huboo" at bounding box center [753, 199] width 133 height 26
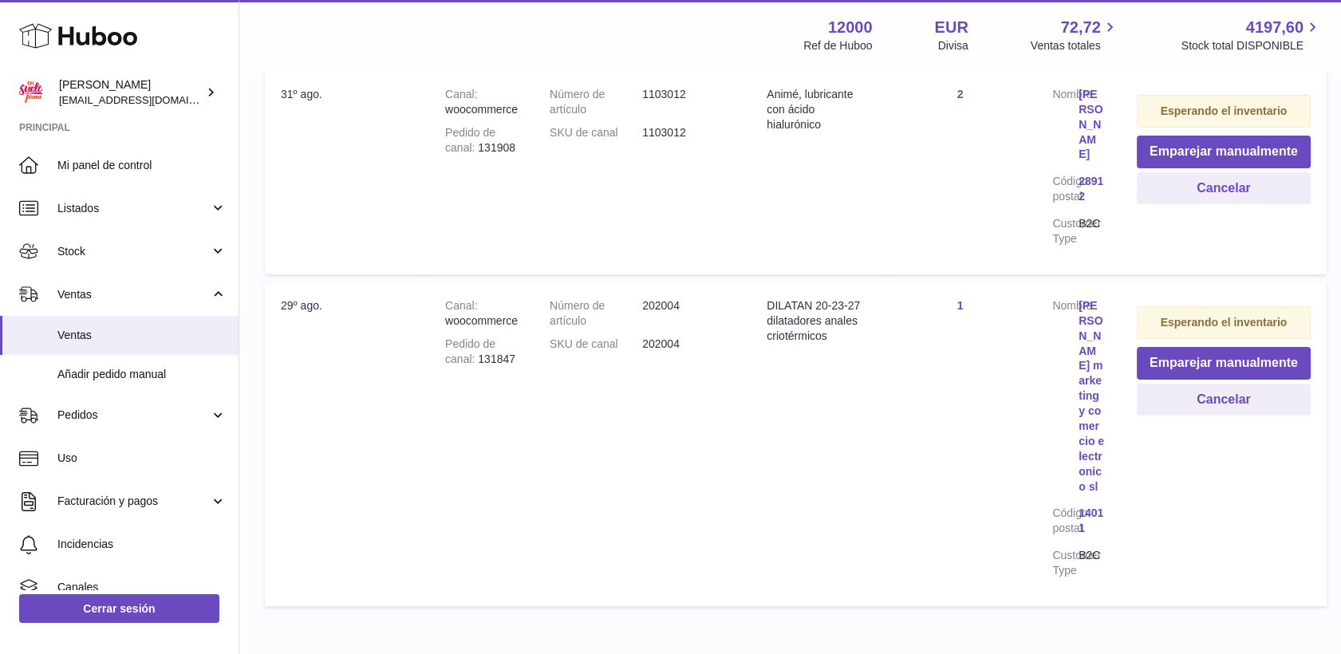
scroll to position [596, 0]
